Goal: Book appointment/travel/reservation

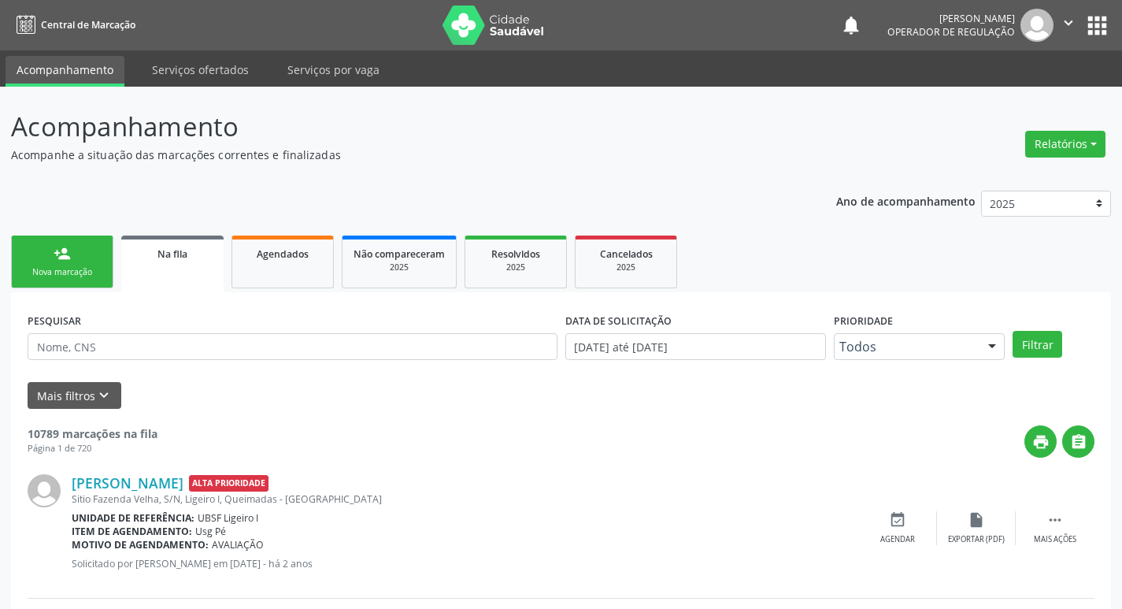
click at [75, 253] on link "person_add Nova marcação" at bounding box center [62, 261] width 102 height 53
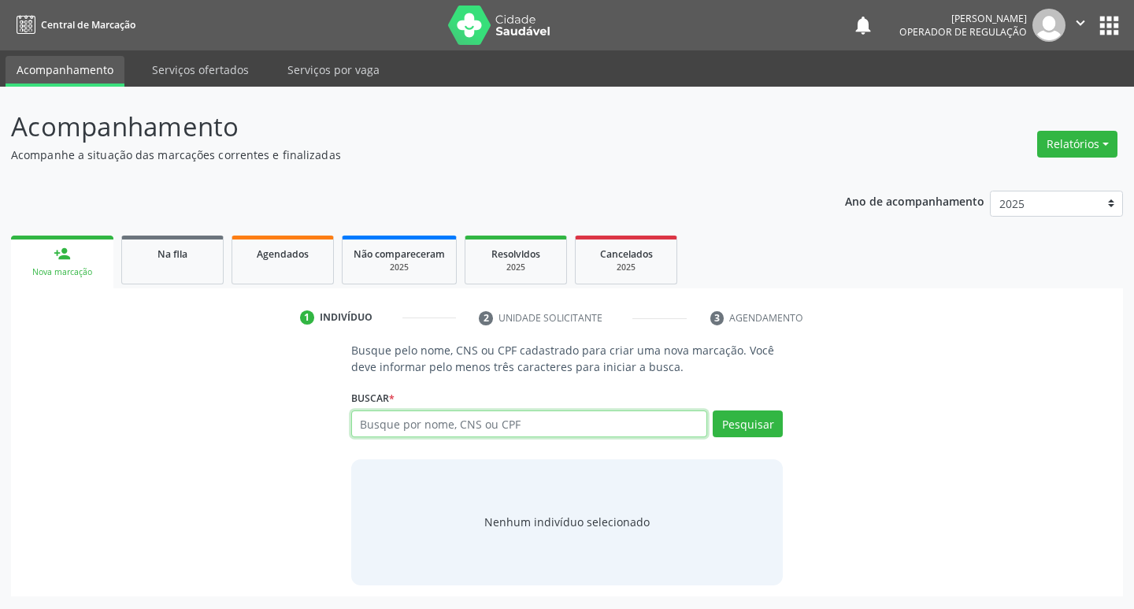
click at [425, 421] on input "text" at bounding box center [529, 423] width 357 height 27
click at [385, 422] on input "text" at bounding box center [529, 423] width 357 height 27
click at [369, 425] on input "text" at bounding box center [529, 423] width 357 height 27
type input "70260028841454549"
click at [727, 420] on button "Pesquisar" at bounding box center [748, 423] width 70 height 27
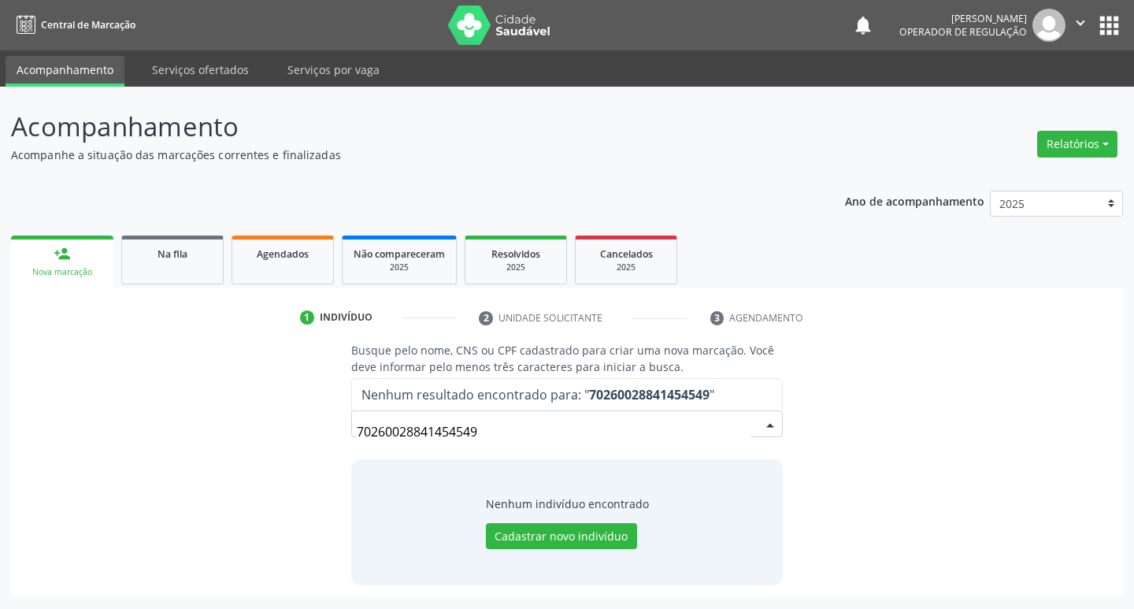
click at [490, 431] on input "70260028841454549" at bounding box center [554, 431] width 394 height 31
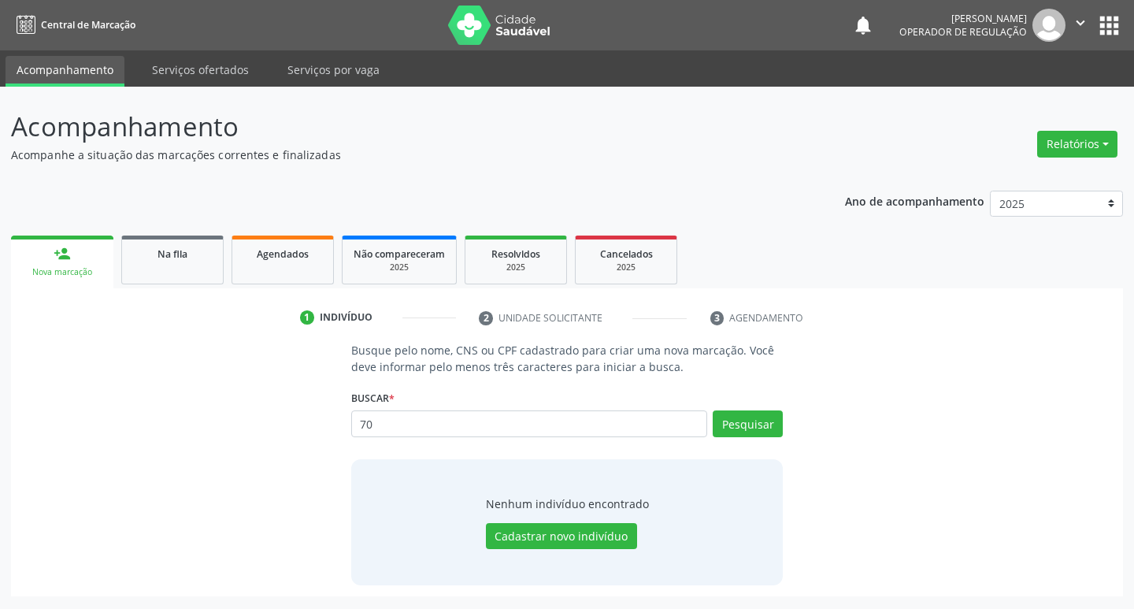
type input "7"
type input "702600288414549"
click at [723, 419] on button "Pesquisar" at bounding box center [748, 423] width 70 height 27
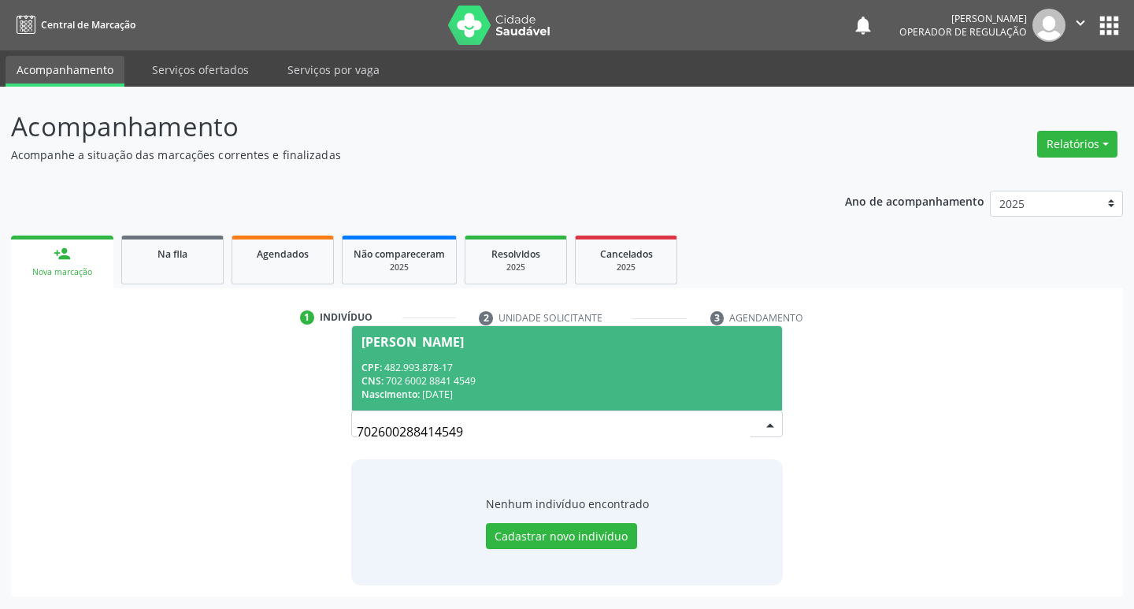
click at [461, 348] on span "[PERSON_NAME] CPF: 482.993.878-17 CNS: 702 6002 8841 4549 Nascimento: [DATE]" at bounding box center [567, 368] width 431 height 84
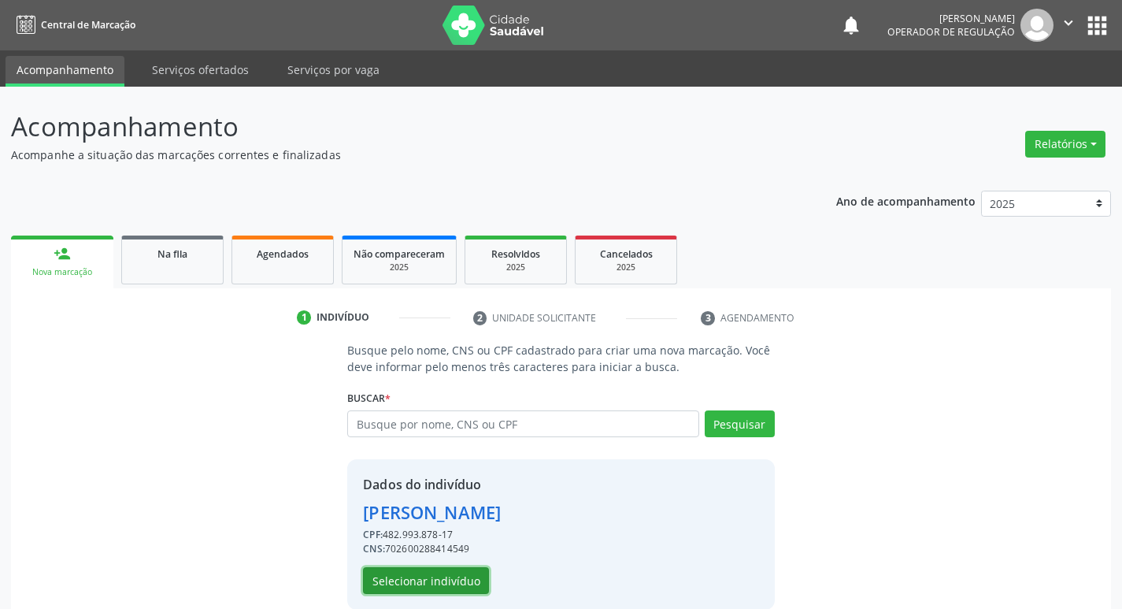
click at [452, 576] on button "Selecionar indivíduo" at bounding box center [426, 580] width 126 height 27
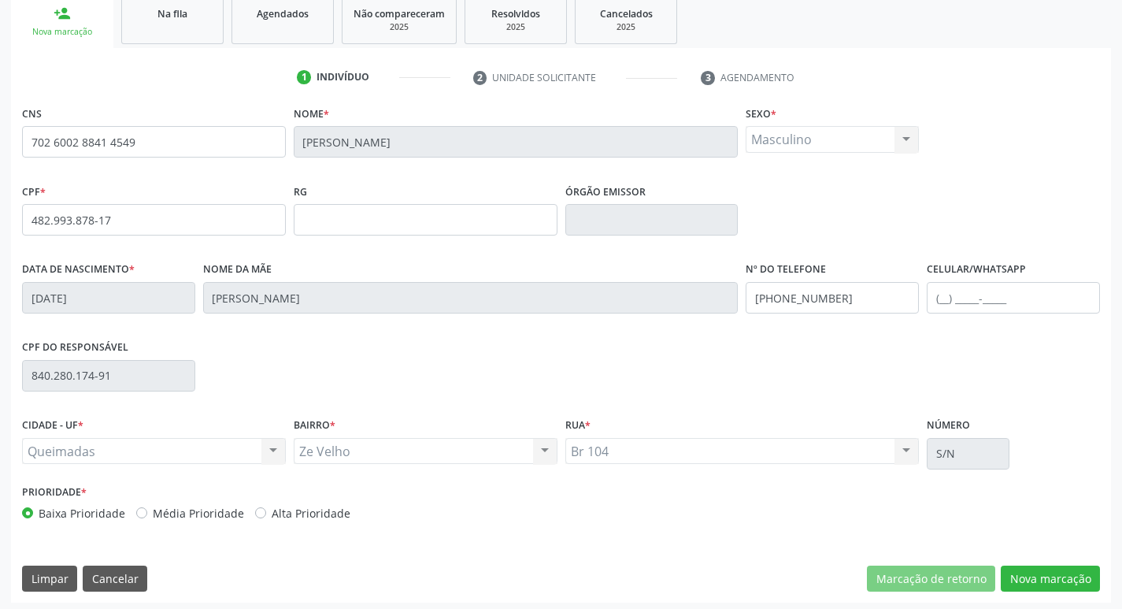
scroll to position [245, 0]
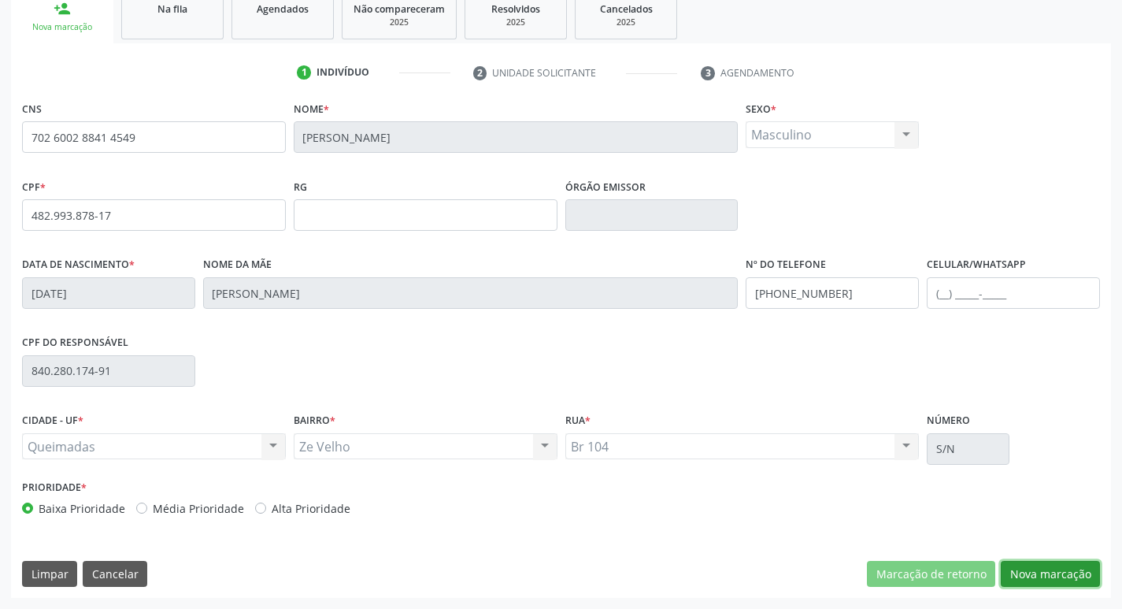
click at [1033, 580] on button "Nova marcação" at bounding box center [1050, 574] width 99 height 27
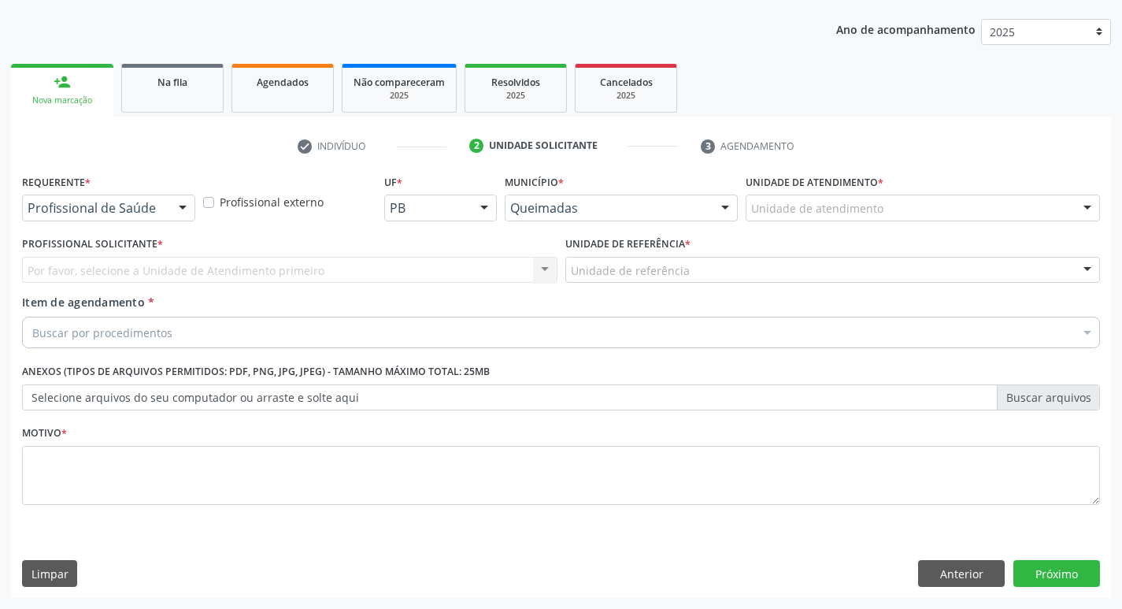
scroll to position [172, 0]
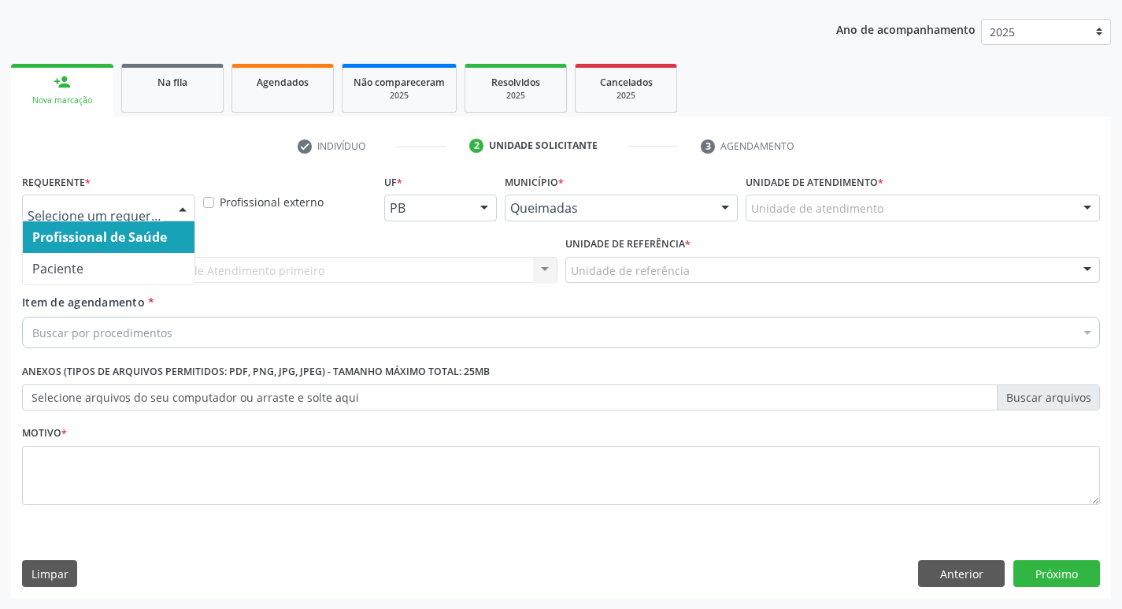
click at [174, 202] on div at bounding box center [183, 208] width 24 height 27
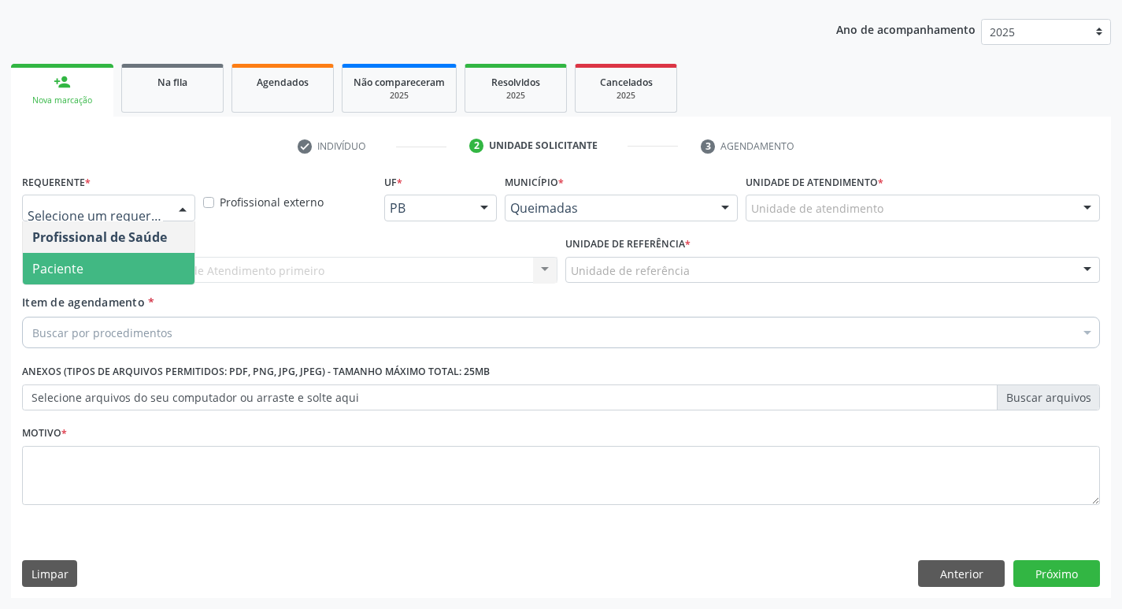
click at [140, 273] on span "Paciente" at bounding box center [109, 268] width 172 height 31
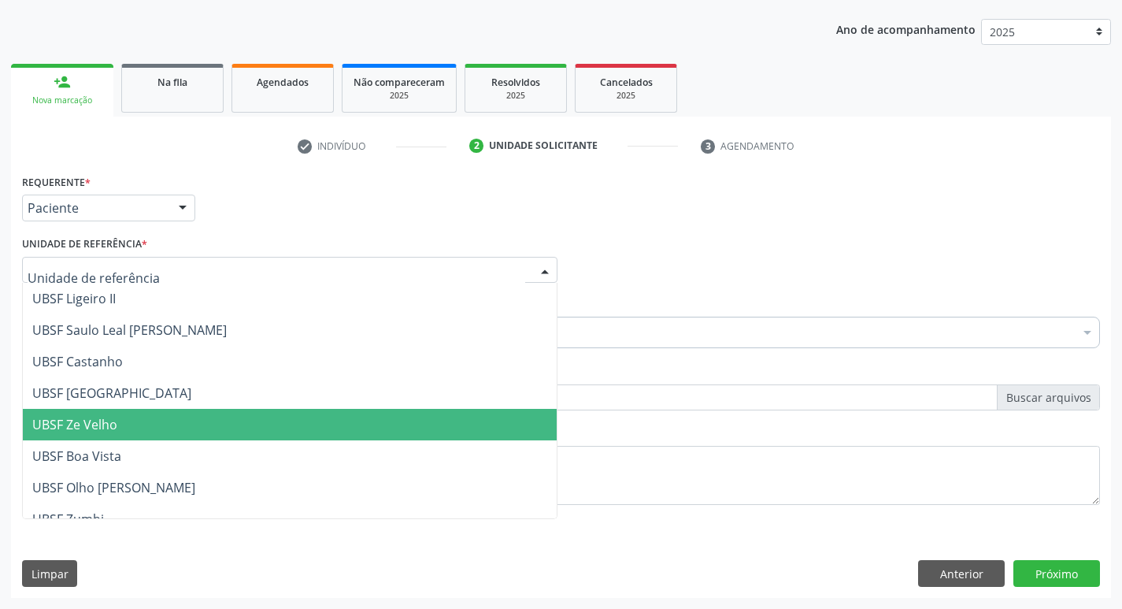
click at [162, 416] on span "UBSF Ze Velho" at bounding box center [290, 424] width 534 height 31
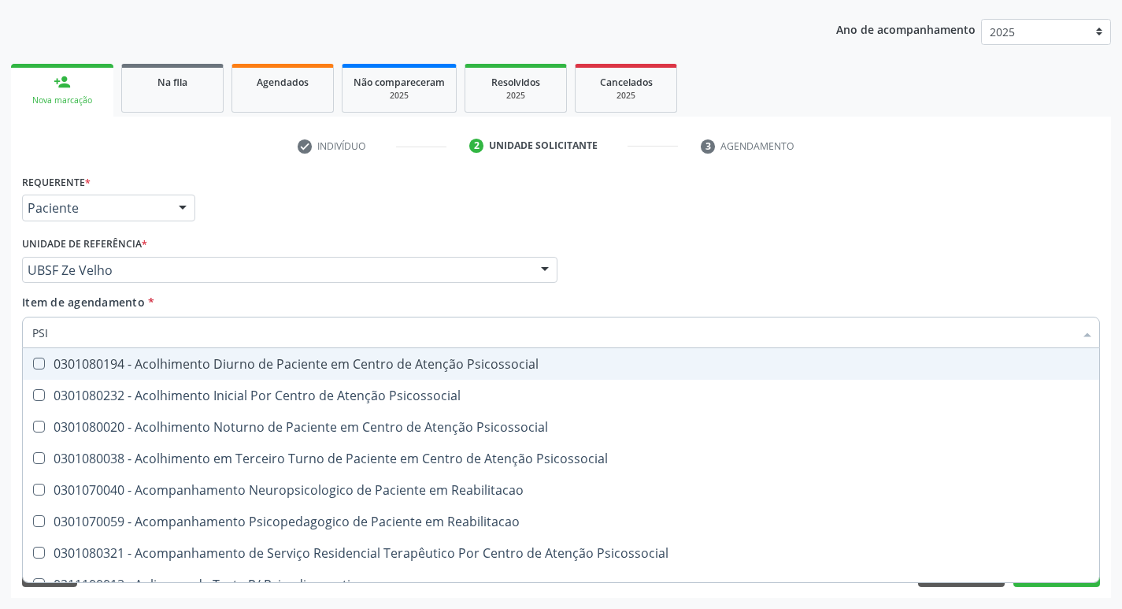
type input "PSIQ"
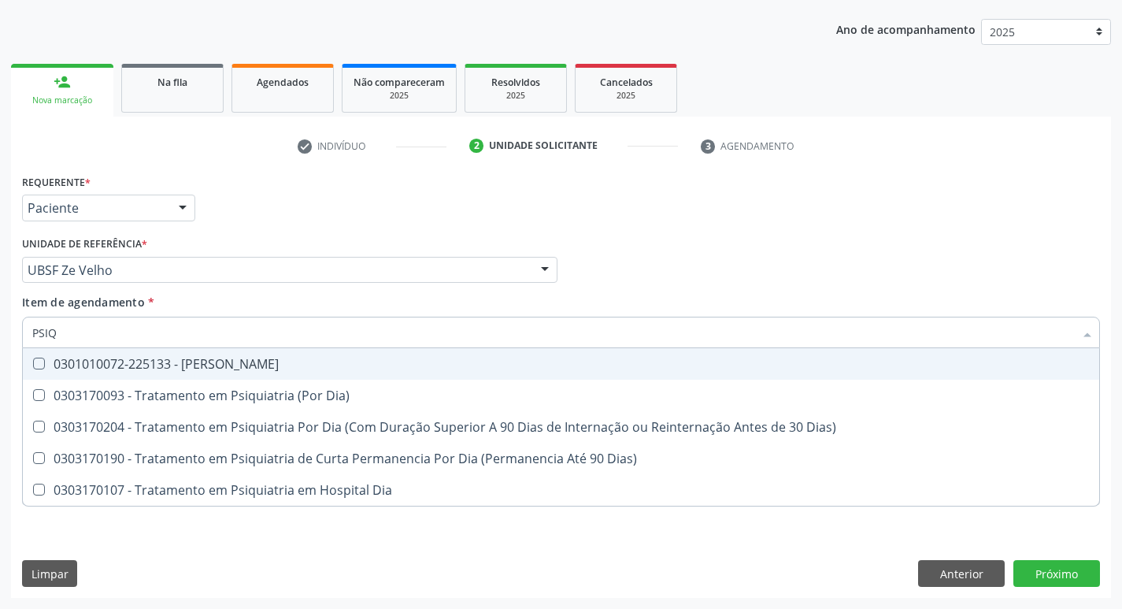
click at [33, 364] on Psiquiatra at bounding box center [39, 363] width 12 height 12
click at [33, 364] on Psiquiatra "checkbox" at bounding box center [28, 363] width 10 height 10
checkbox Psiquiatra "true"
click at [693, 294] on div "Item de agendamento * PSIQ Desfazer seleção 0301010072-225133 - Médico Psiquiat…" at bounding box center [561, 319] width 1078 height 50
checkbox Dia\) "true"
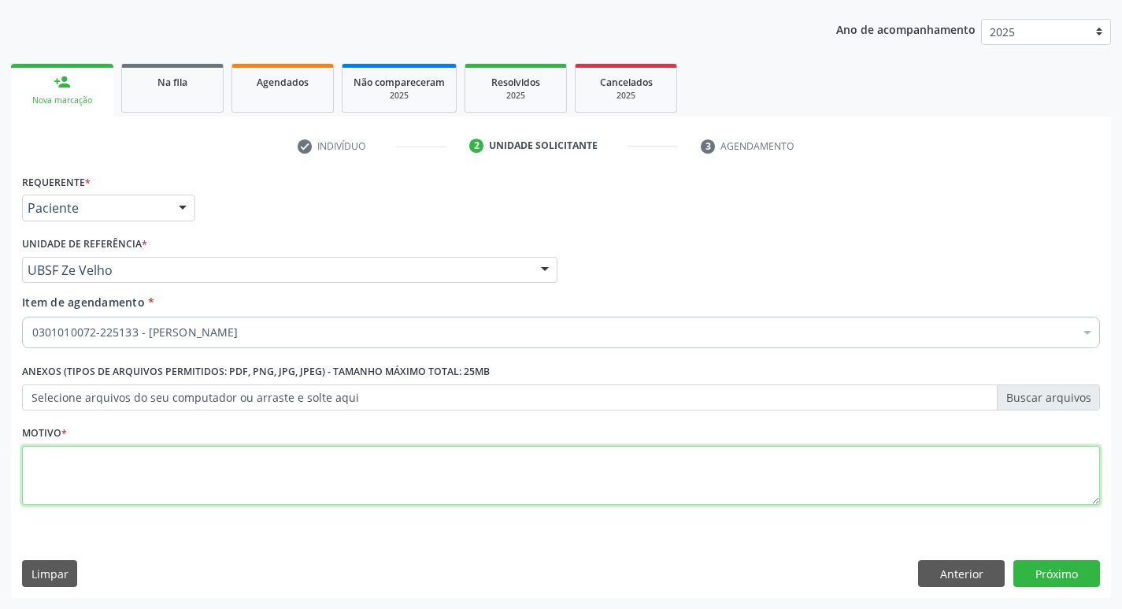
click at [58, 480] on textarea at bounding box center [561, 476] width 1078 height 60
type textarea "PRIMEIRA CONSULTA"
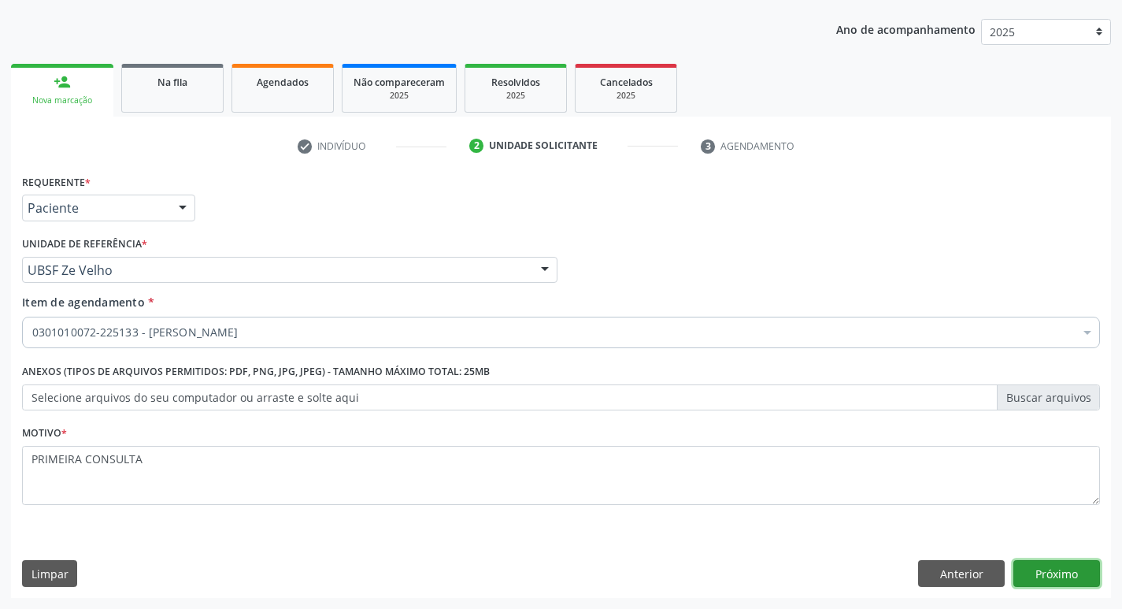
click at [1085, 575] on button "Próximo" at bounding box center [1056, 573] width 87 height 27
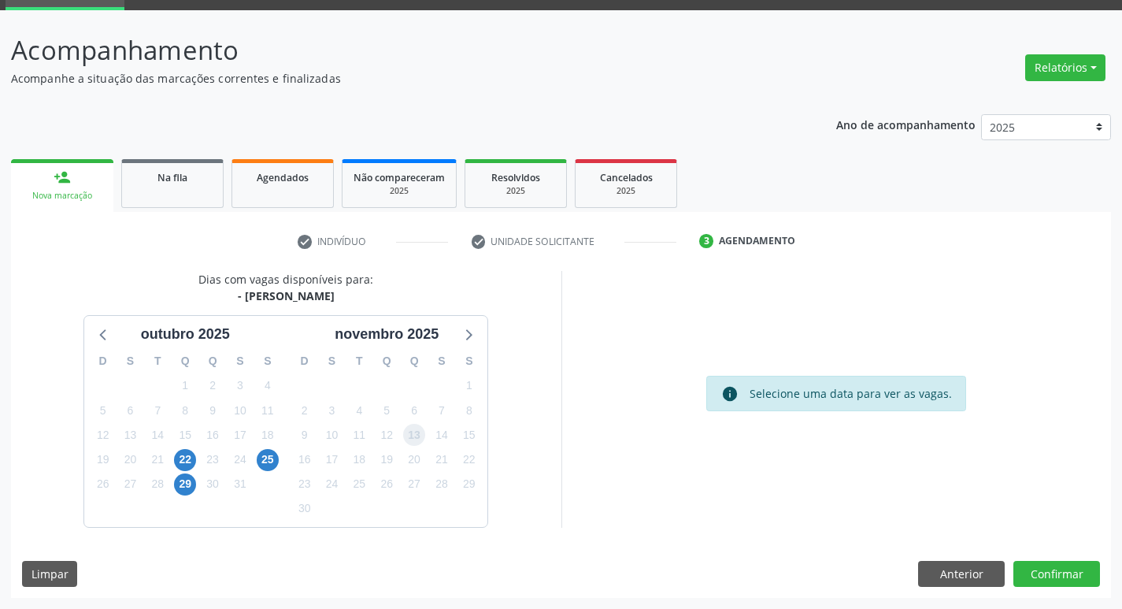
click at [419, 435] on span "13" at bounding box center [414, 435] width 22 height 22
click at [1040, 570] on button "Confirmar" at bounding box center [1056, 574] width 87 height 27
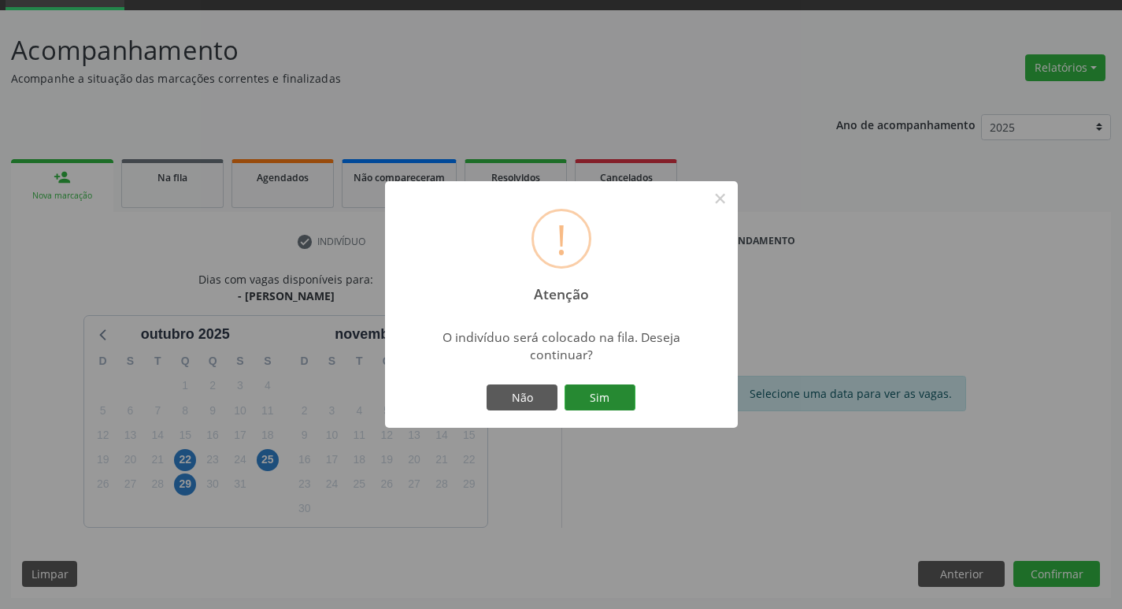
click at [606, 397] on button "Sim" at bounding box center [600, 397] width 71 height 27
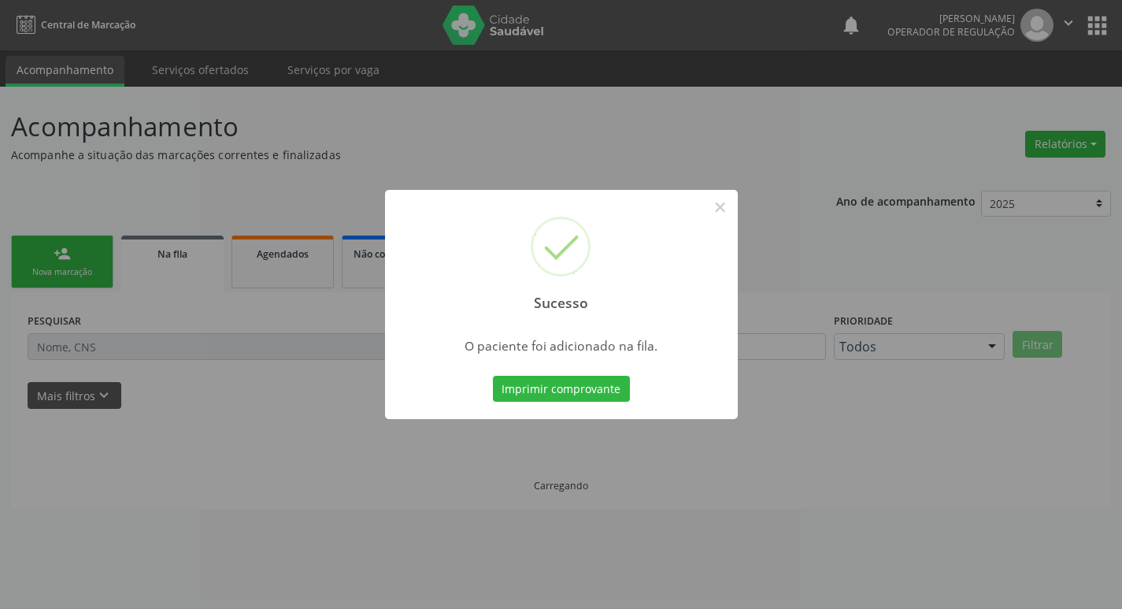
scroll to position [0, 0]
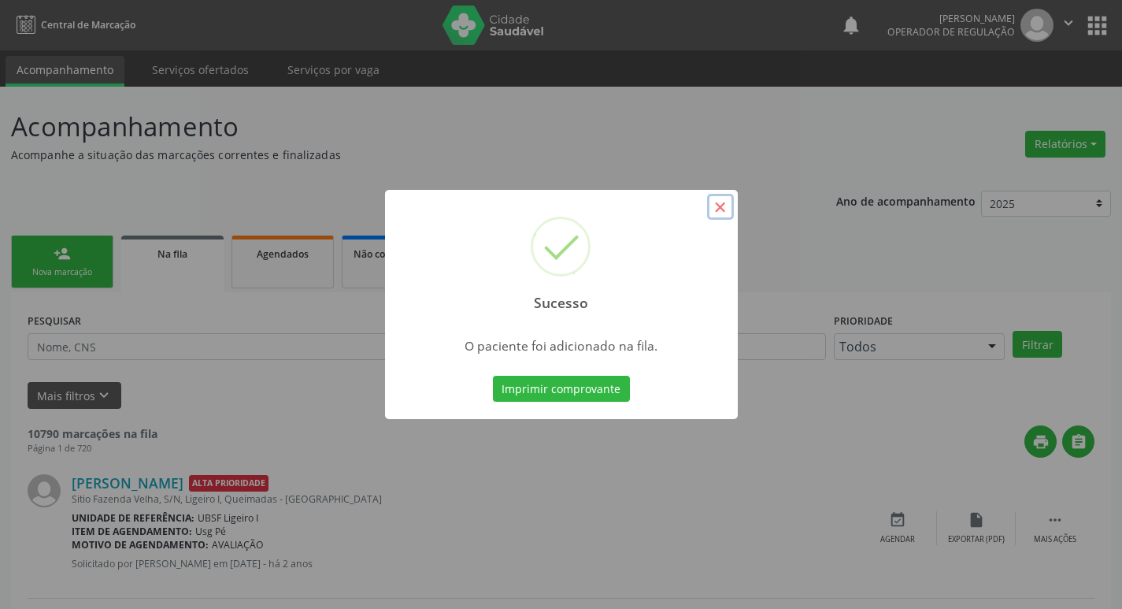
click at [719, 212] on button "×" at bounding box center [720, 207] width 27 height 27
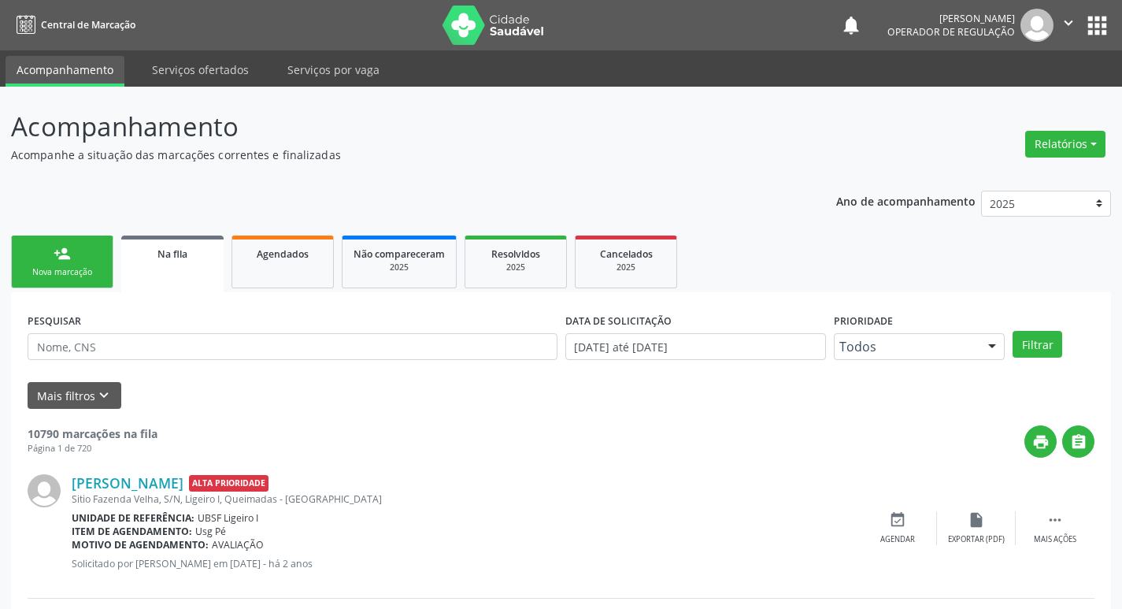
click at [46, 263] on link "person_add Nova marcação" at bounding box center [62, 261] width 102 height 53
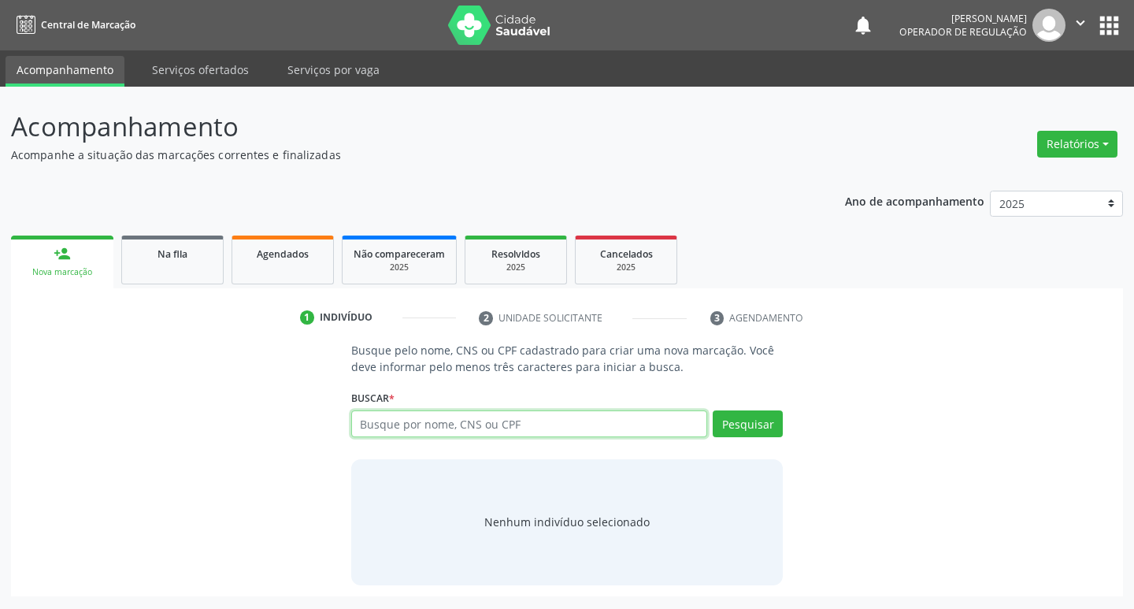
click at [459, 416] on input "text" at bounding box center [529, 423] width 357 height 27
type input "704304535685090"
click at [721, 424] on button "Pesquisar" at bounding box center [748, 423] width 70 height 27
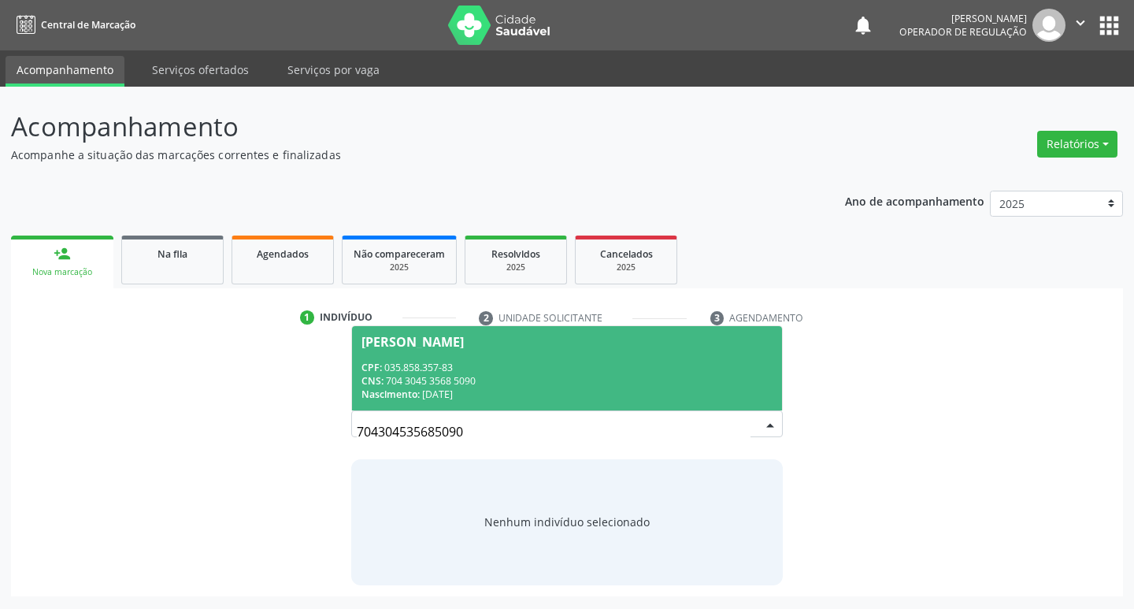
click at [464, 339] on div "[PERSON_NAME]" at bounding box center [412, 341] width 102 height 13
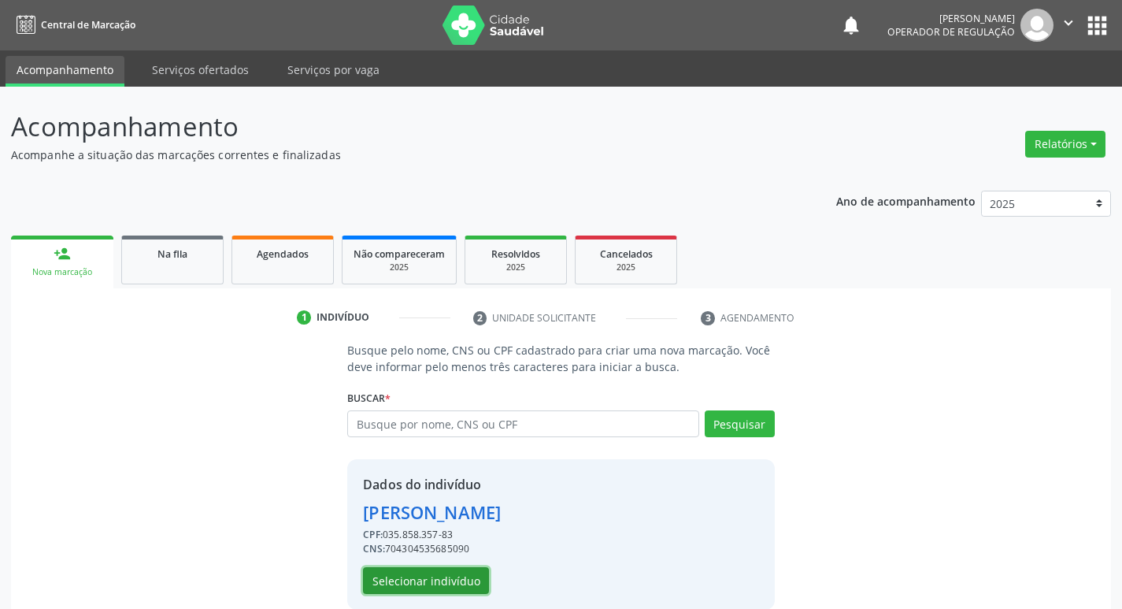
click at [420, 577] on button "Selecionar indivíduo" at bounding box center [426, 580] width 126 height 27
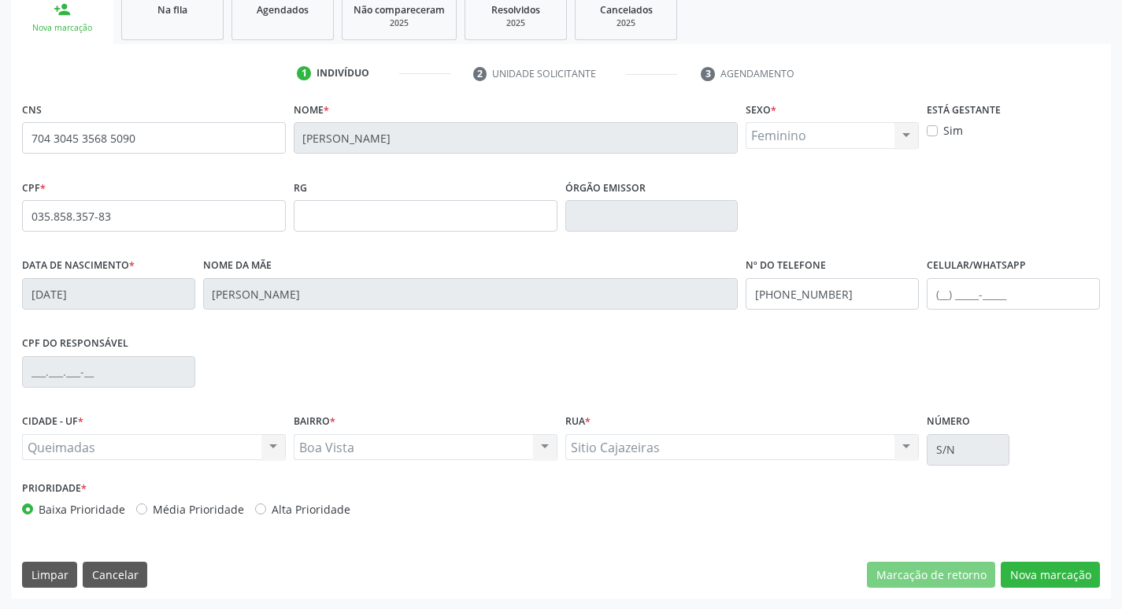
scroll to position [245, 0]
click at [1048, 581] on button "Nova marcação" at bounding box center [1050, 574] width 99 height 27
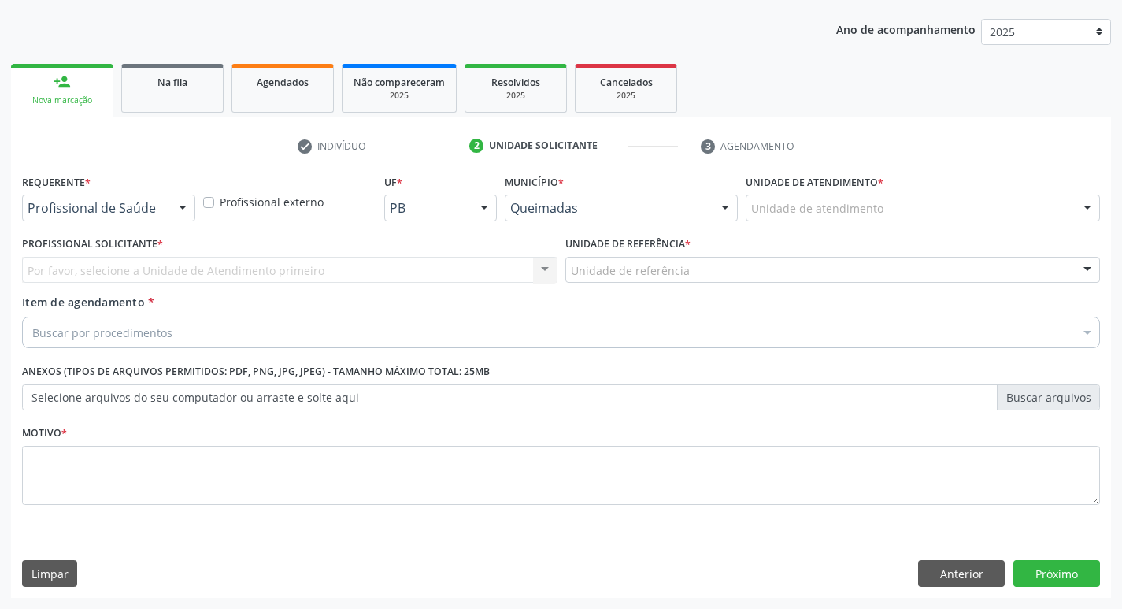
scroll to position [172, 0]
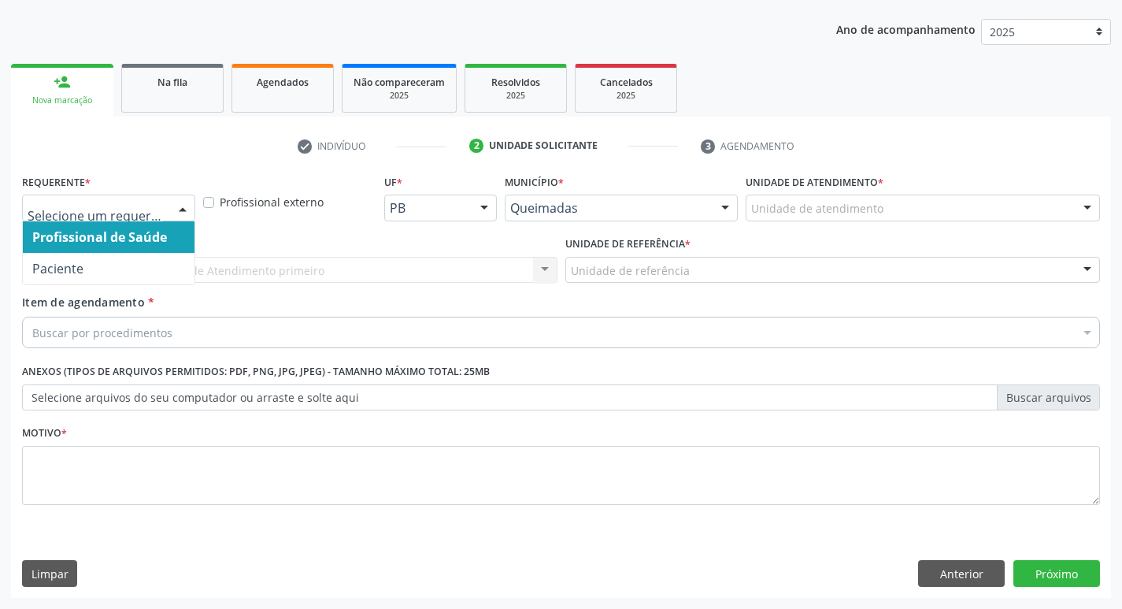
click at [183, 207] on div at bounding box center [183, 208] width 24 height 27
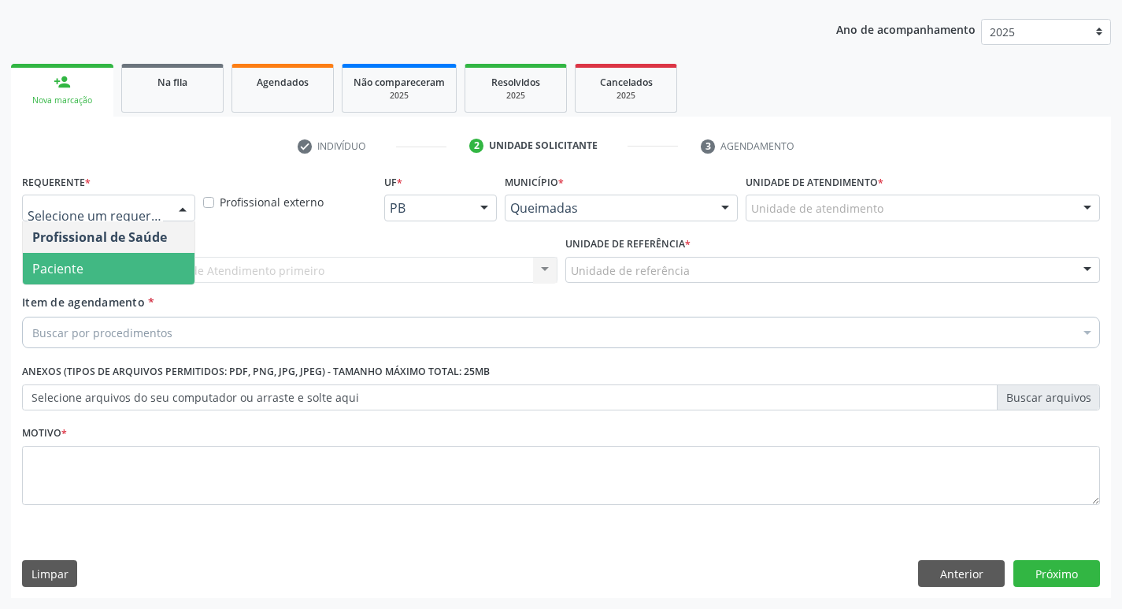
click at [131, 271] on span "Paciente" at bounding box center [109, 268] width 172 height 31
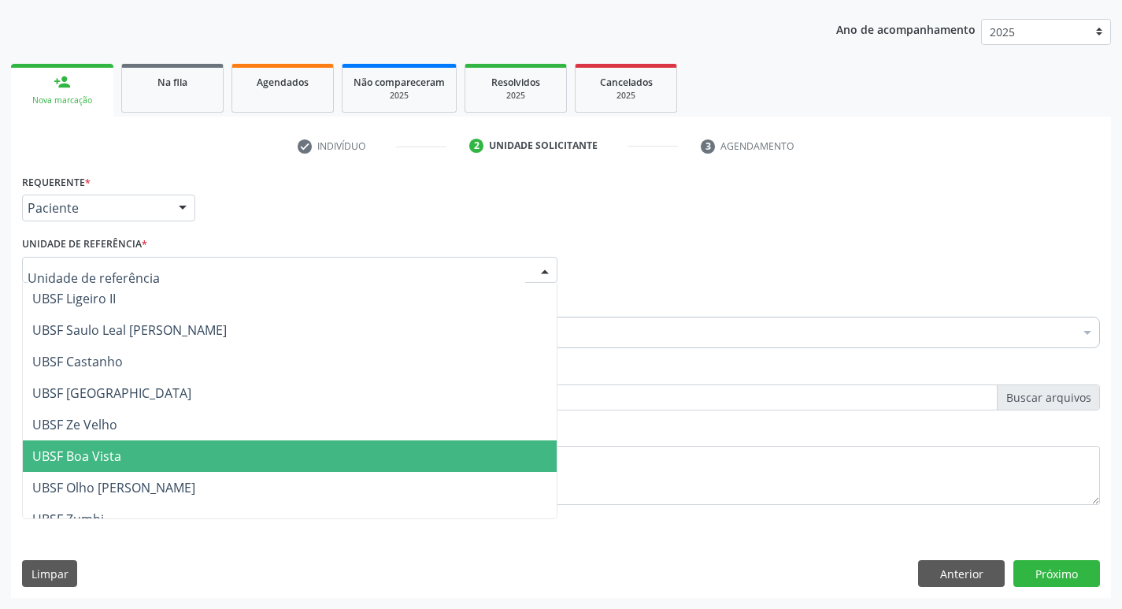
click at [152, 446] on span "UBSF Boa Vista" at bounding box center [290, 455] width 534 height 31
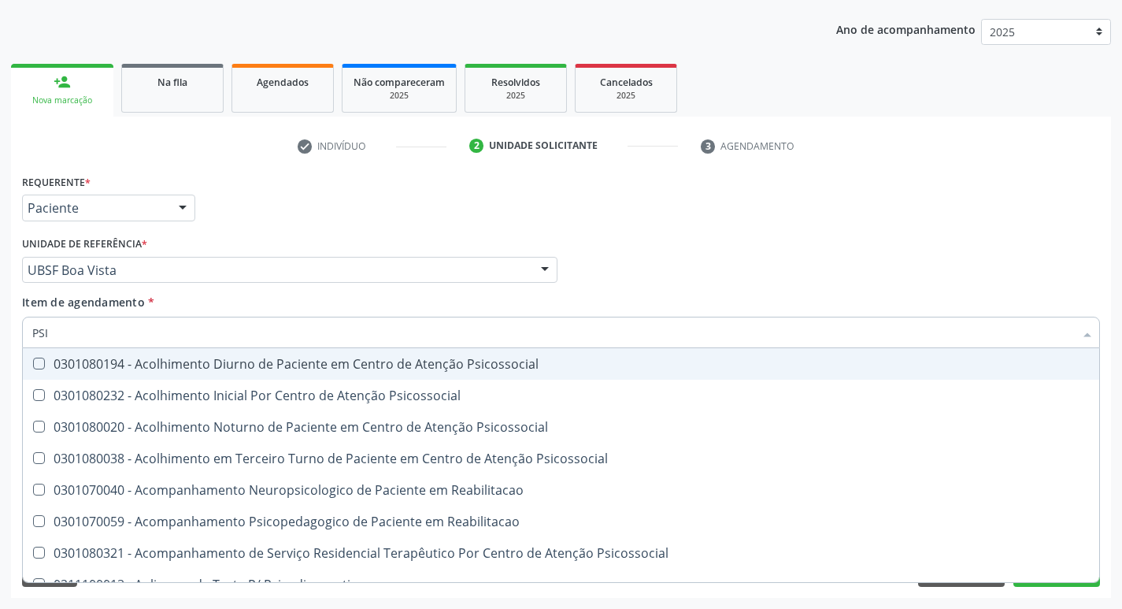
type input "PSIQ"
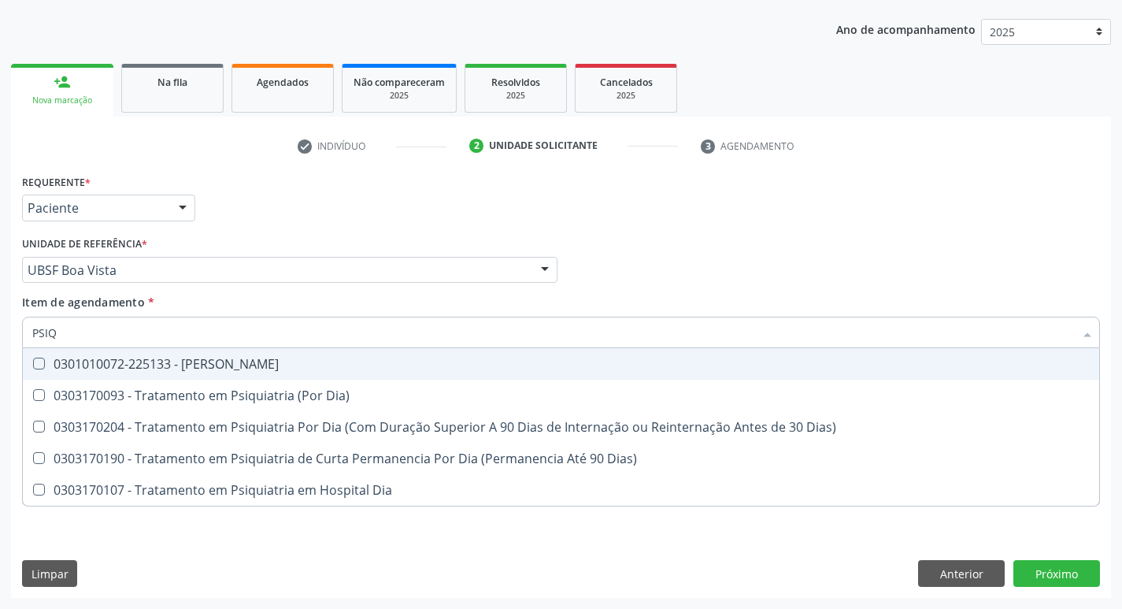
click at [36, 361] on Psiquiatra at bounding box center [39, 363] width 12 height 12
click at [33, 361] on Psiquiatra "checkbox" at bounding box center [28, 363] width 10 height 10
checkbox Psiquiatra "true"
click at [689, 300] on div "Item de agendamento * PSIQ Desfazer seleção 0301010072-225133 - Médico Psiquiat…" at bounding box center [561, 319] width 1078 height 50
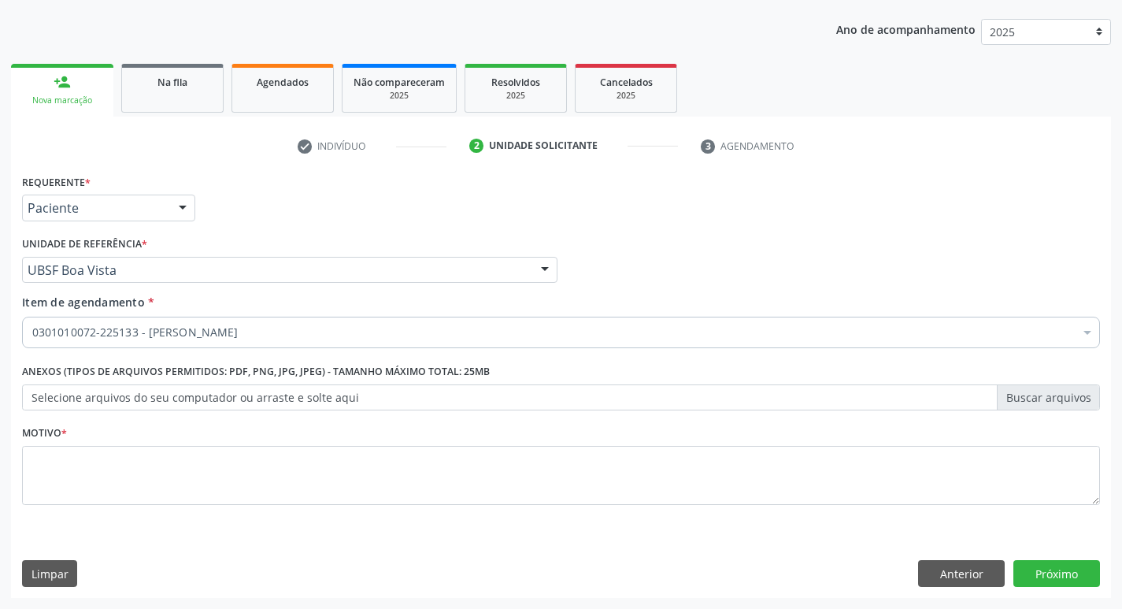
checkbox Psiquiatra "true"
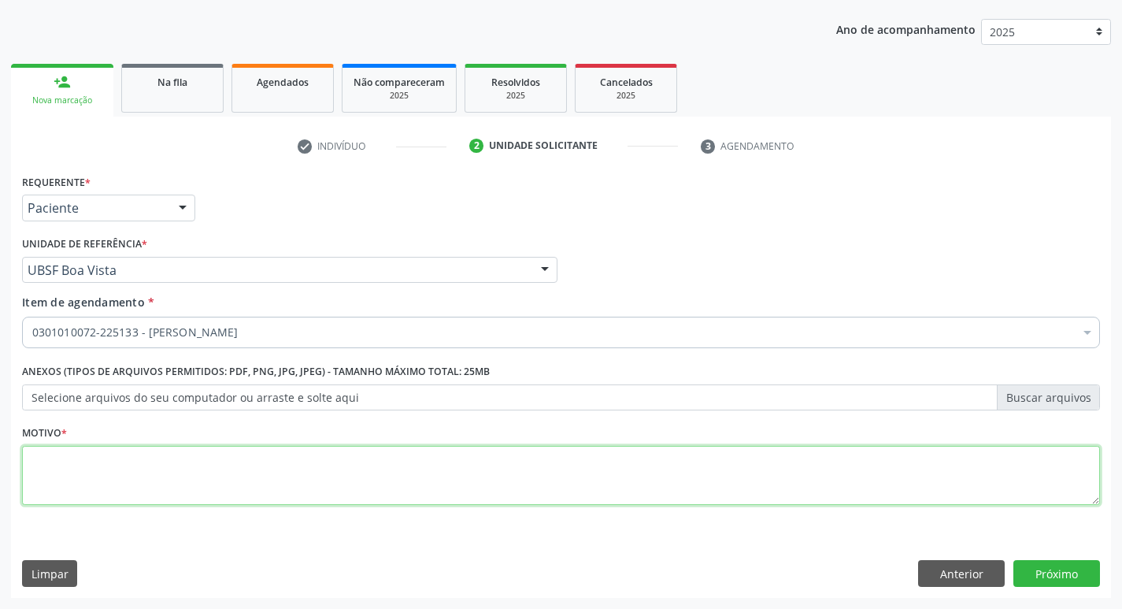
click at [84, 483] on textarea at bounding box center [561, 476] width 1078 height 60
type textarea "AVALIACAO"
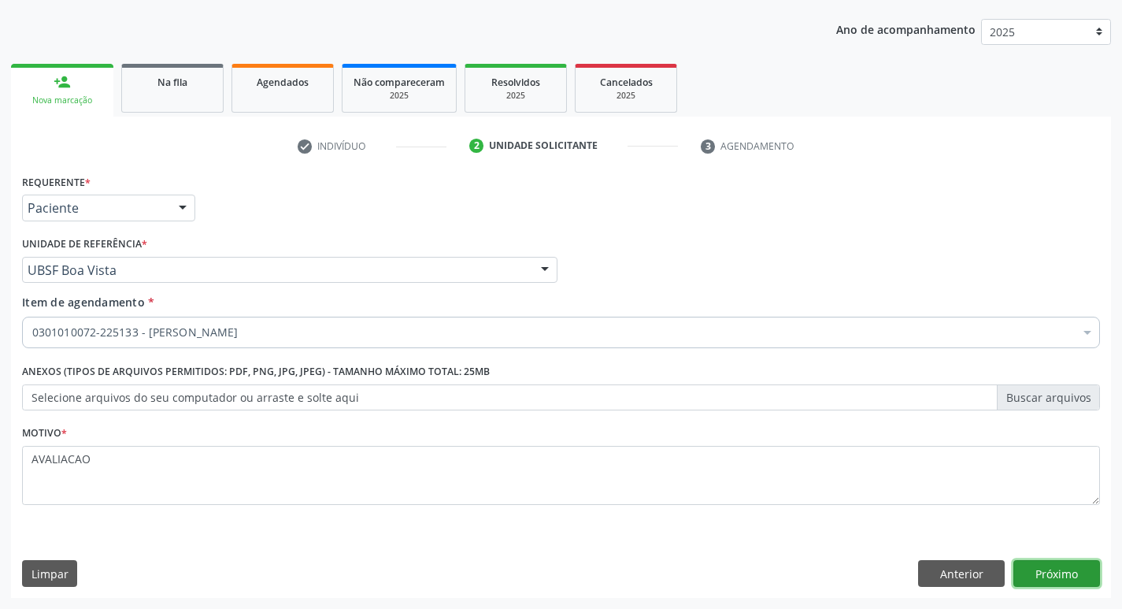
click at [1049, 565] on button "Próximo" at bounding box center [1056, 573] width 87 height 27
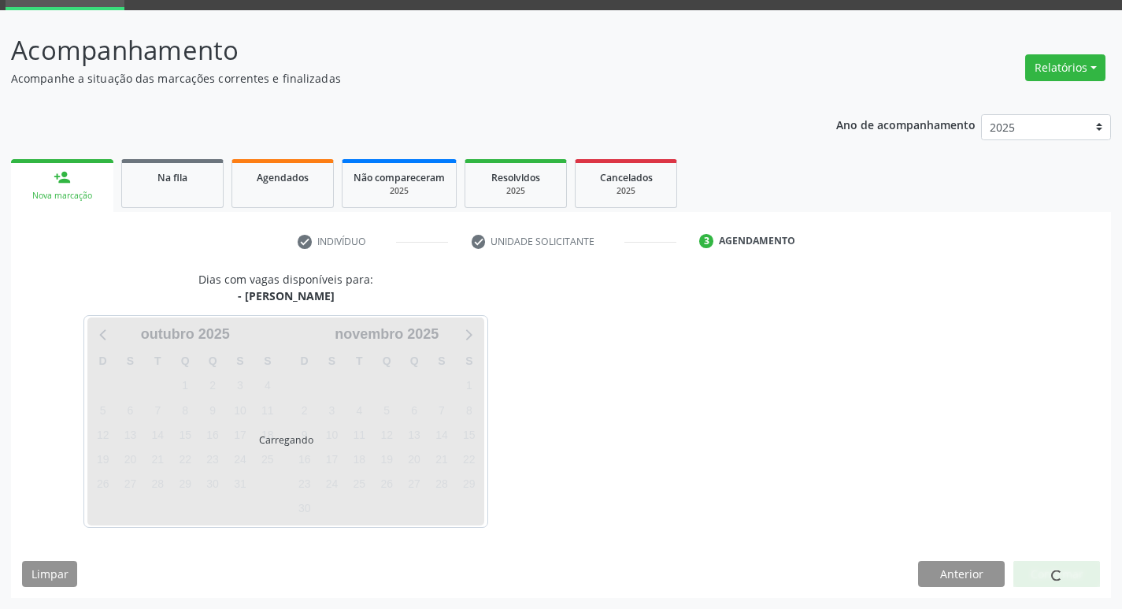
scroll to position [76, 0]
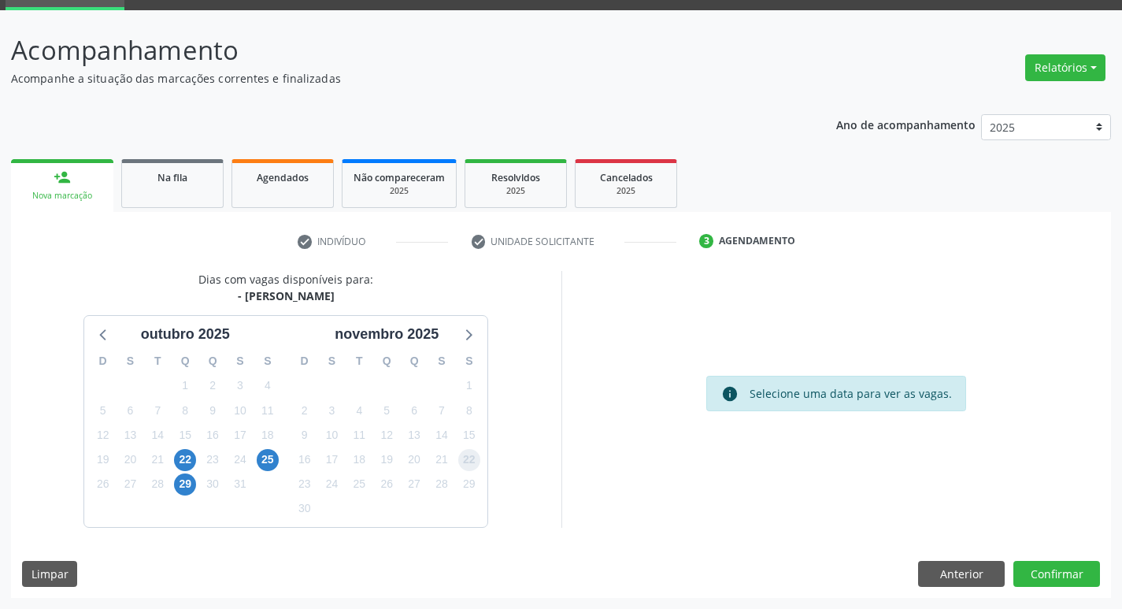
click at [469, 458] on span "22" at bounding box center [469, 460] width 22 height 22
click at [1066, 575] on button "Confirmar" at bounding box center [1056, 574] width 87 height 27
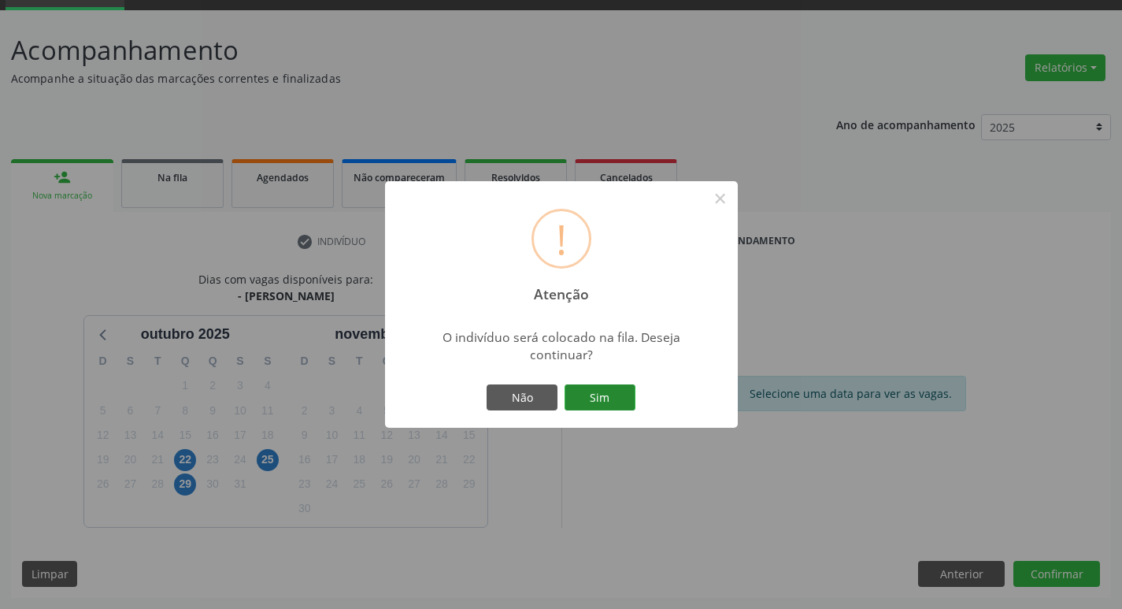
click at [614, 408] on button "Sim" at bounding box center [600, 397] width 71 height 27
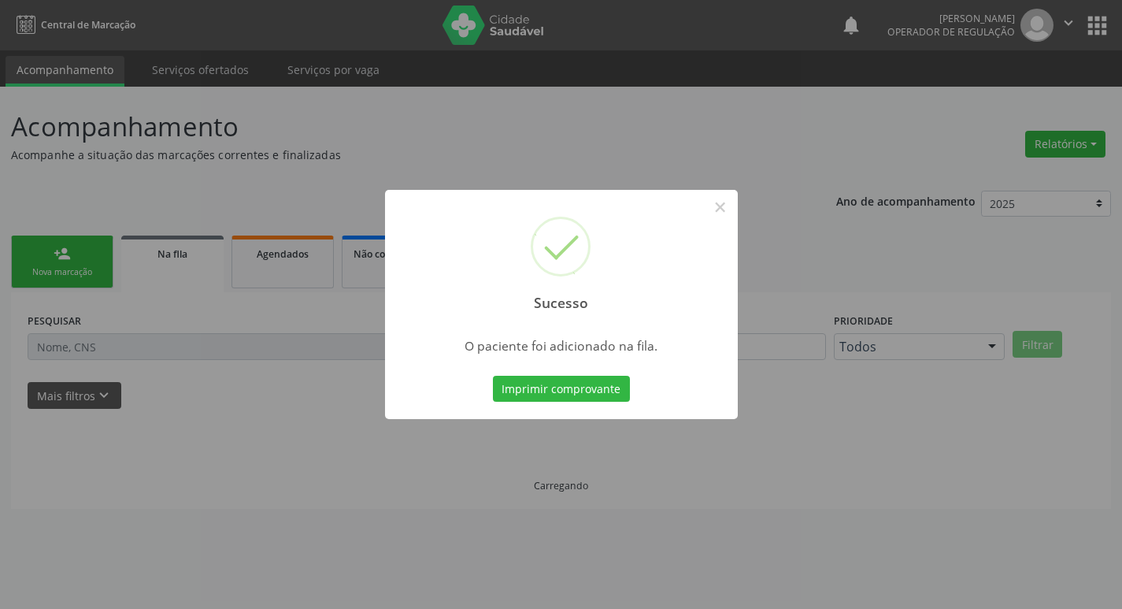
scroll to position [0, 0]
click at [722, 209] on button "×" at bounding box center [726, 207] width 27 height 27
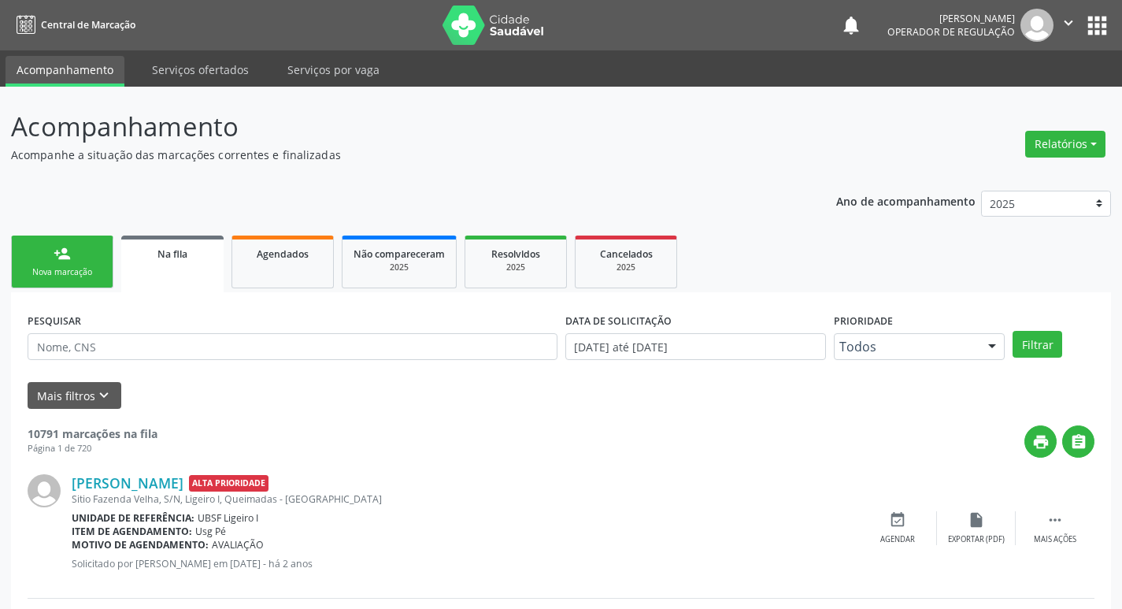
click at [365, 540] on div "Motivo de agendamento: AVALIAÇÃO" at bounding box center [465, 544] width 787 height 13
click at [62, 269] on div "Nova marcação" at bounding box center [62, 272] width 79 height 12
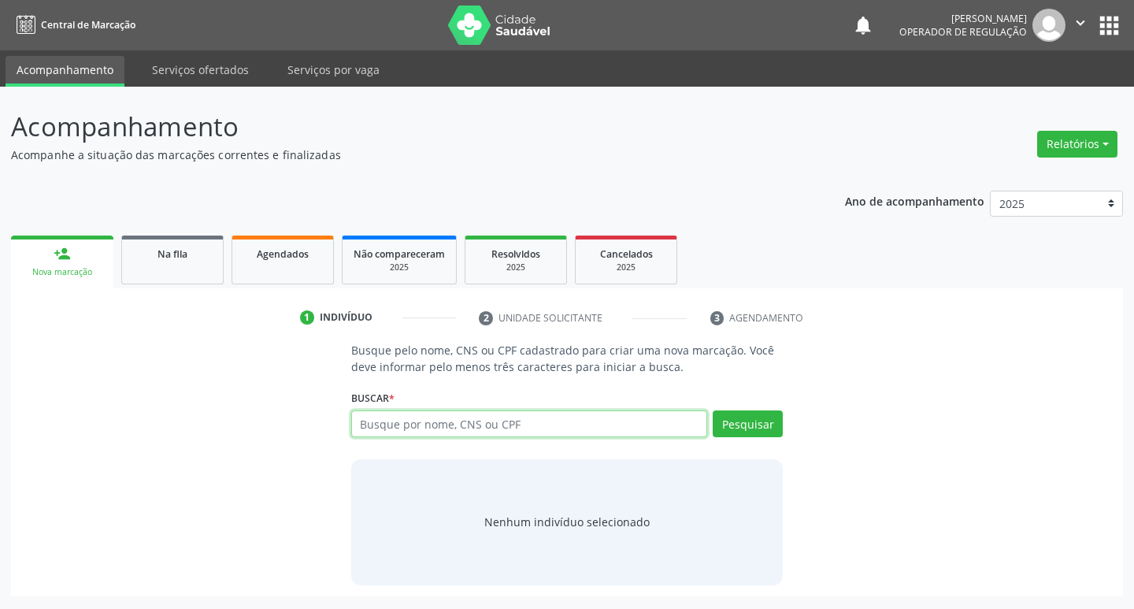
click at [406, 426] on input "text" at bounding box center [529, 423] width 357 height 27
type input "700104907340013"
click at [756, 420] on button "Pesquisar" at bounding box center [748, 423] width 70 height 27
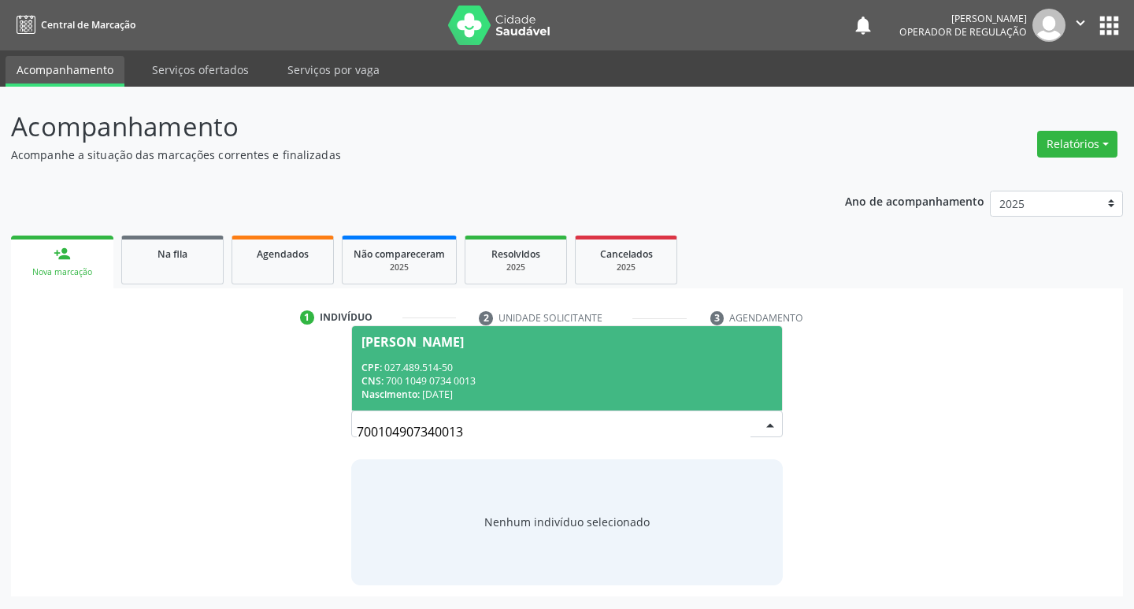
click at [394, 340] on div "[PERSON_NAME]" at bounding box center [412, 341] width 102 height 13
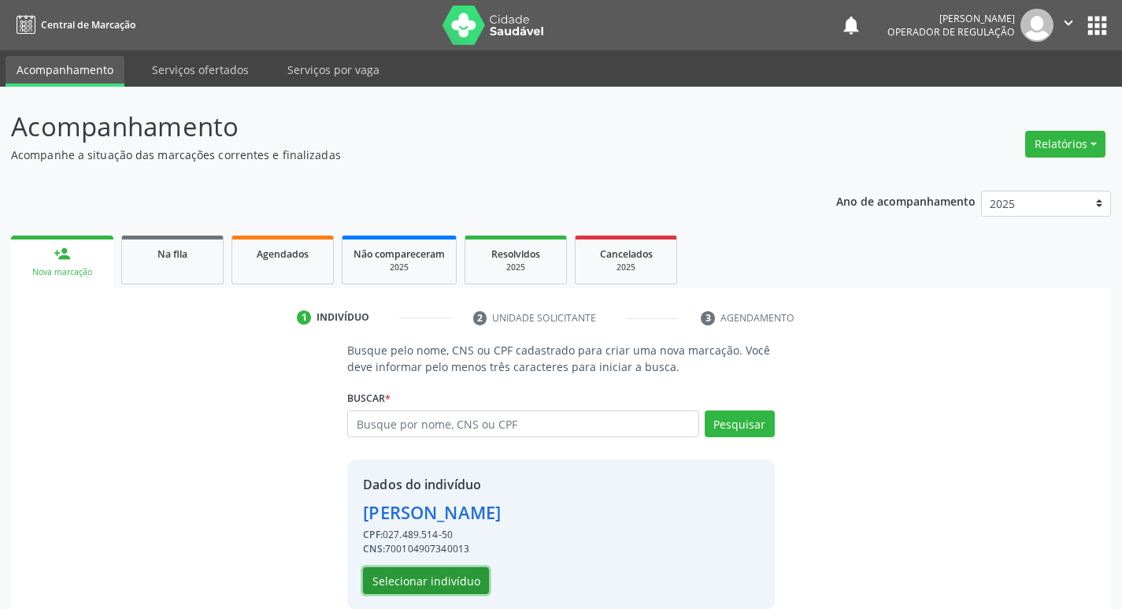
click at [424, 584] on button "Selecionar indivíduo" at bounding box center [426, 580] width 126 height 27
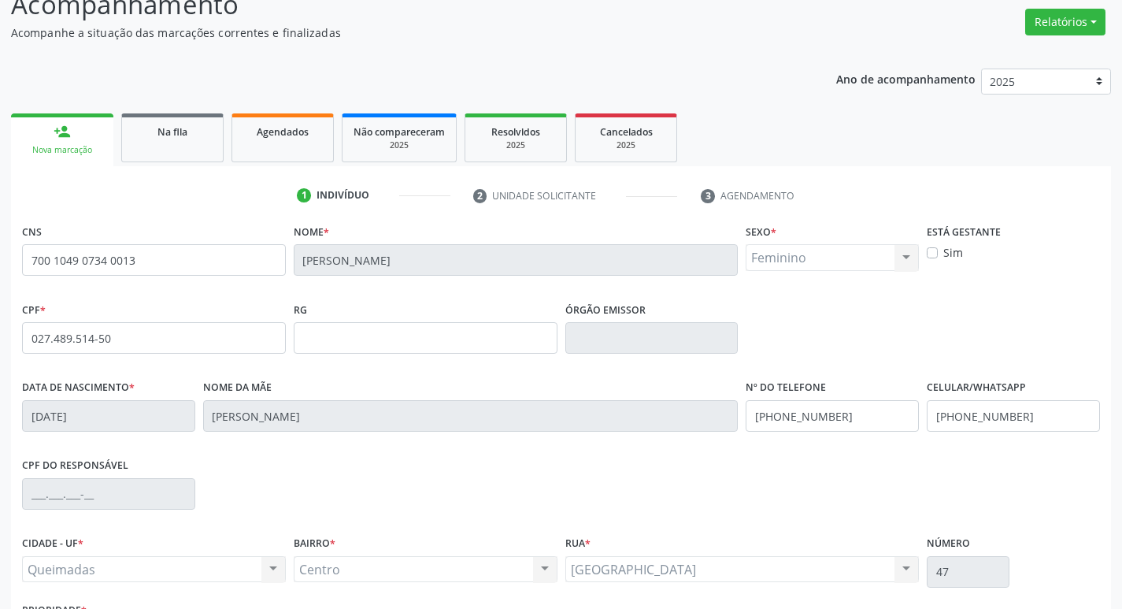
scroll to position [245, 0]
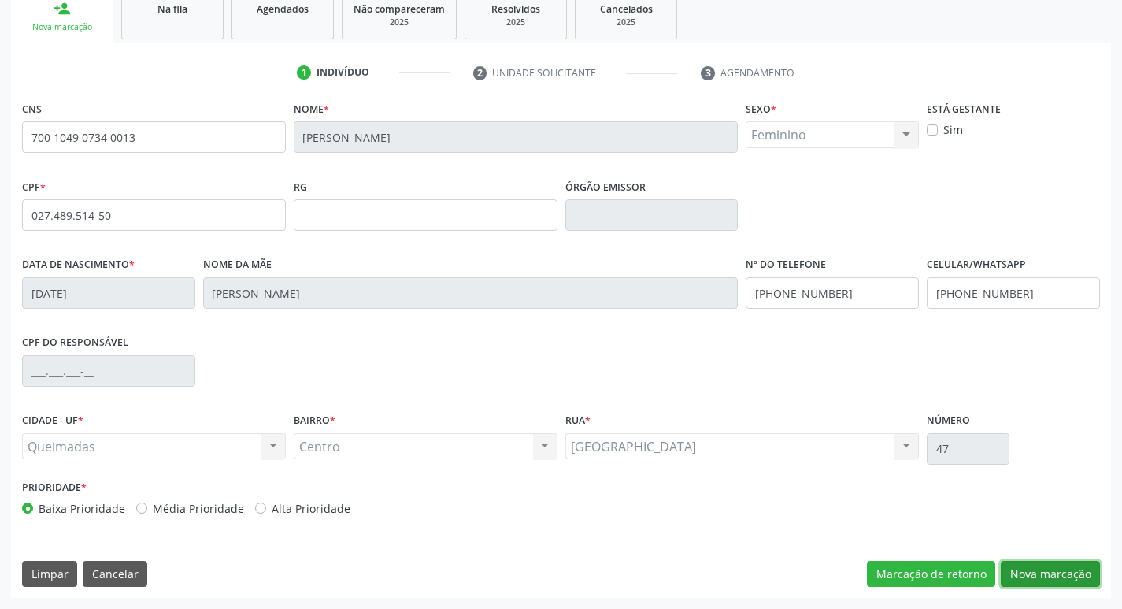
click at [1035, 569] on button "Nova marcação" at bounding box center [1050, 574] width 99 height 27
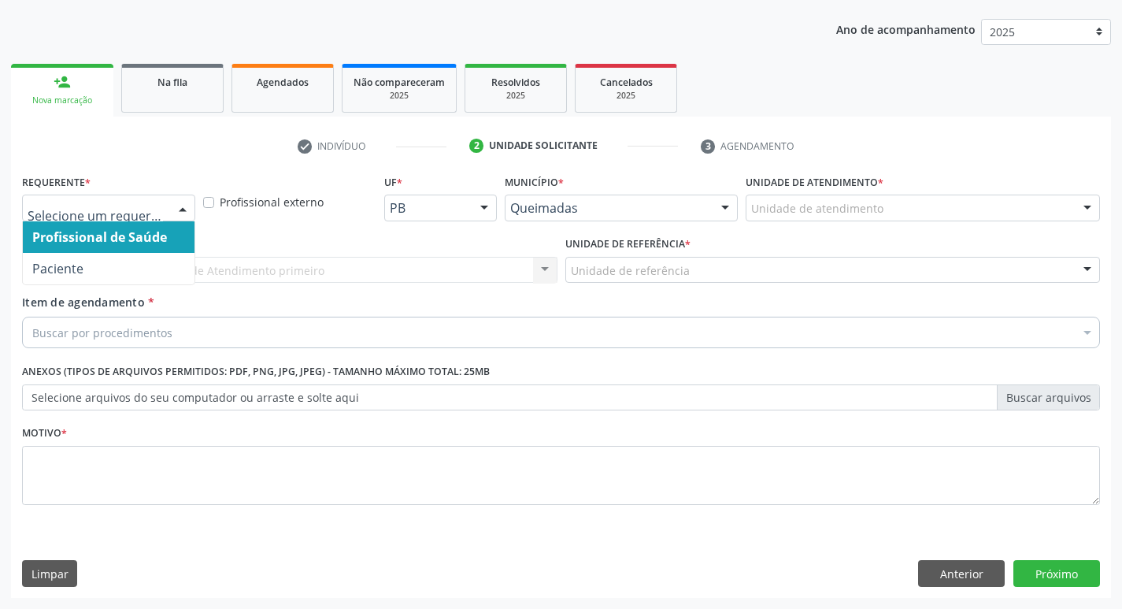
click at [184, 206] on div at bounding box center [183, 208] width 24 height 27
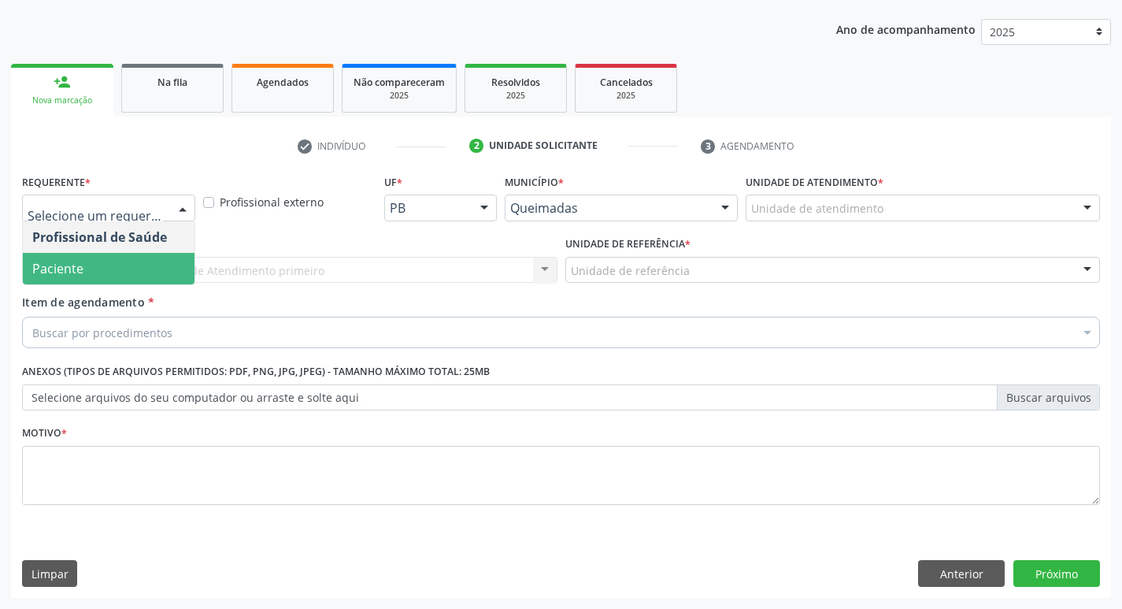
click at [165, 253] on span "Paciente" at bounding box center [109, 268] width 172 height 31
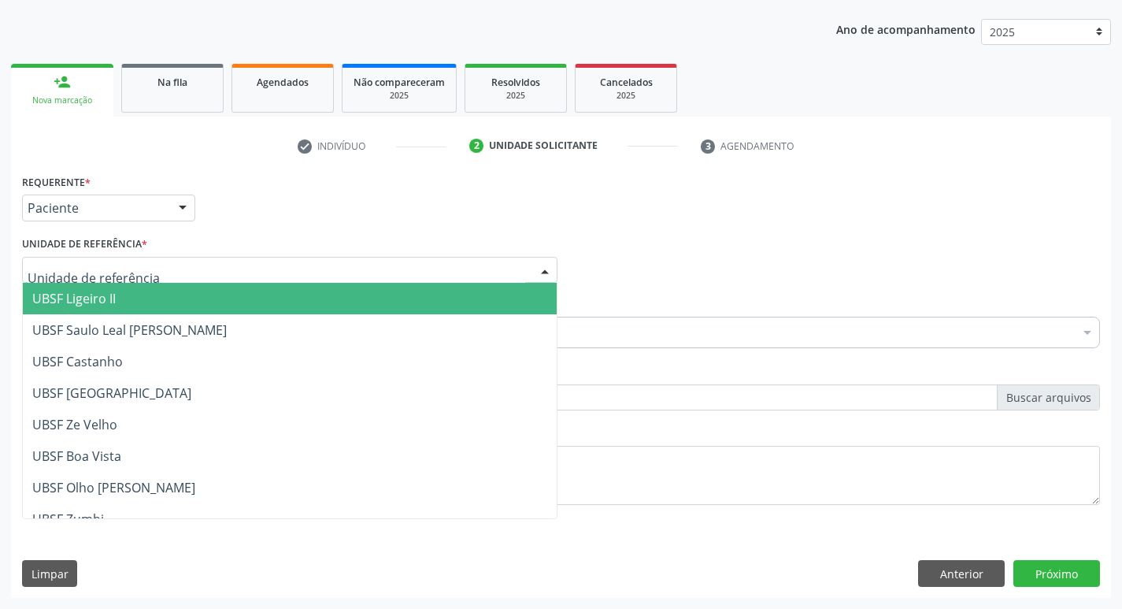
click at [161, 257] on div at bounding box center [289, 270] width 535 height 27
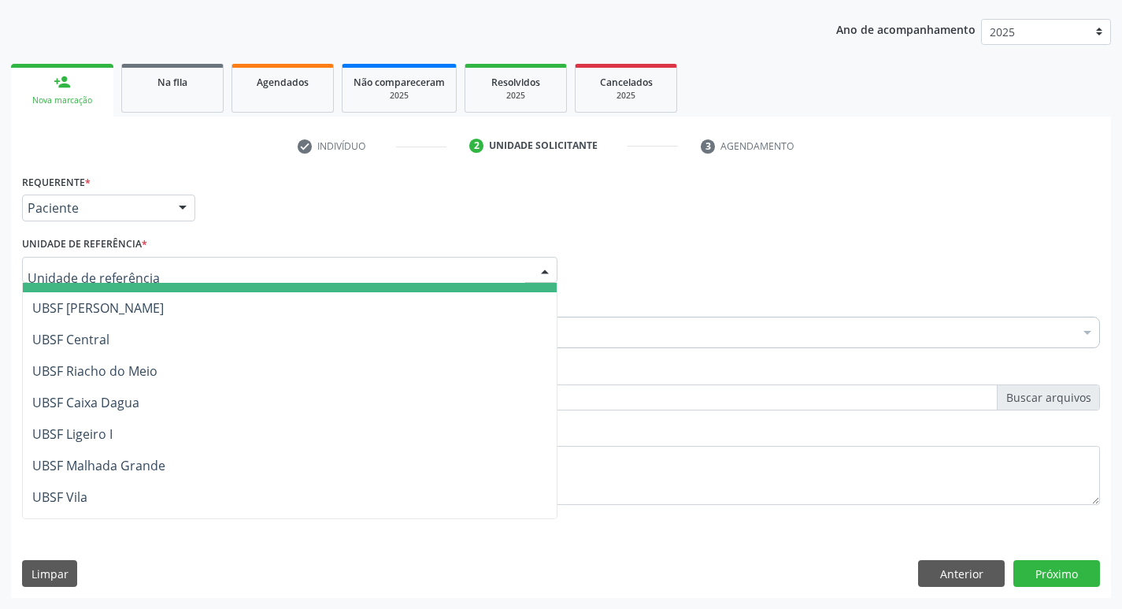
scroll to position [315, 0]
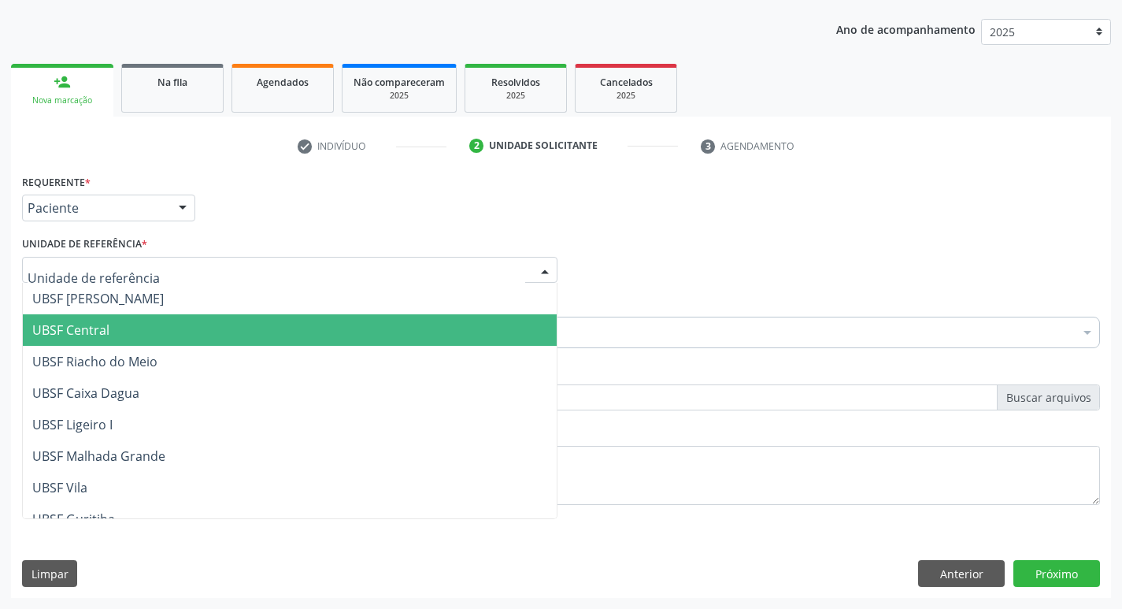
click at [129, 330] on span "UBSF Central" at bounding box center [290, 329] width 534 height 31
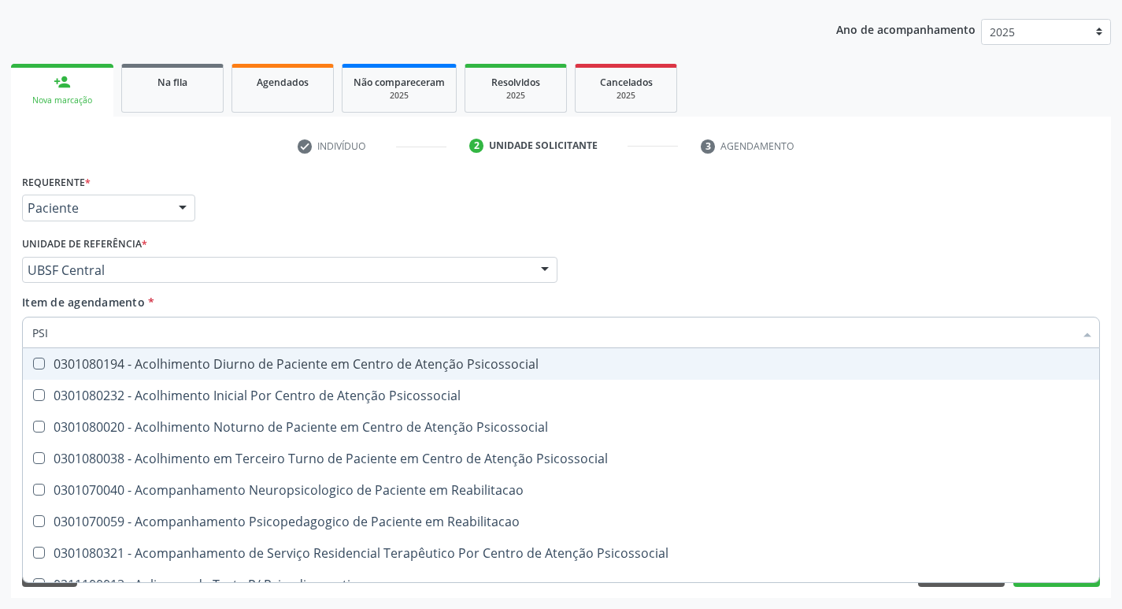
type input "PSIQ"
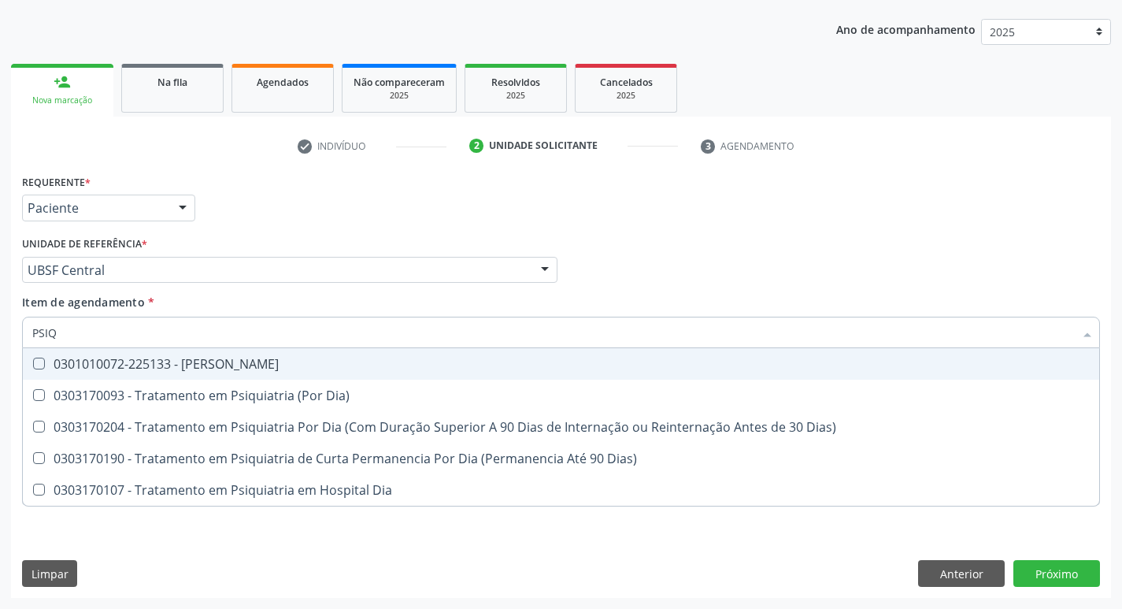
click at [35, 361] on Psiquiatra at bounding box center [39, 363] width 12 height 12
click at [33, 361] on Psiquiatra "checkbox" at bounding box center [28, 363] width 10 height 10
checkbox Psiquiatra "true"
click at [840, 282] on div "Profissional Solicitante Por favor, selecione a Unidade de Atendimento primeiro…" at bounding box center [561, 262] width 1086 height 61
checkbox Dia\) "true"
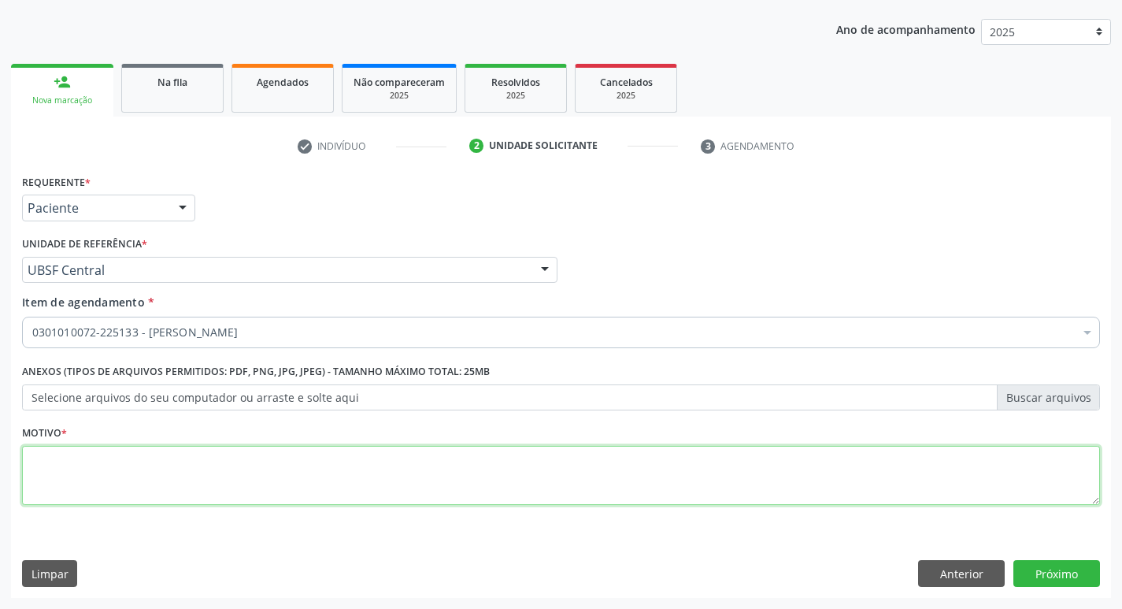
click at [48, 457] on textarea at bounding box center [561, 476] width 1078 height 60
type textarea "RETORNO MATEUS"
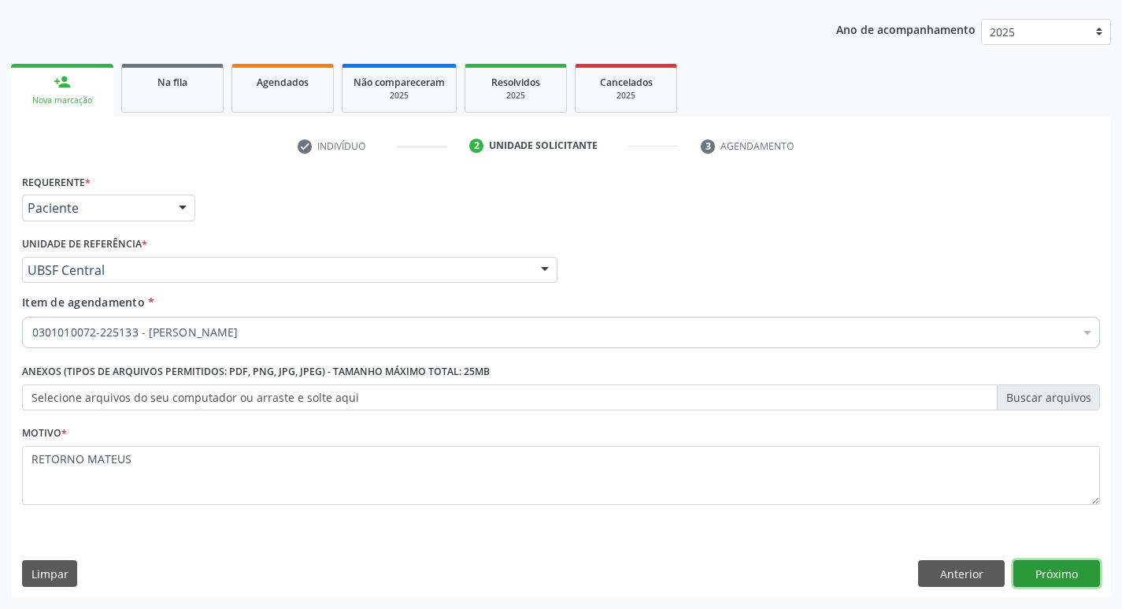
click at [1043, 569] on button "Próximo" at bounding box center [1056, 573] width 87 height 27
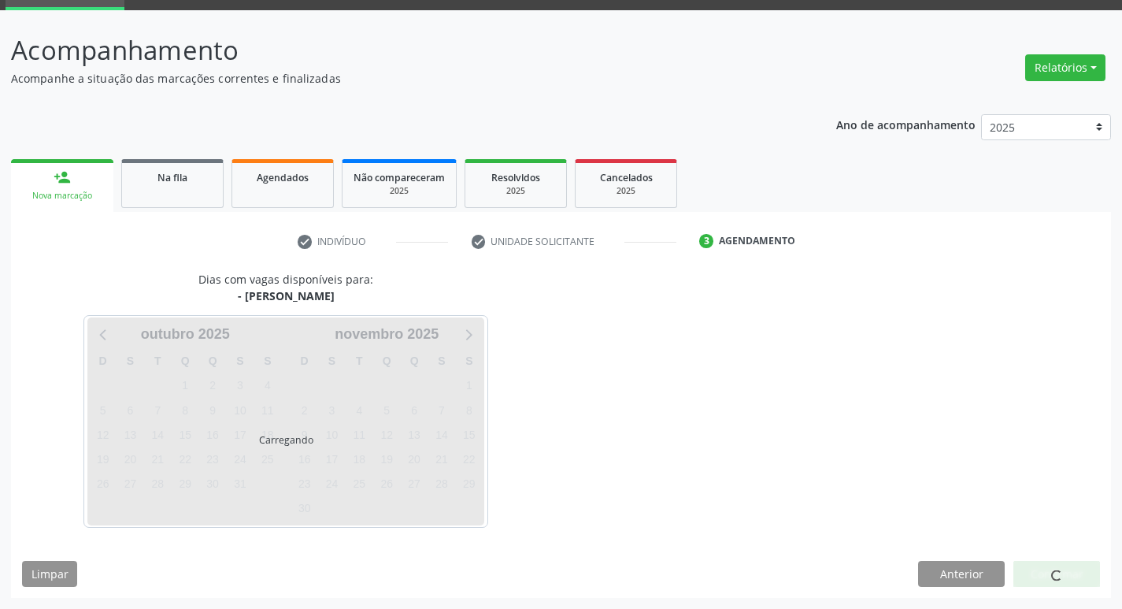
scroll to position [76, 0]
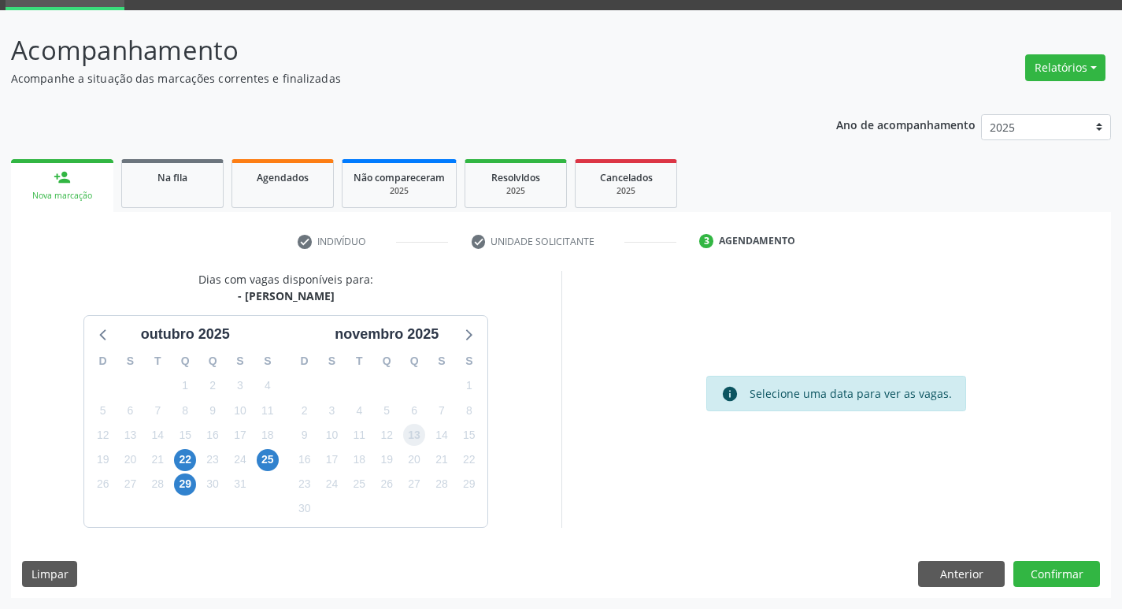
click at [423, 439] on span "13" at bounding box center [414, 435] width 22 height 22
click at [1063, 578] on button "Confirmar" at bounding box center [1056, 574] width 87 height 27
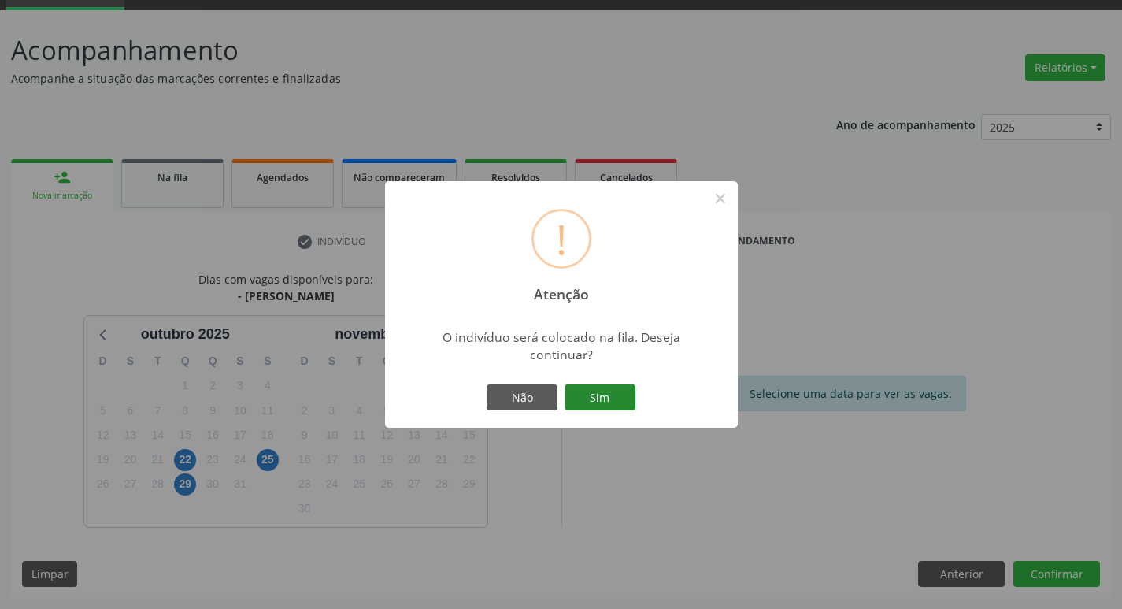
click at [620, 402] on button "Sim" at bounding box center [600, 397] width 71 height 27
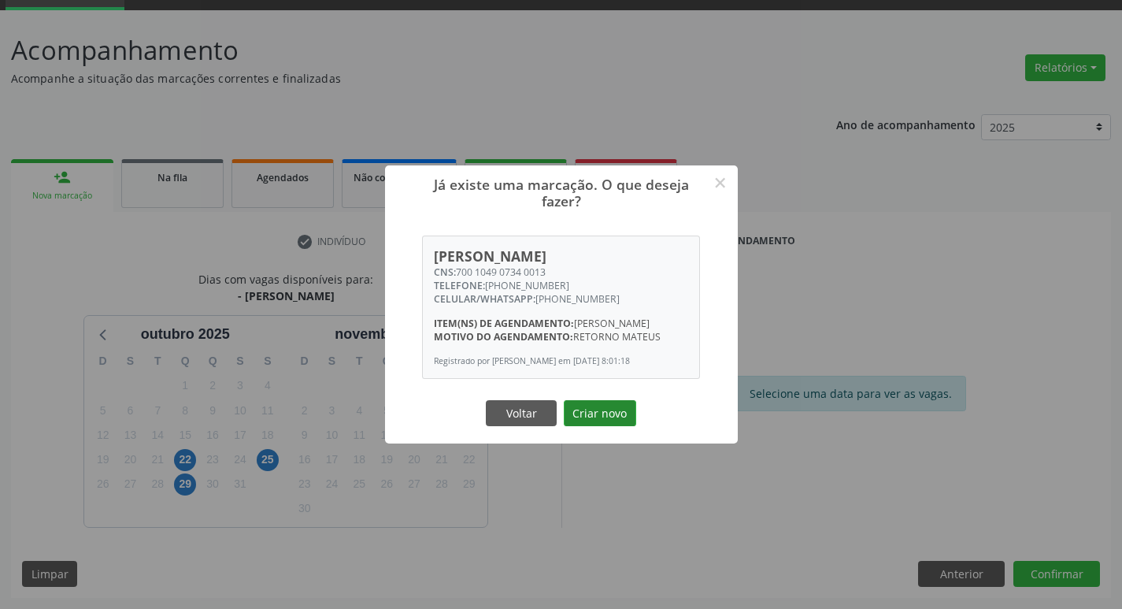
click at [609, 406] on button "Criar novo" at bounding box center [600, 413] width 72 height 27
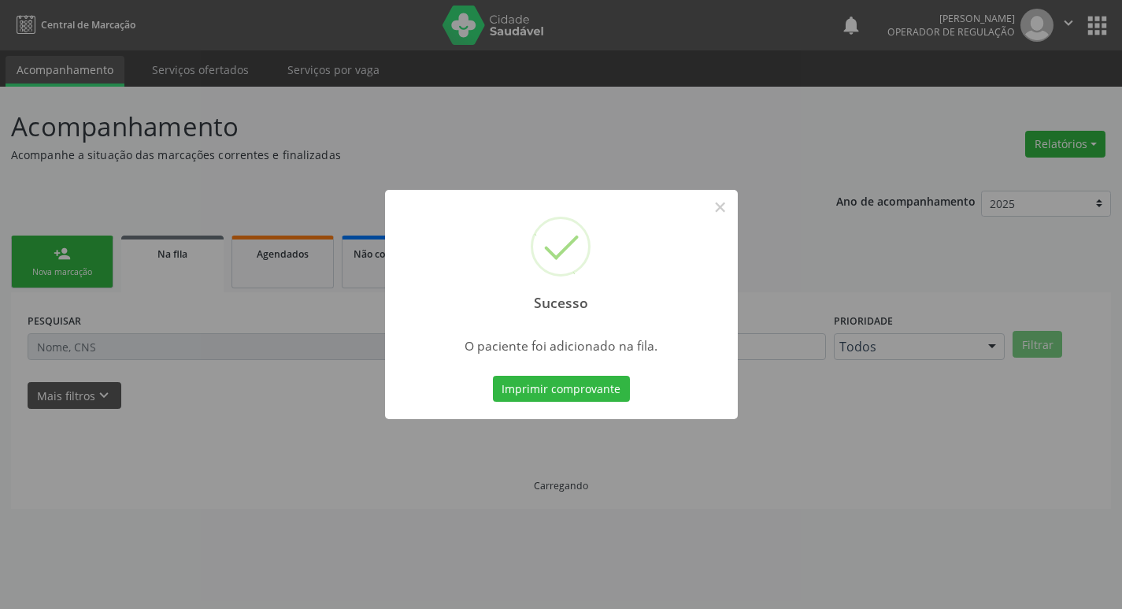
scroll to position [0, 0]
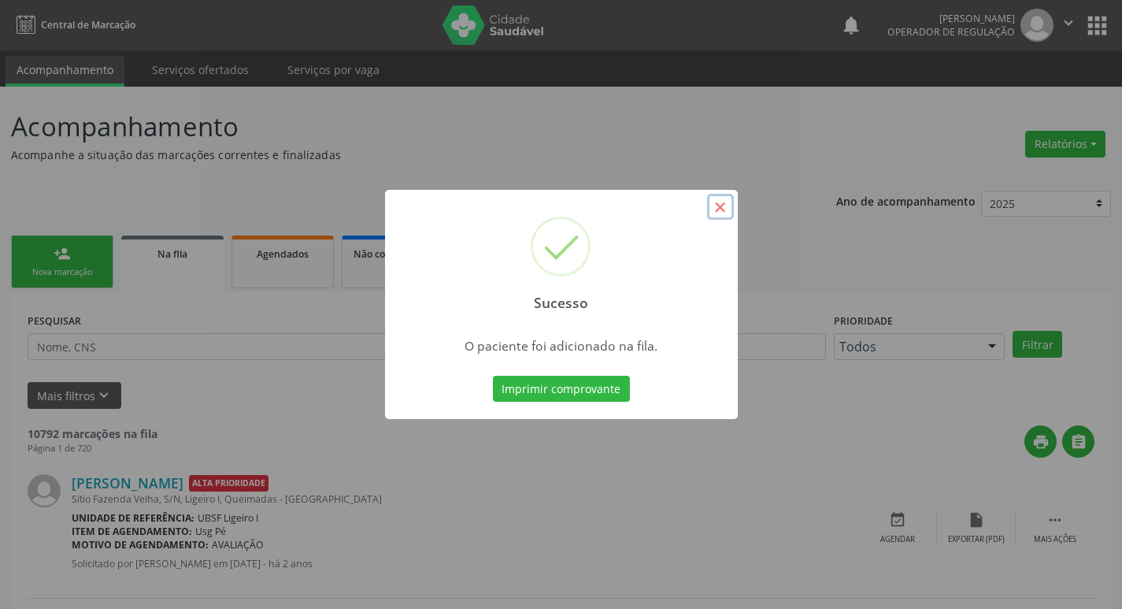
click at [726, 209] on button "×" at bounding box center [720, 207] width 27 height 27
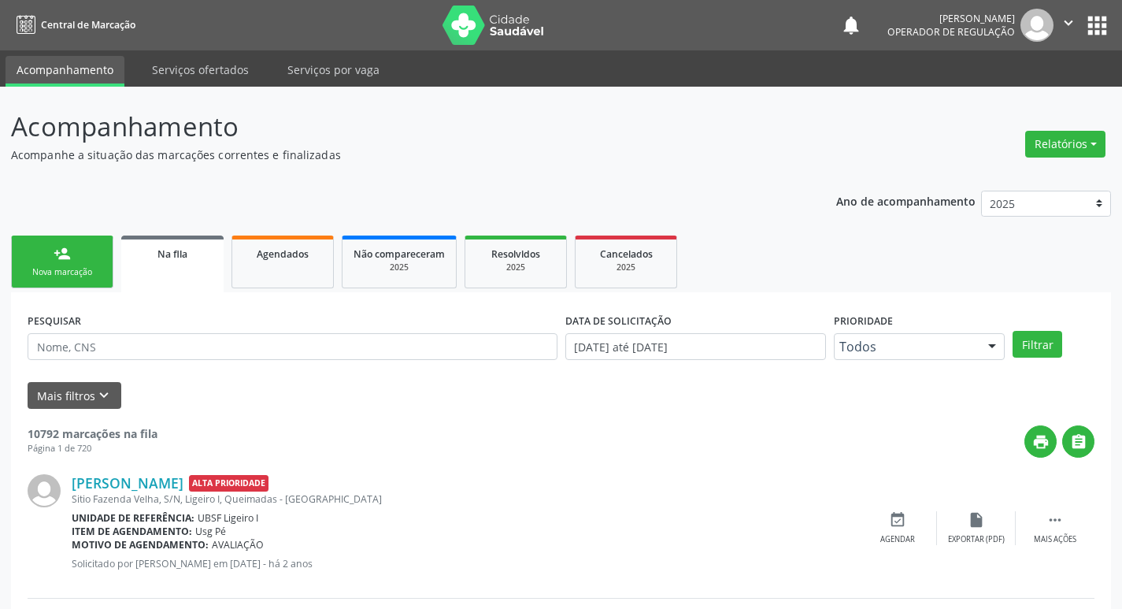
click at [36, 272] on div "Nova marcação" at bounding box center [62, 272] width 79 height 12
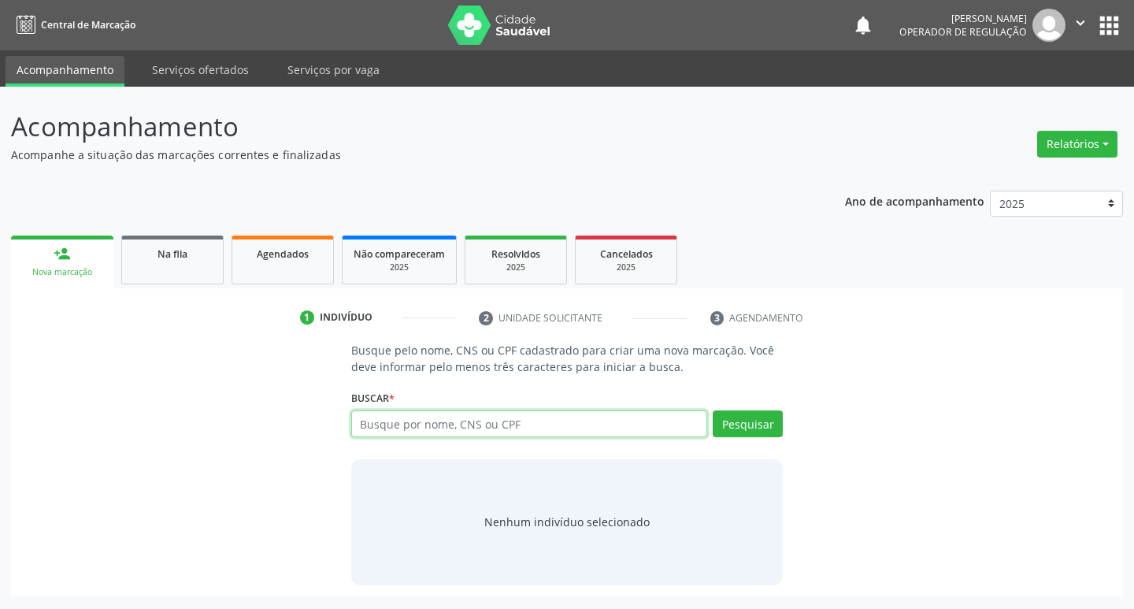
click at [456, 431] on input "text" at bounding box center [529, 423] width 357 height 27
type input "703404267595211"
click at [749, 428] on button "Pesquisar" at bounding box center [748, 423] width 70 height 27
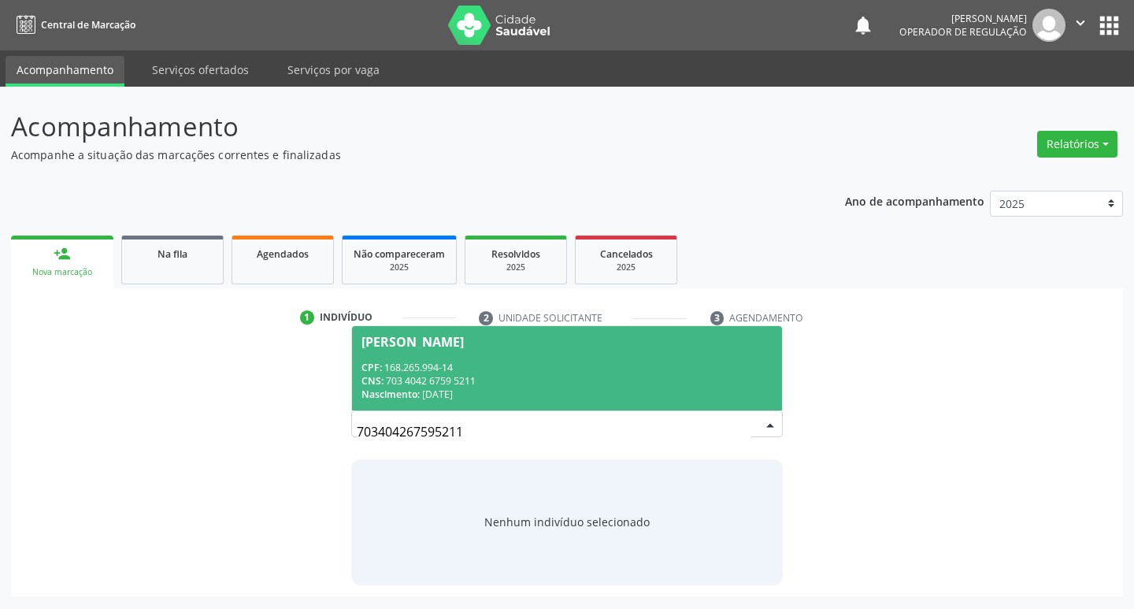
click at [464, 345] on div "[PERSON_NAME]" at bounding box center [412, 341] width 102 height 13
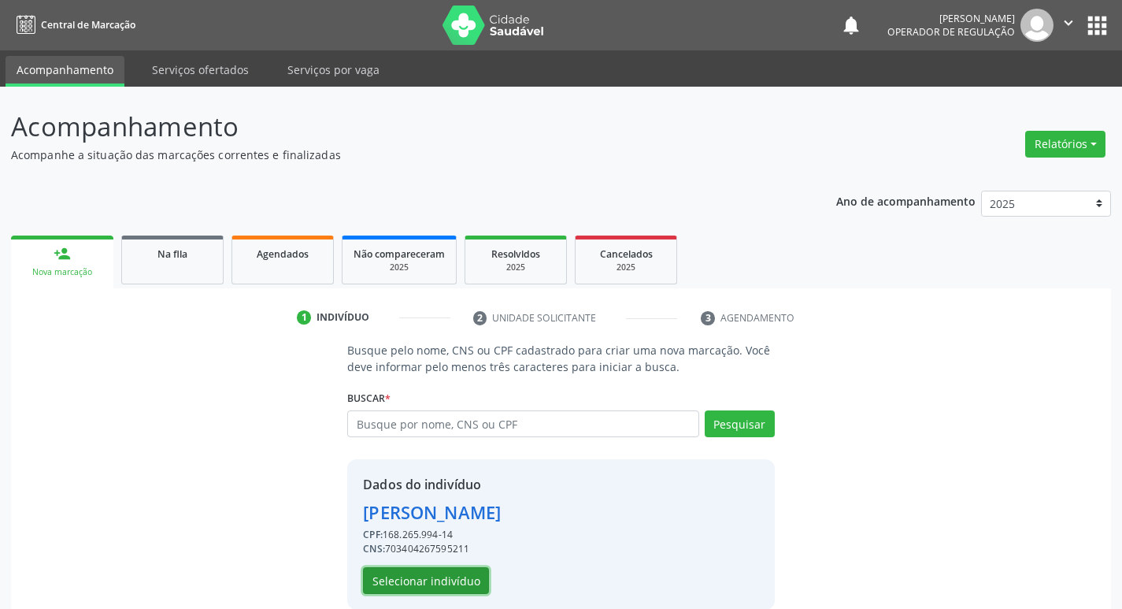
click at [417, 572] on button "Selecionar indivíduo" at bounding box center [426, 580] width 126 height 27
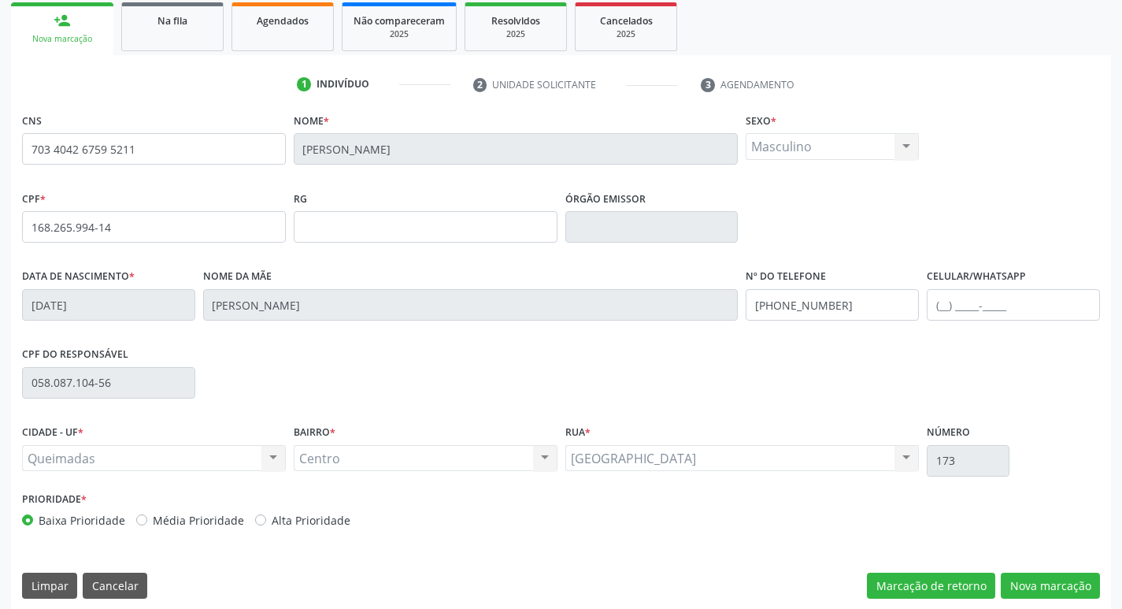
scroll to position [245, 0]
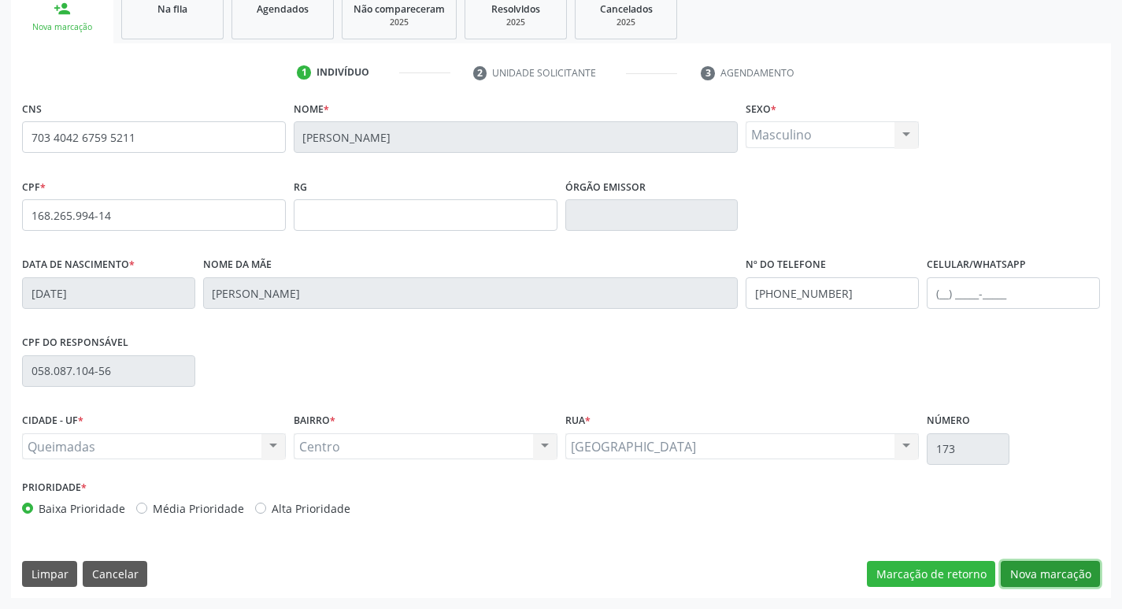
click at [1043, 572] on button "Nova marcação" at bounding box center [1050, 574] width 99 height 27
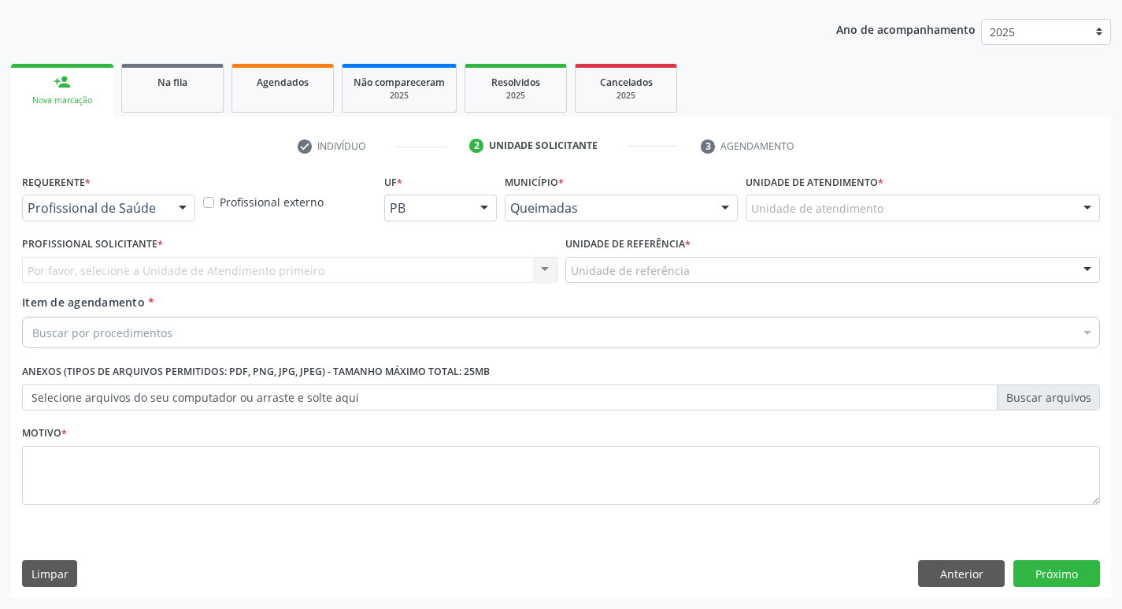
click at [190, 207] on div at bounding box center [183, 208] width 24 height 27
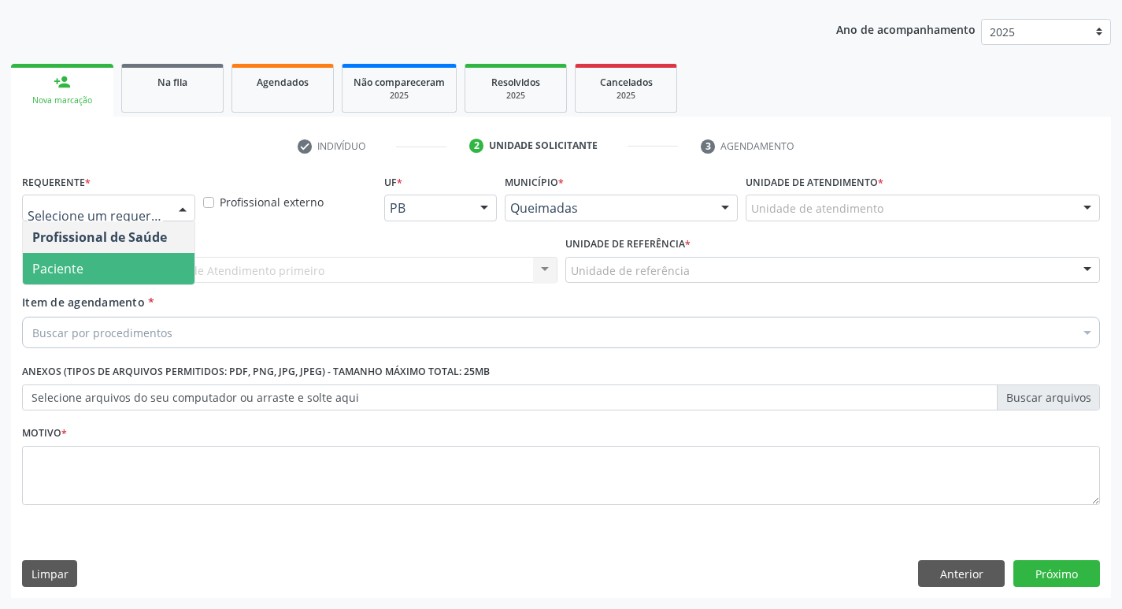
click at [72, 268] on span "Paciente" at bounding box center [57, 268] width 51 height 17
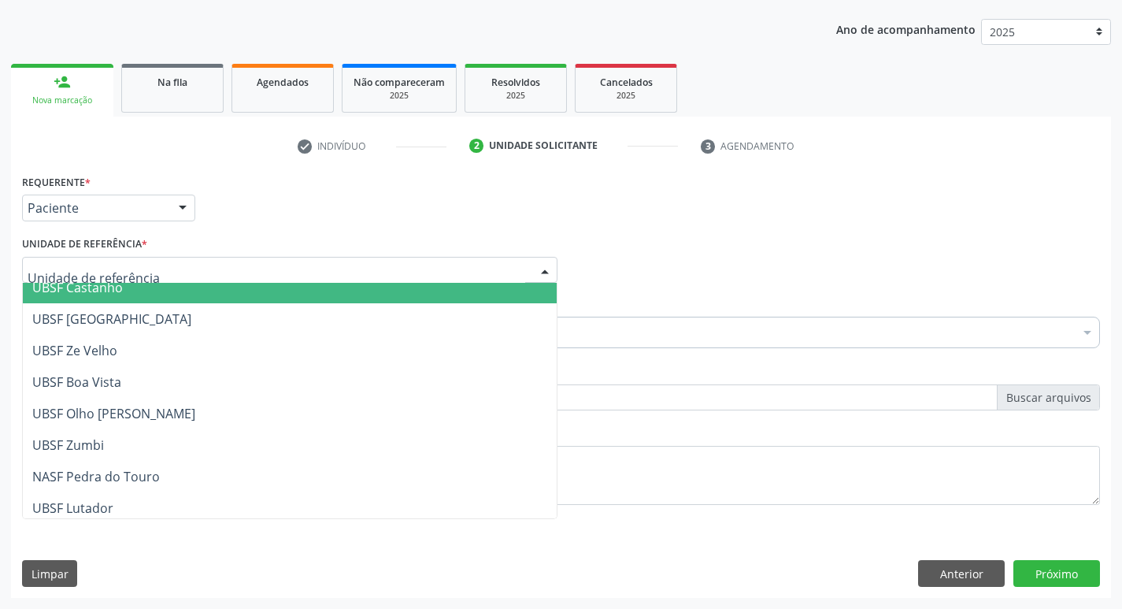
scroll to position [236, 0]
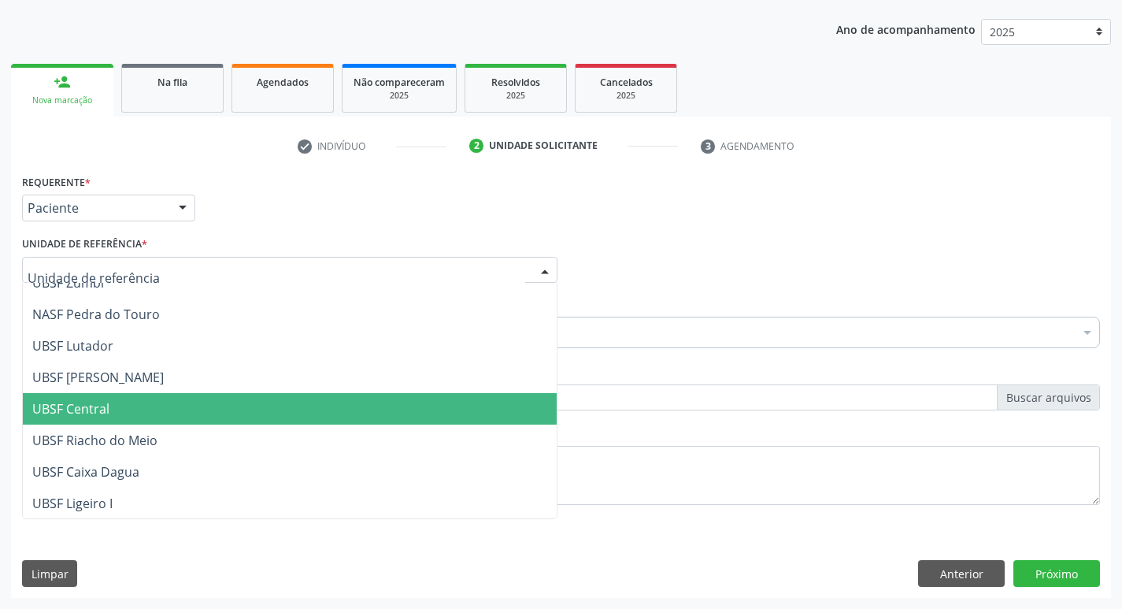
click at [78, 413] on span "UBSF Central" at bounding box center [70, 408] width 77 height 17
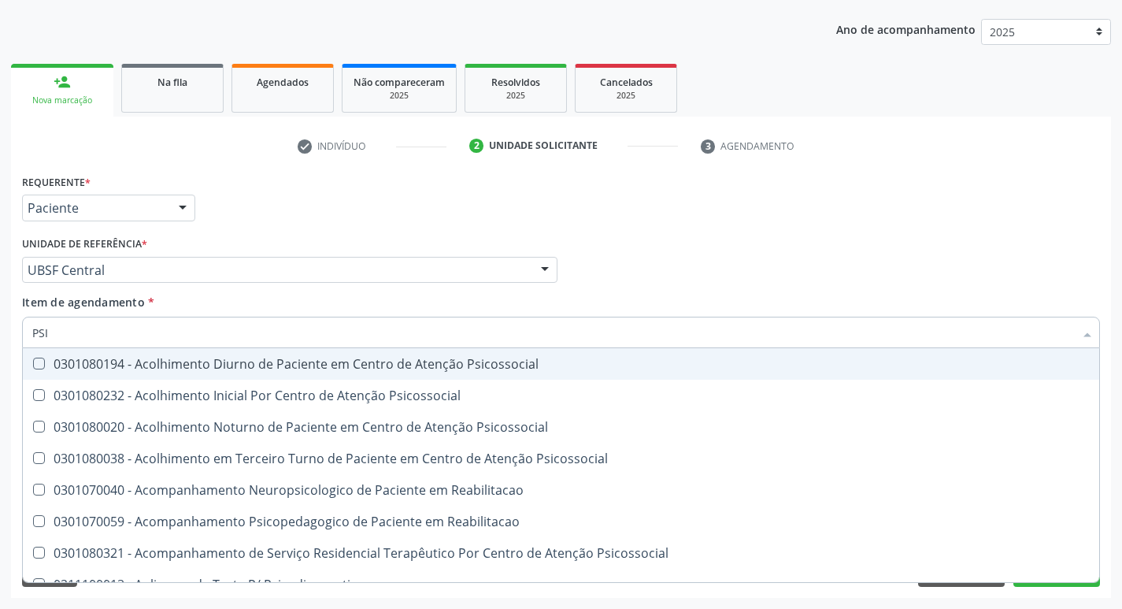
type input "PSIQ"
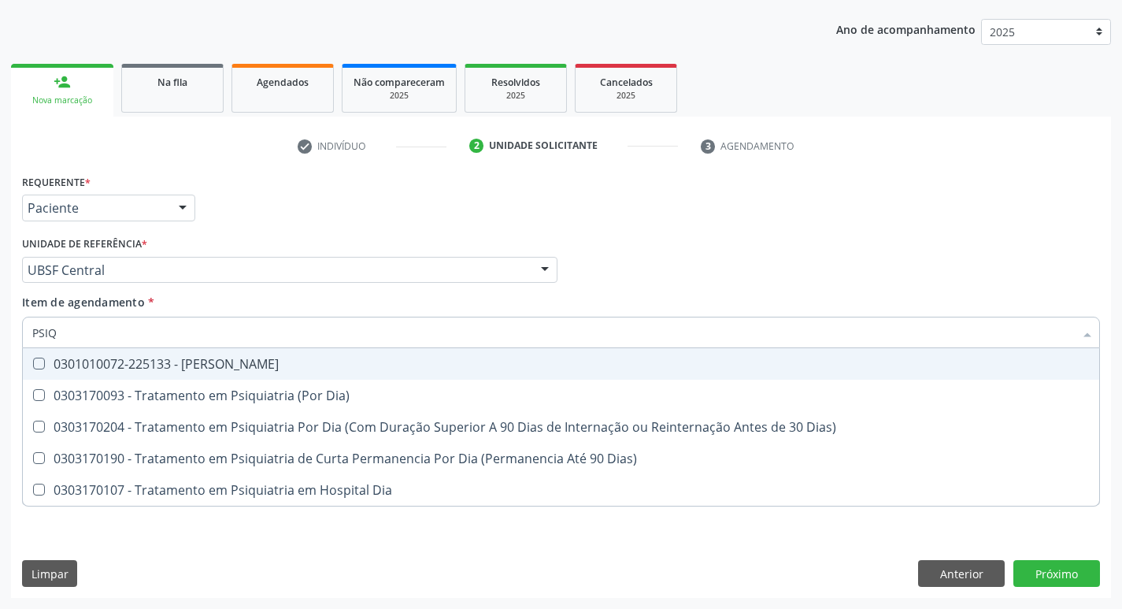
click at [34, 360] on Psiquiatra at bounding box center [39, 363] width 12 height 12
click at [33, 360] on Psiquiatra "checkbox" at bounding box center [28, 363] width 10 height 10
checkbox Psiquiatra "true"
click at [598, 294] on div "Item de agendamento * PSIQ Desfazer seleção 0301010072-225133 - Médico Psiquiat…" at bounding box center [561, 319] width 1078 height 50
checkbox Dia\) "true"
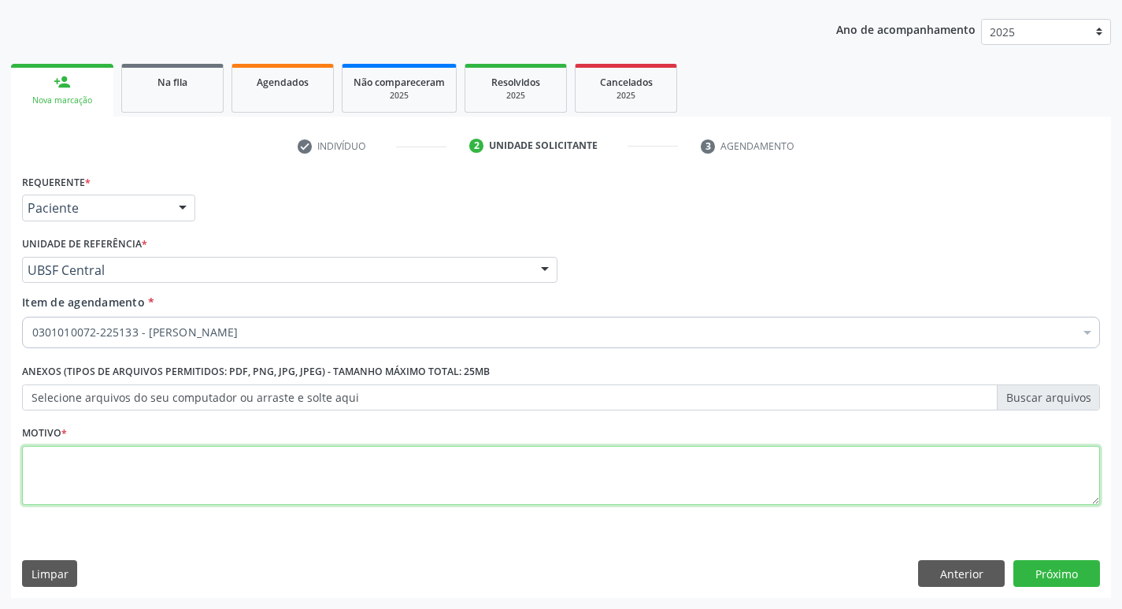
click at [55, 451] on textarea at bounding box center [561, 476] width 1078 height 60
type textarea "RETORNO LOURDES"
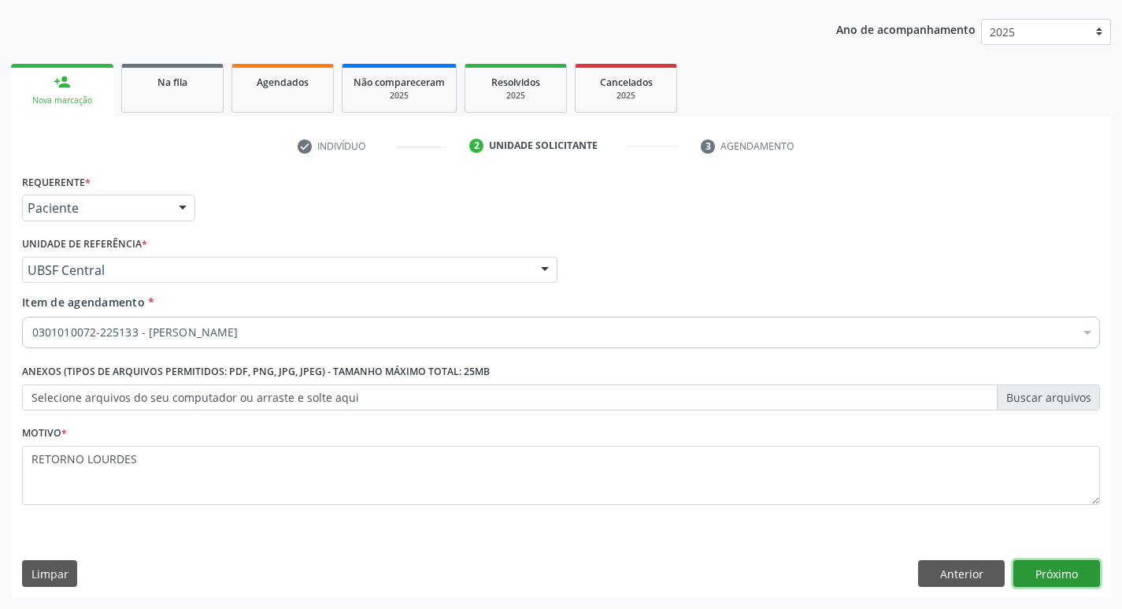
click at [1079, 565] on button "Próximo" at bounding box center [1056, 573] width 87 height 27
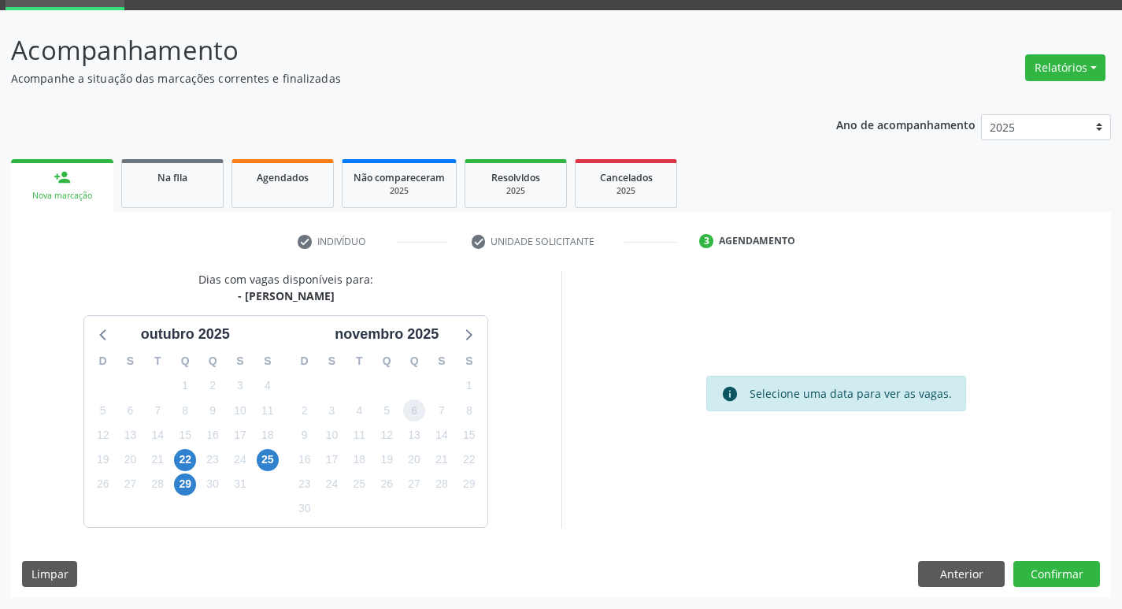
click at [423, 412] on span "6" at bounding box center [414, 410] width 22 height 22
click at [1041, 580] on button "Confirmar" at bounding box center [1056, 574] width 87 height 27
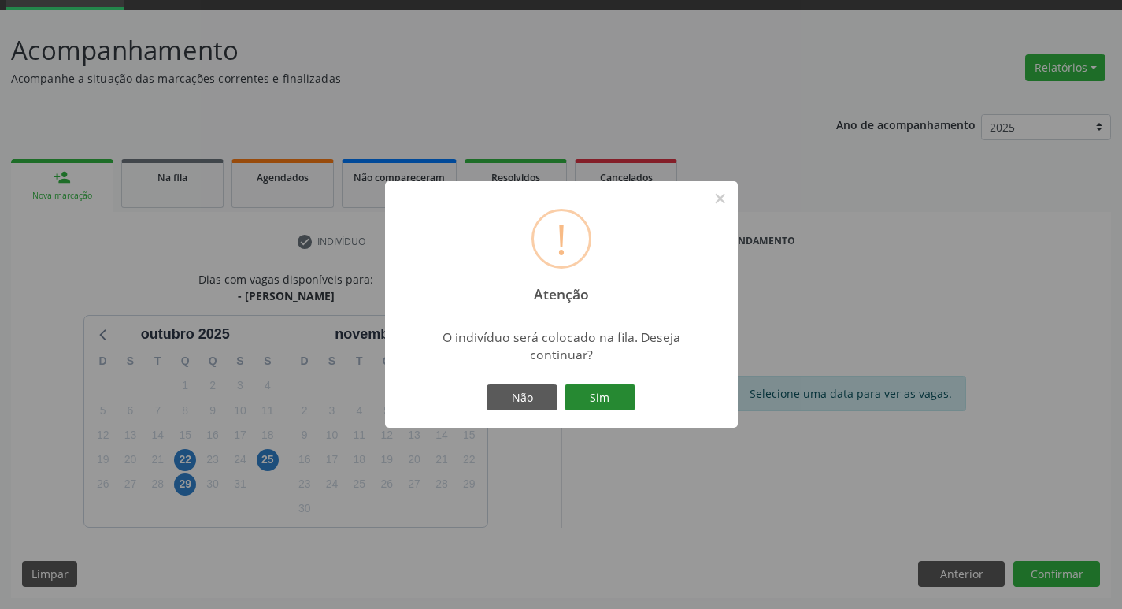
click at [598, 406] on button "Sim" at bounding box center [600, 397] width 71 height 27
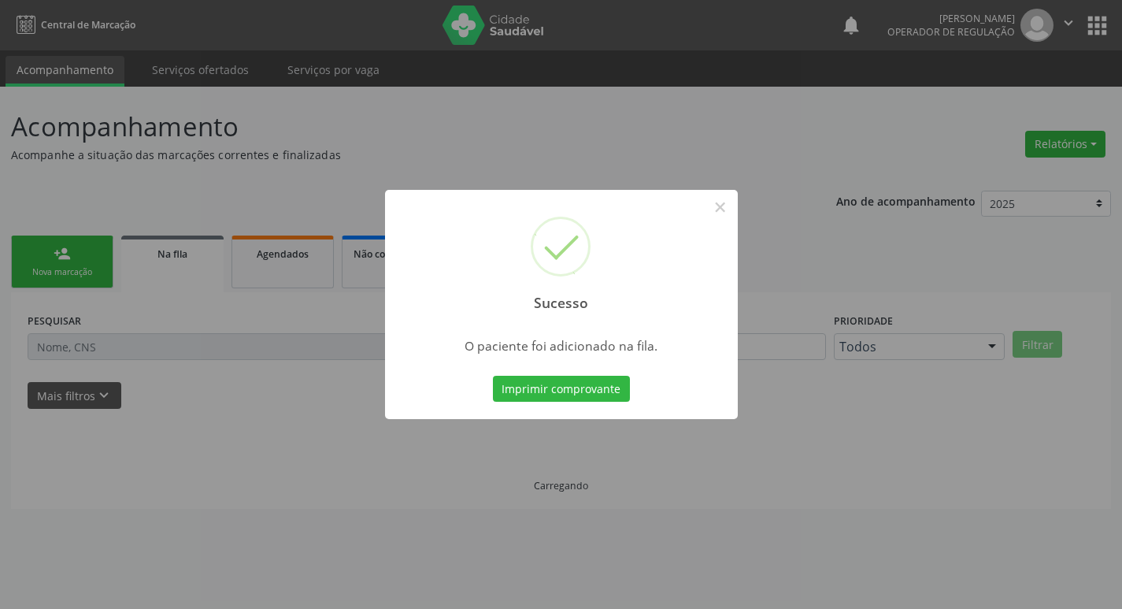
scroll to position [0, 0]
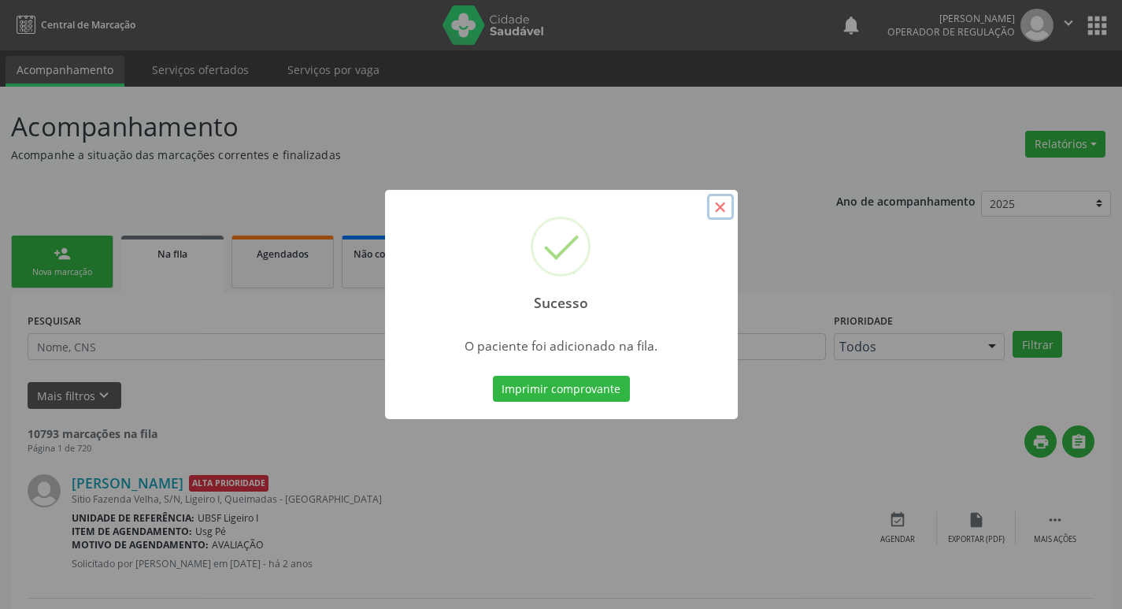
click at [723, 212] on button "×" at bounding box center [720, 207] width 27 height 27
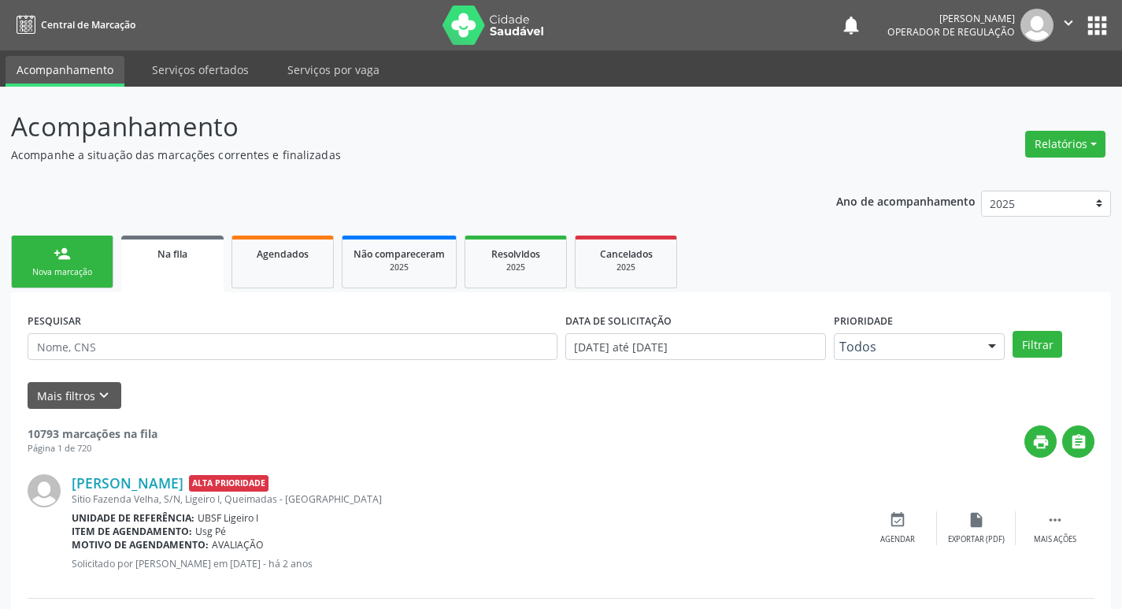
click at [83, 266] on div "Nova marcação" at bounding box center [62, 272] width 79 height 12
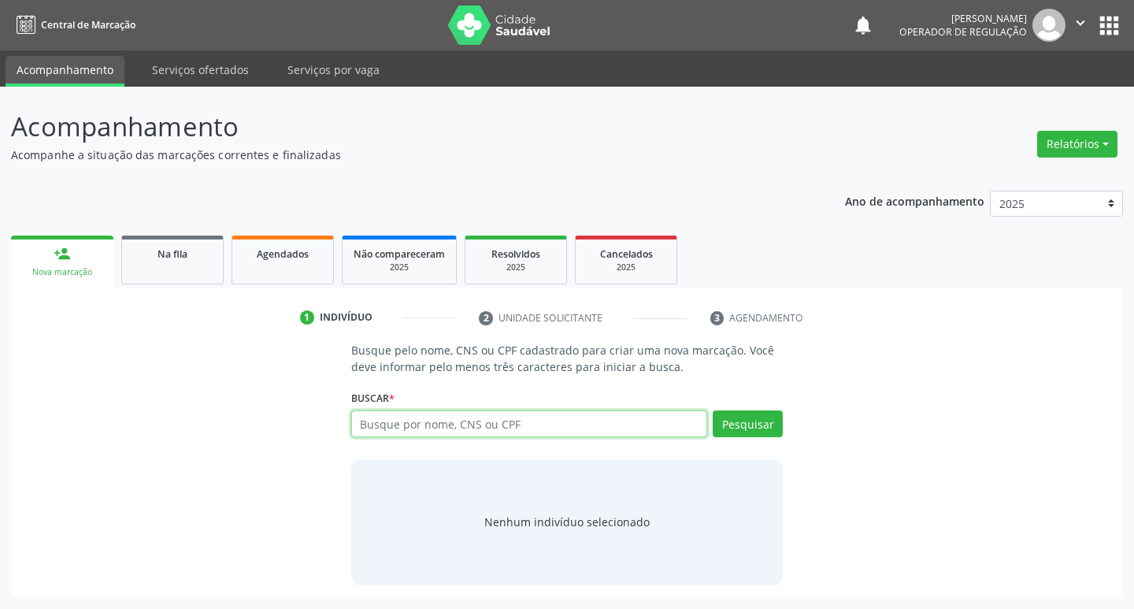
click at [439, 414] on input "text" at bounding box center [529, 423] width 357 height 27
type input "706702591737514"
click at [729, 433] on button "Pesquisar" at bounding box center [748, 423] width 70 height 27
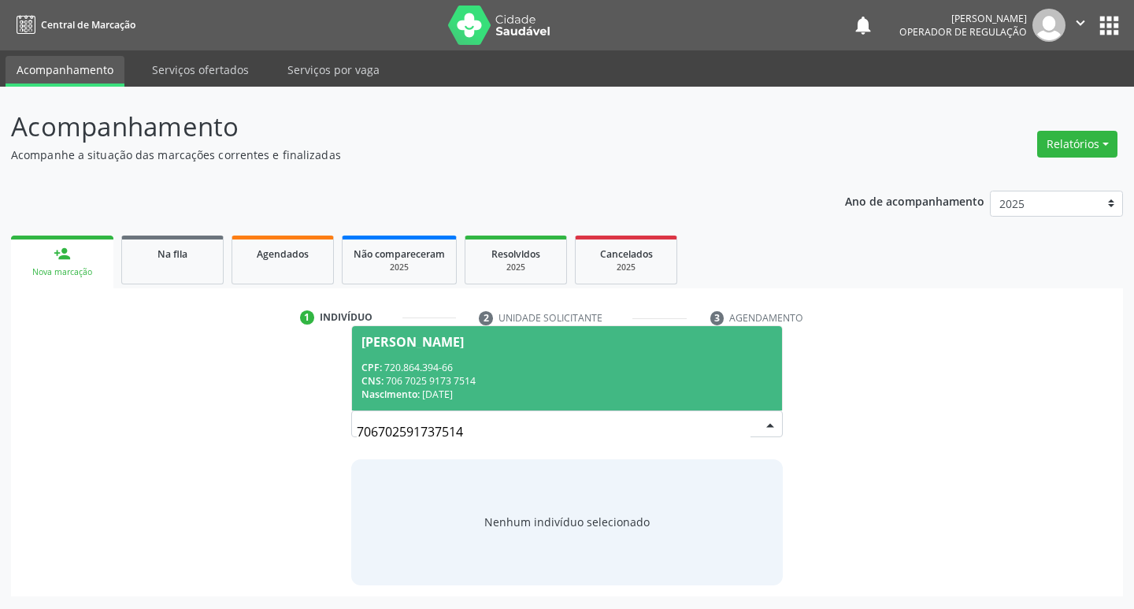
click at [387, 331] on span "[PERSON_NAME] CPF: 720.864.394-66 CNS: 706 7025 9173 7514 Nascimento: [DATE]" at bounding box center [567, 368] width 431 height 84
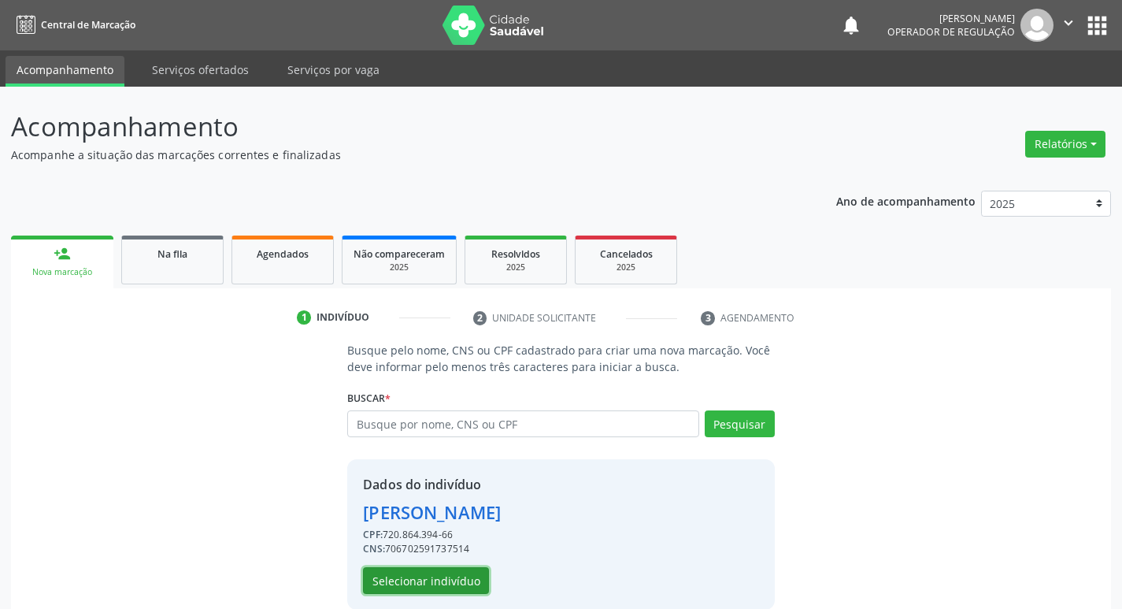
click at [439, 569] on button "Selecionar indivíduo" at bounding box center [426, 580] width 126 height 27
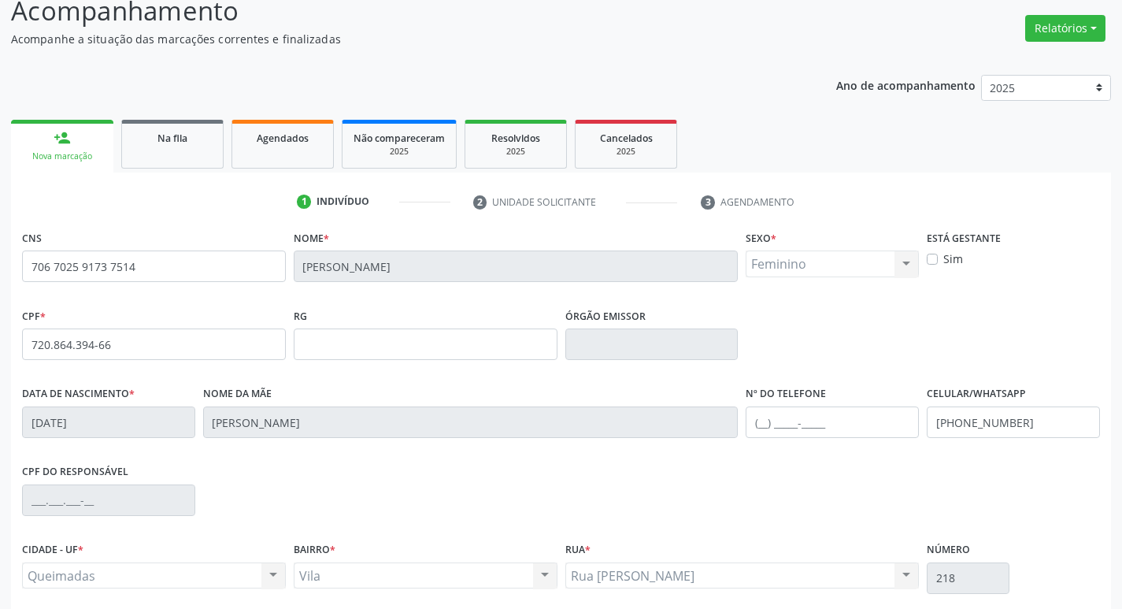
scroll to position [245, 0]
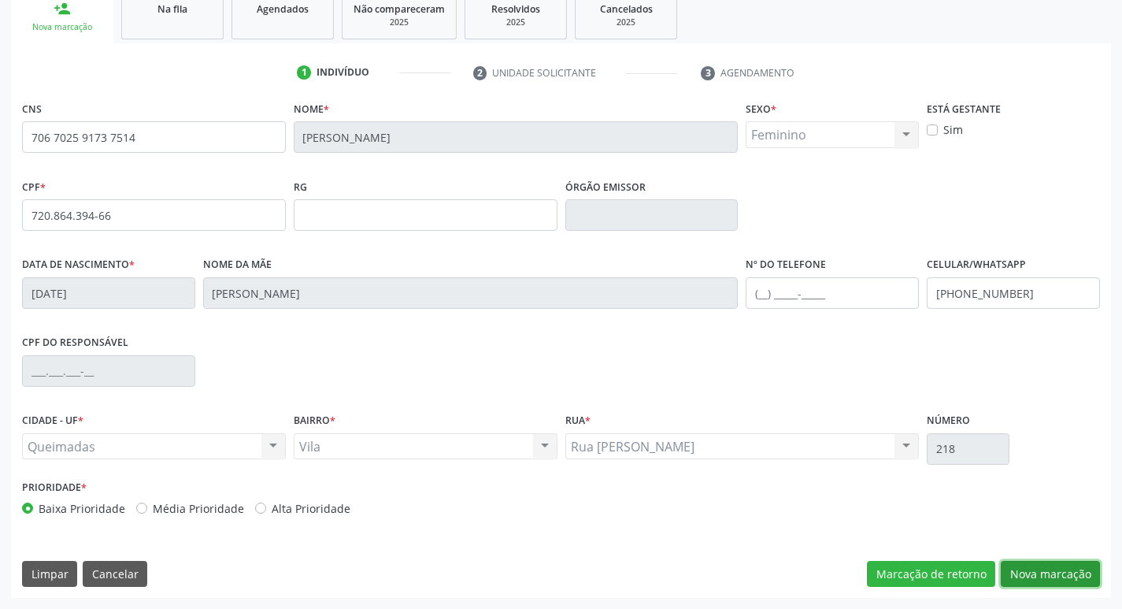
click at [1010, 566] on button "Nova marcação" at bounding box center [1050, 574] width 99 height 27
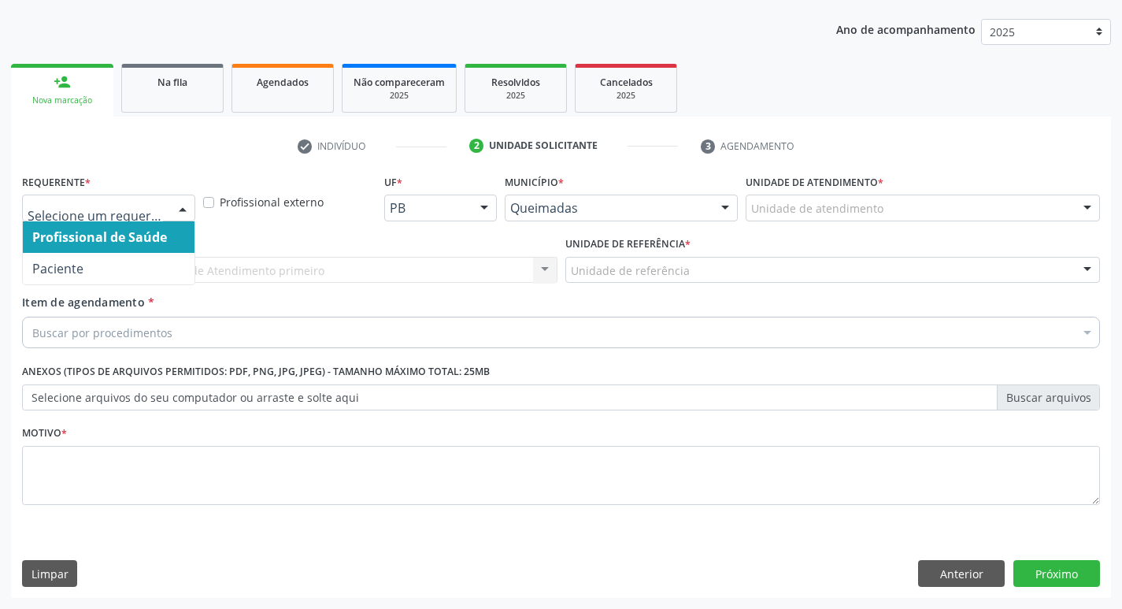
click at [183, 206] on div at bounding box center [183, 208] width 24 height 27
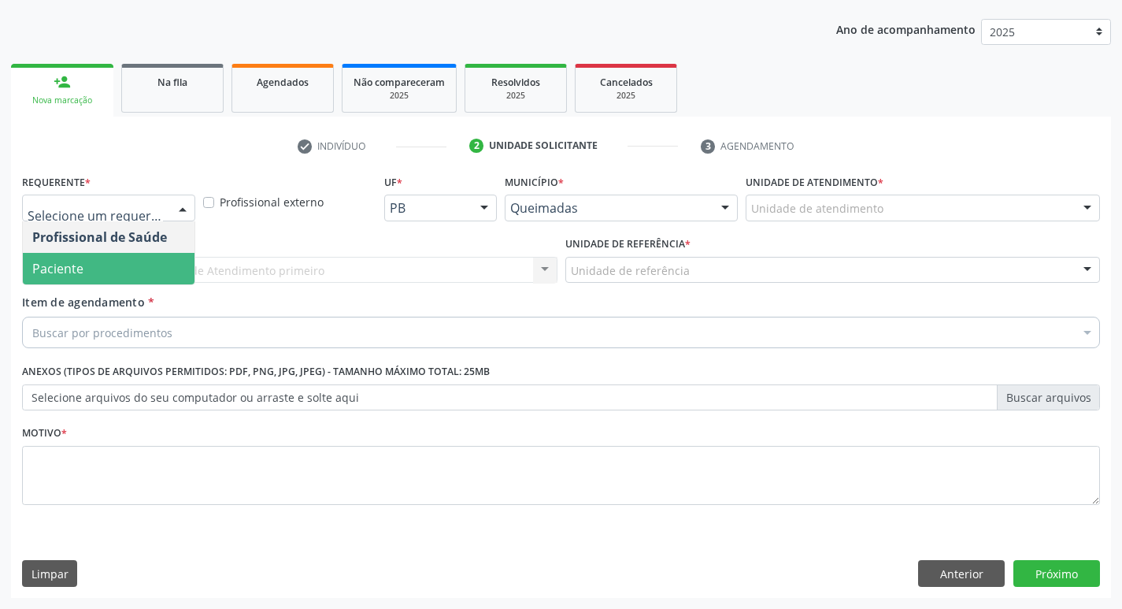
click at [161, 258] on span "Paciente" at bounding box center [109, 268] width 172 height 31
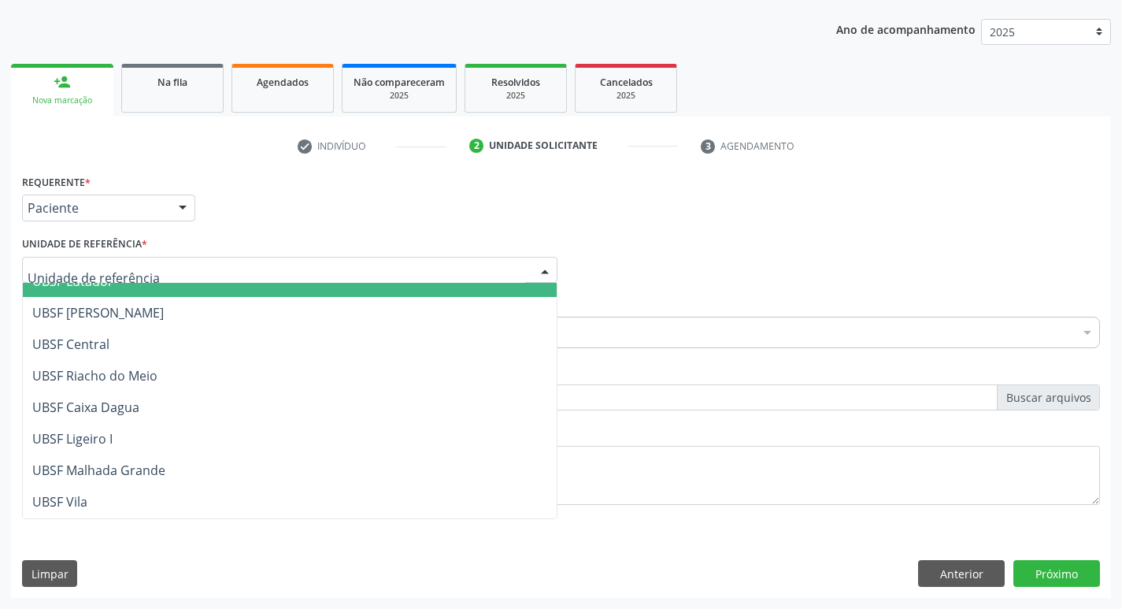
scroll to position [315, 0]
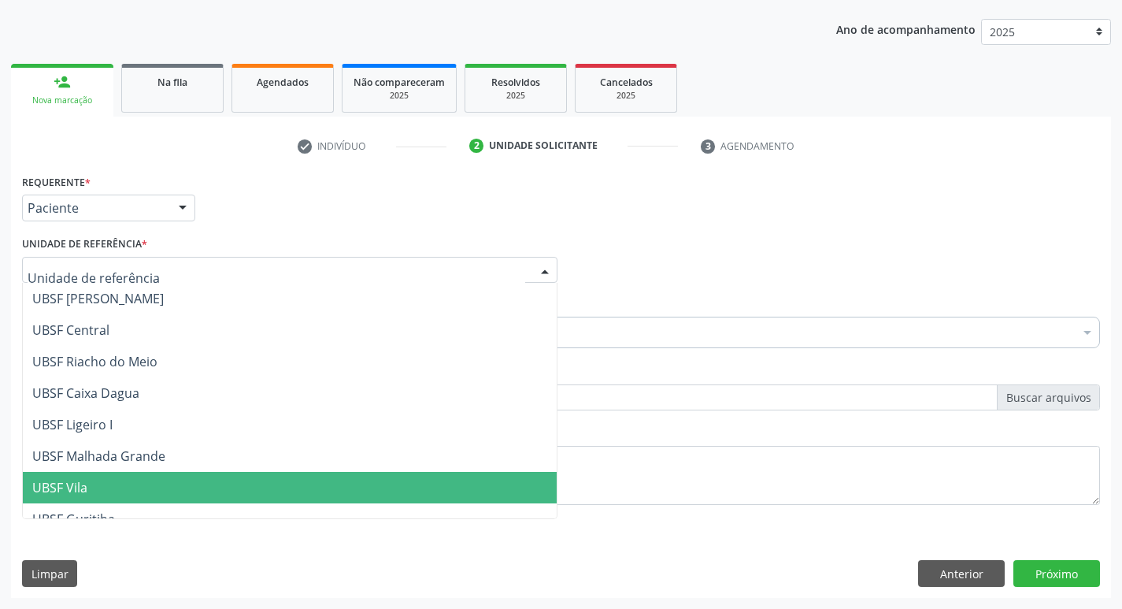
click at [65, 489] on span "UBSF Vila" at bounding box center [59, 487] width 55 height 17
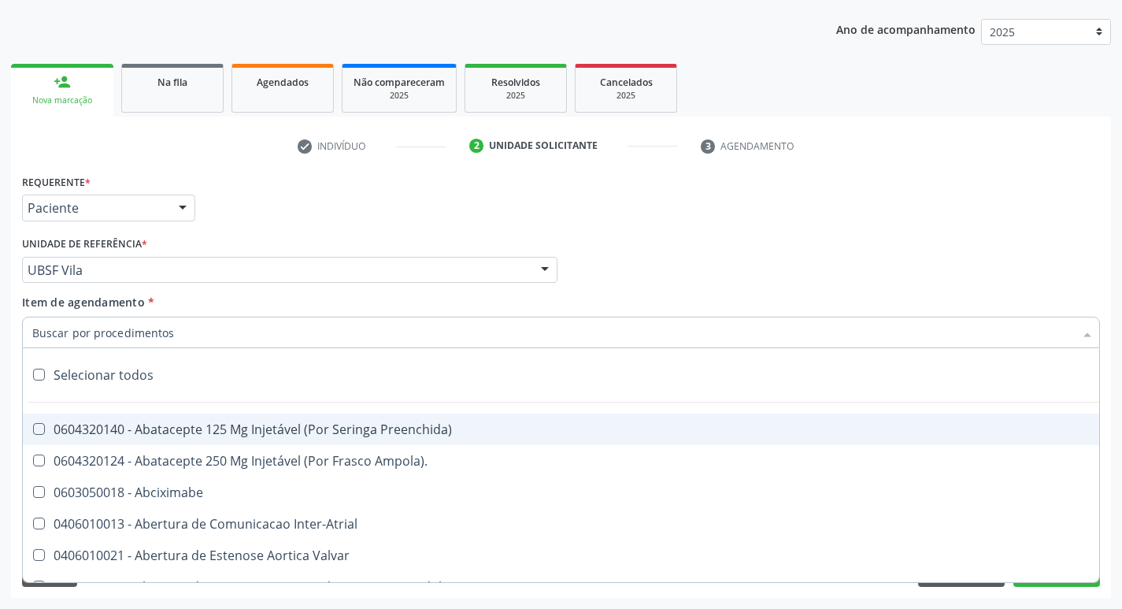
click at [95, 333] on input "Item de agendamento *" at bounding box center [553, 332] width 1042 height 31
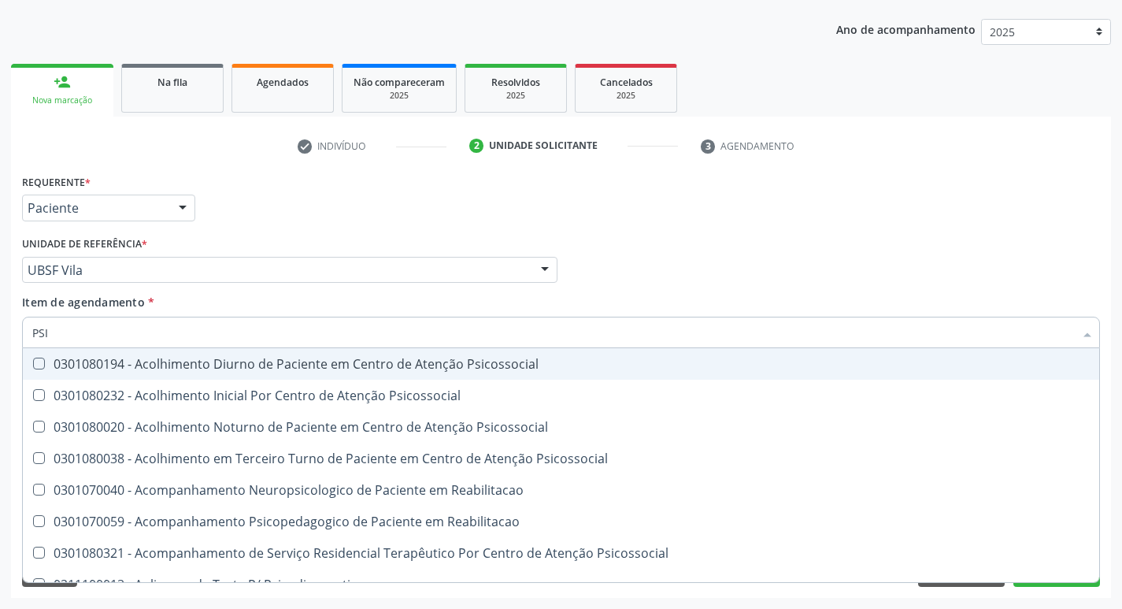
type input "PSIQ"
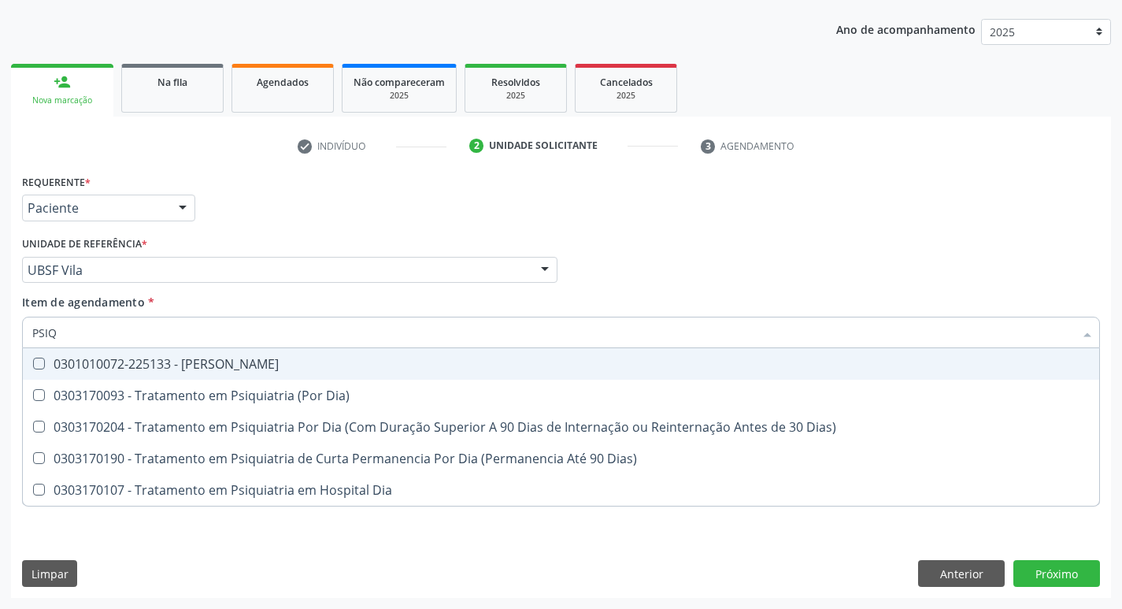
click at [35, 361] on Psiquiatra at bounding box center [39, 363] width 12 height 12
click at [33, 361] on Psiquiatra "checkbox" at bounding box center [28, 363] width 10 height 10
checkbox Psiquiatra "true"
click at [572, 296] on div "Item de agendamento * PSIQ Desfazer seleção 0301010072-225133 - Médico Psiquiat…" at bounding box center [561, 319] width 1078 height 50
checkbox Dia\) "true"
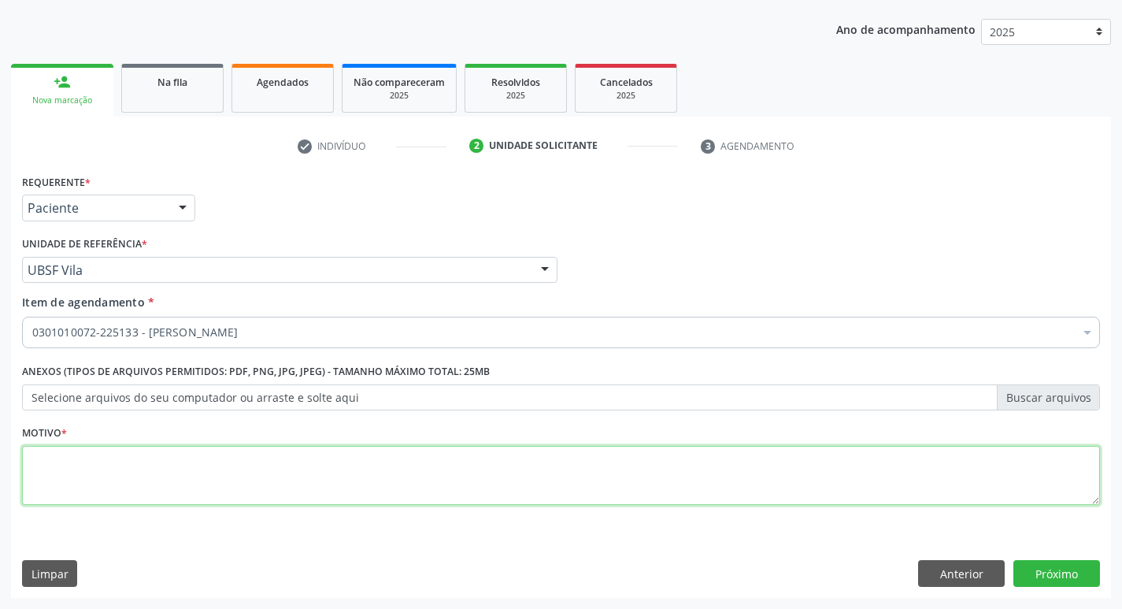
click at [57, 485] on textarea at bounding box center [561, 476] width 1078 height 60
type textarea "PRIMEIRA CONSULTA"
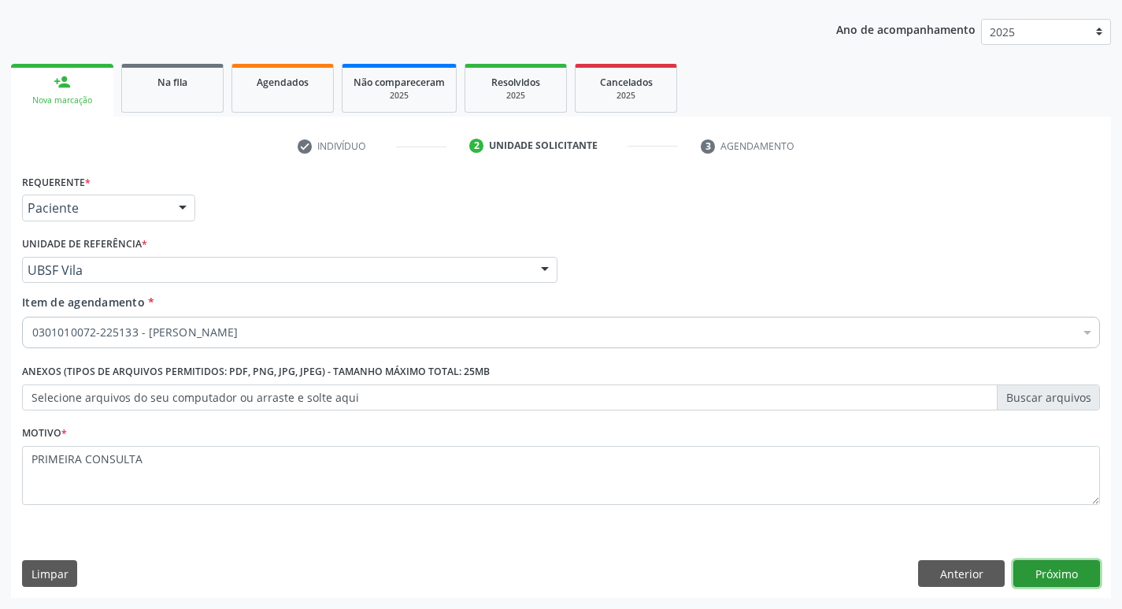
click at [1038, 576] on button "Próximo" at bounding box center [1056, 573] width 87 height 27
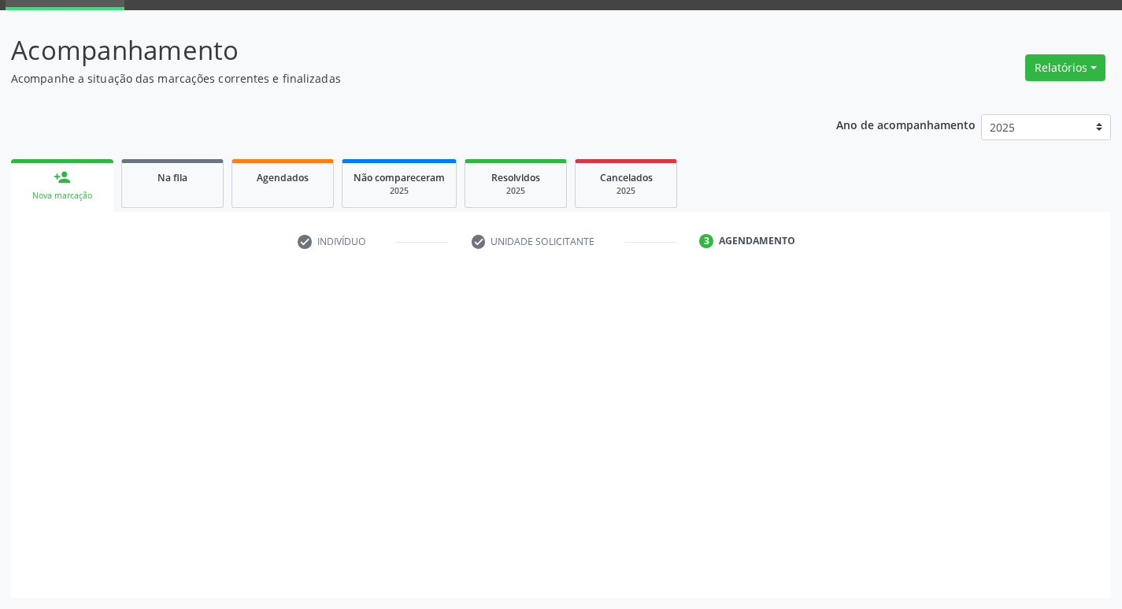
scroll to position [76, 0]
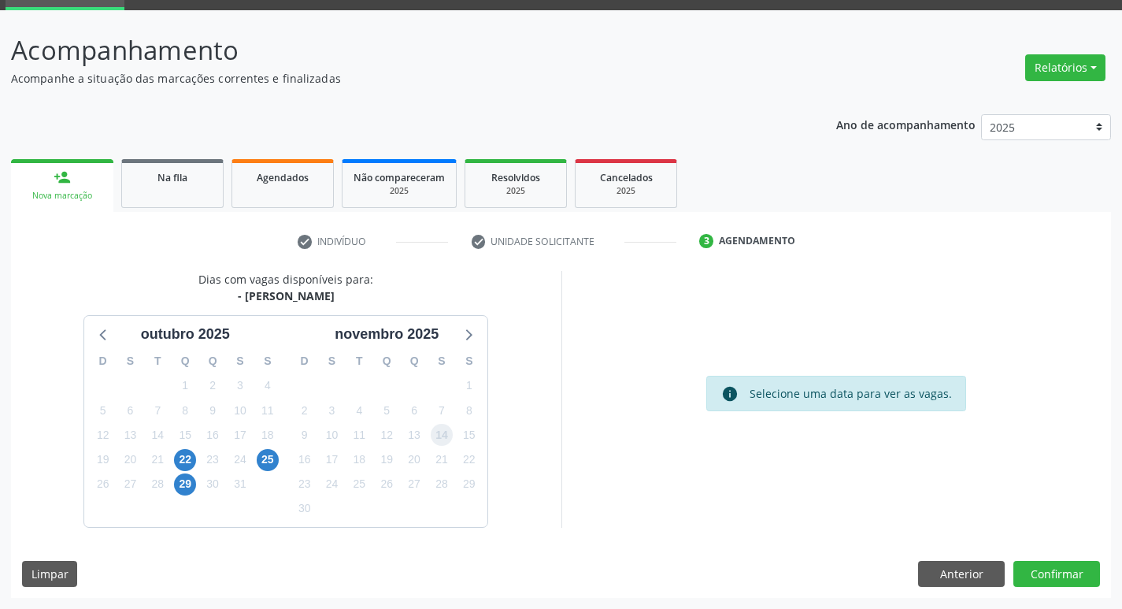
click at [435, 434] on span "14" at bounding box center [442, 435] width 22 height 22
click at [1065, 573] on button "Confirmar" at bounding box center [1056, 574] width 87 height 27
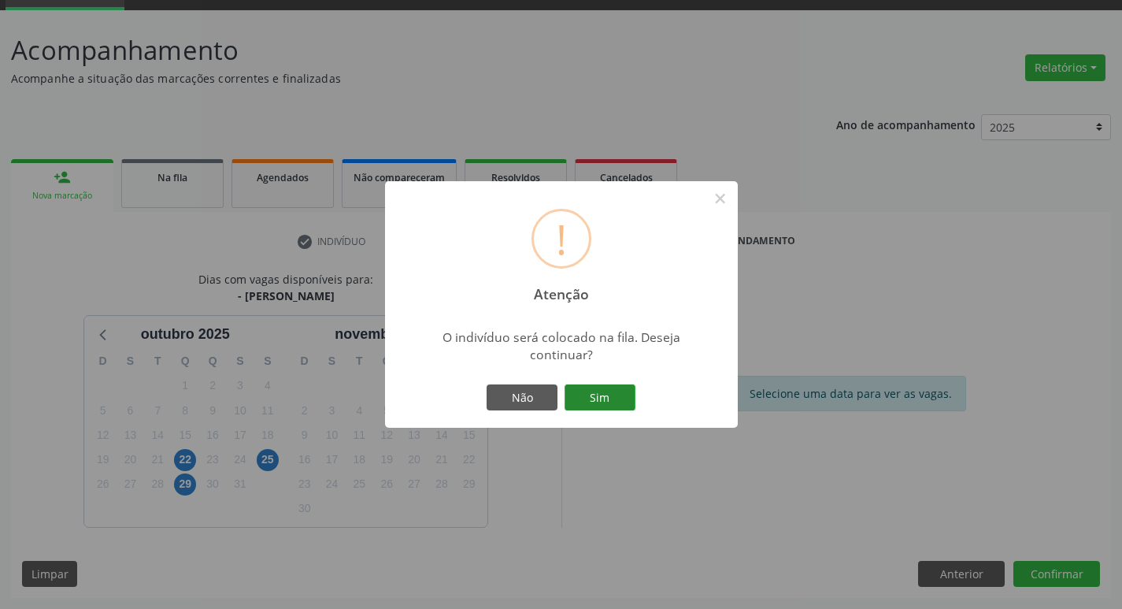
click at [602, 384] on button "Sim" at bounding box center [600, 397] width 71 height 27
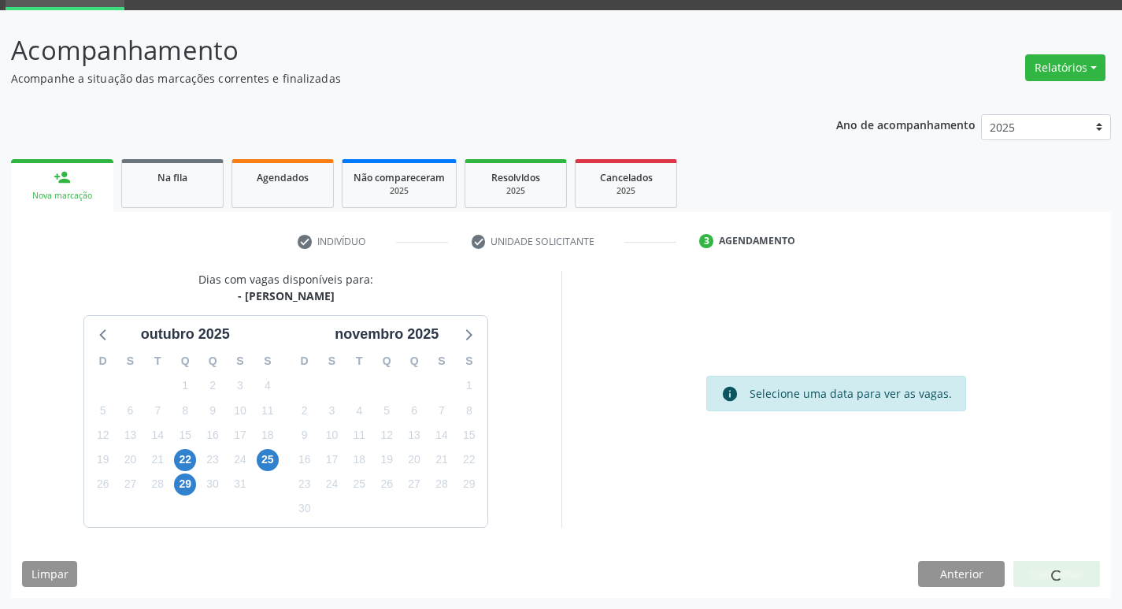
scroll to position [0, 0]
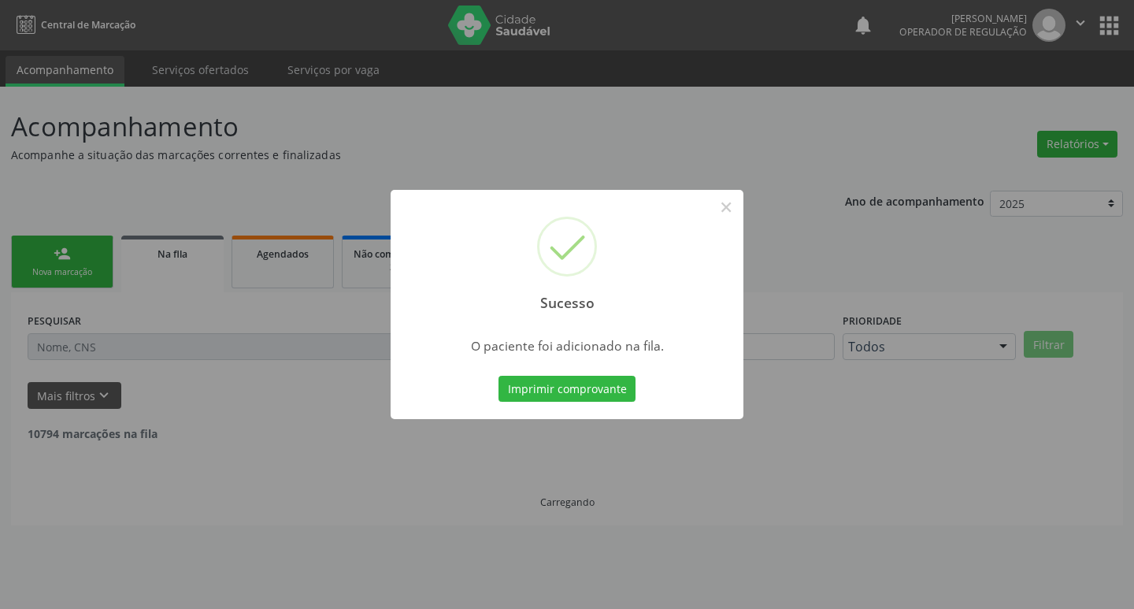
click at [706, 220] on div "Sucesso ×" at bounding box center [567, 257] width 353 height 135
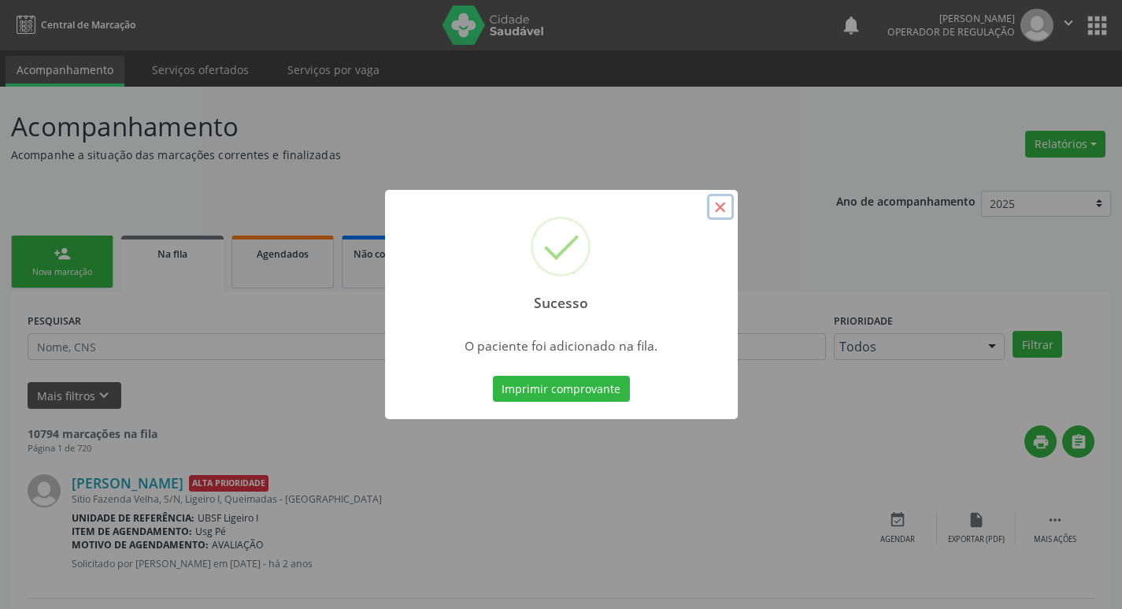
click at [722, 209] on button "×" at bounding box center [720, 207] width 27 height 27
